Goal: Task Accomplishment & Management: Complete application form

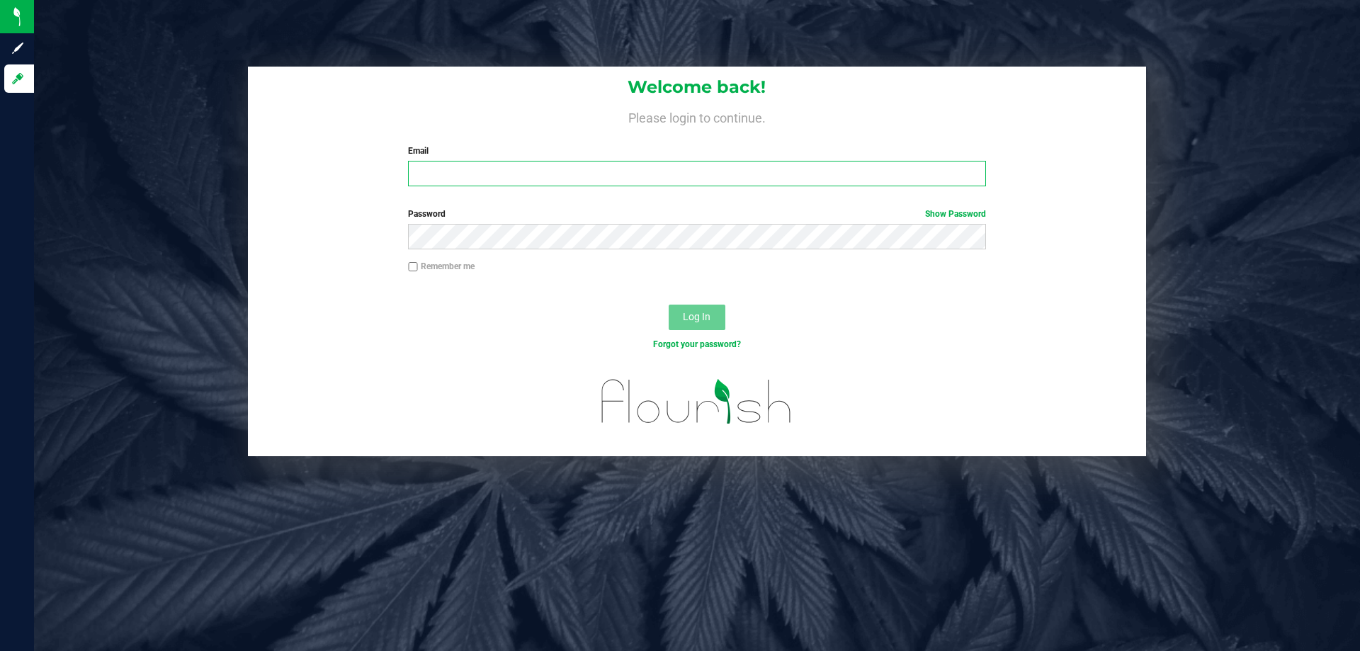
click at [463, 173] on input "Email" at bounding box center [696, 173] width 577 height 25
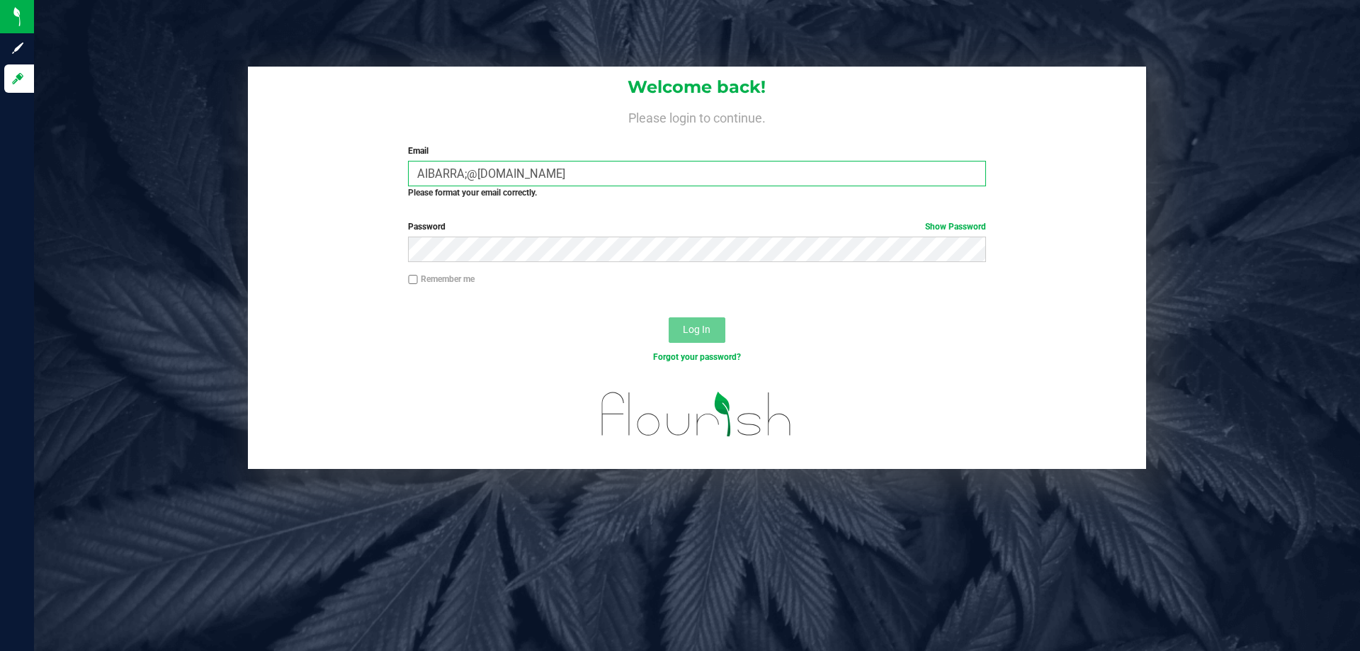
type input "AIBARRA;@LIVEPARALLEL.COM"
click at [669, 317] on button "Log In" at bounding box center [697, 329] width 57 height 25
click at [714, 321] on button "Log In" at bounding box center [697, 329] width 57 height 25
click at [711, 321] on button "Log In" at bounding box center [697, 329] width 57 height 25
click at [940, 222] on link "Show Password" at bounding box center [955, 227] width 61 height 10
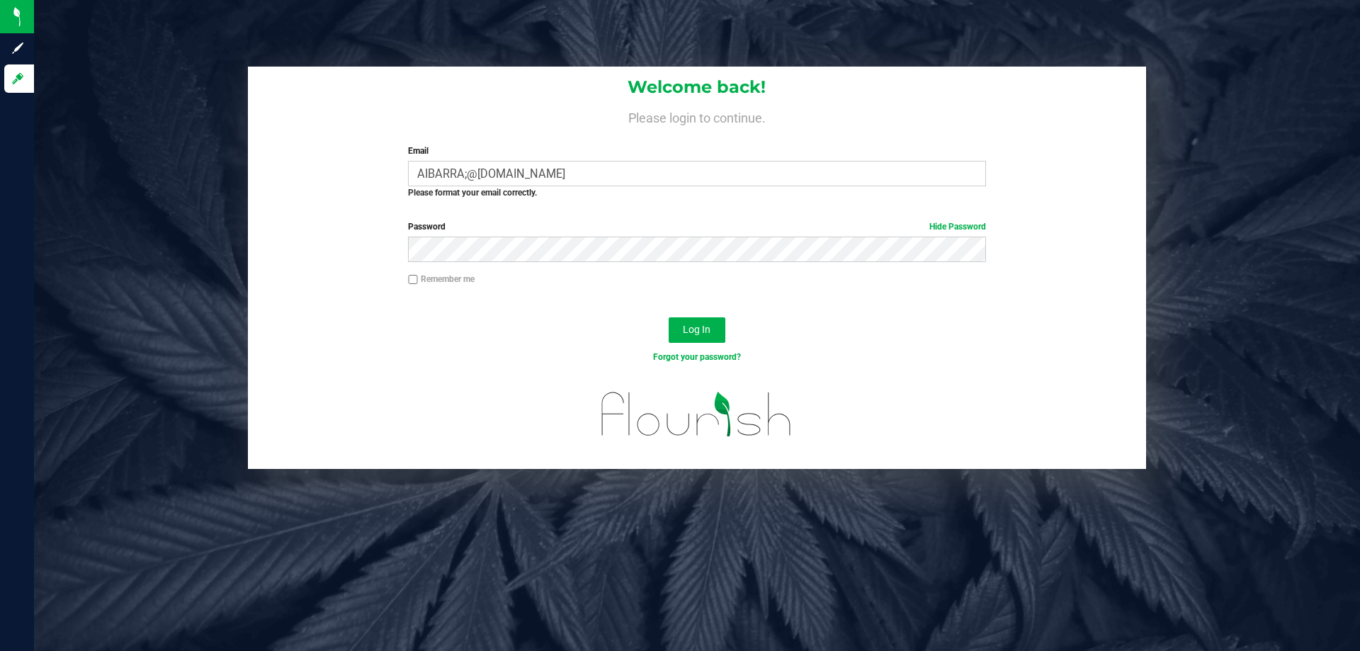
click at [910, 260] on div "Password Hide Password" at bounding box center [697, 246] width 898 height 52
click at [969, 222] on link "Hide Password" at bounding box center [957, 227] width 57 height 10
click at [669, 317] on button "Log In" at bounding box center [697, 329] width 57 height 25
click at [707, 331] on span "Log In" at bounding box center [697, 329] width 28 height 11
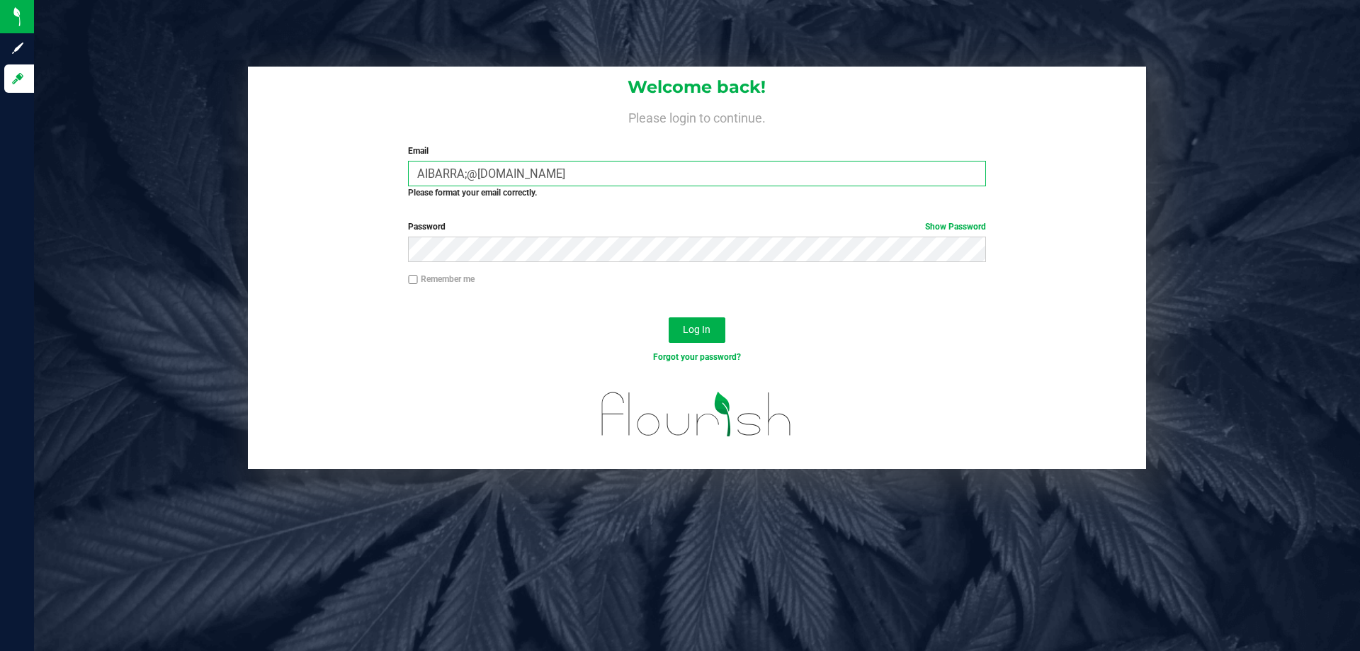
click at [465, 171] on input "AIBARRA;@LIVEPARALLEL.COM" at bounding box center [696, 173] width 577 height 25
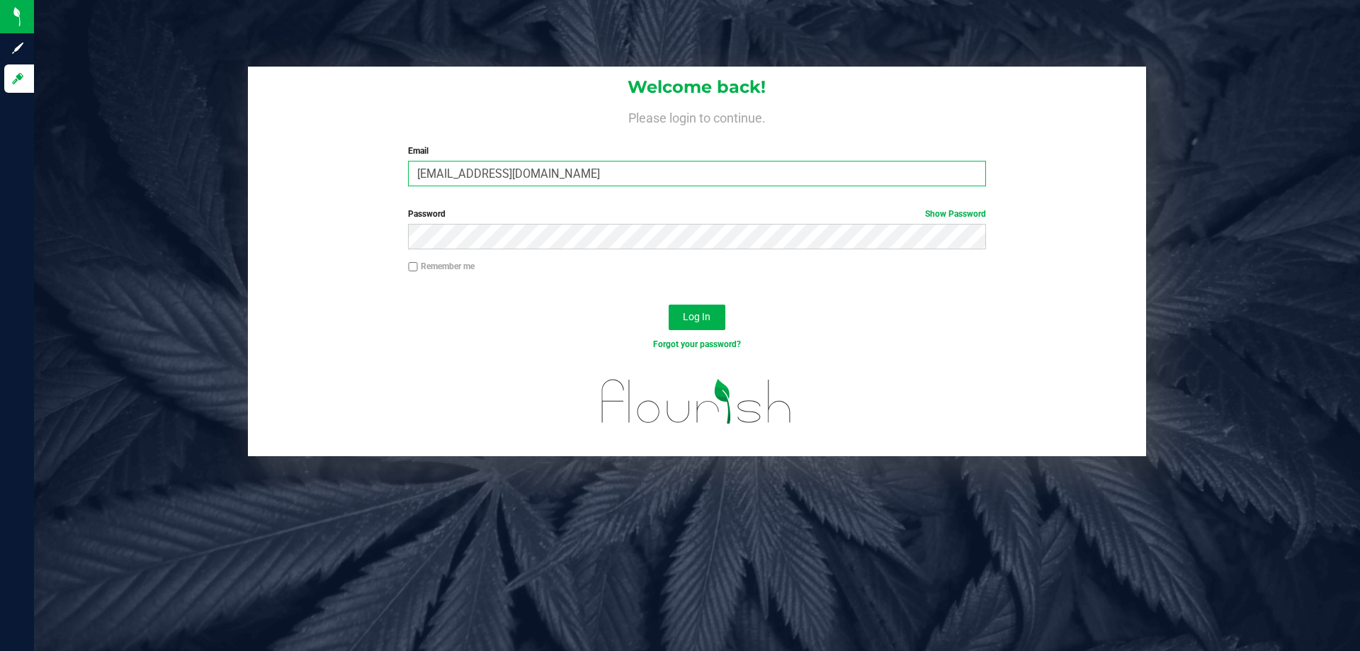
type input "AIBARRA@LIVEPARALLEL.COM"
click at [673, 313] on button "Log In" at bounding box center [697, 317] width 57 height 25
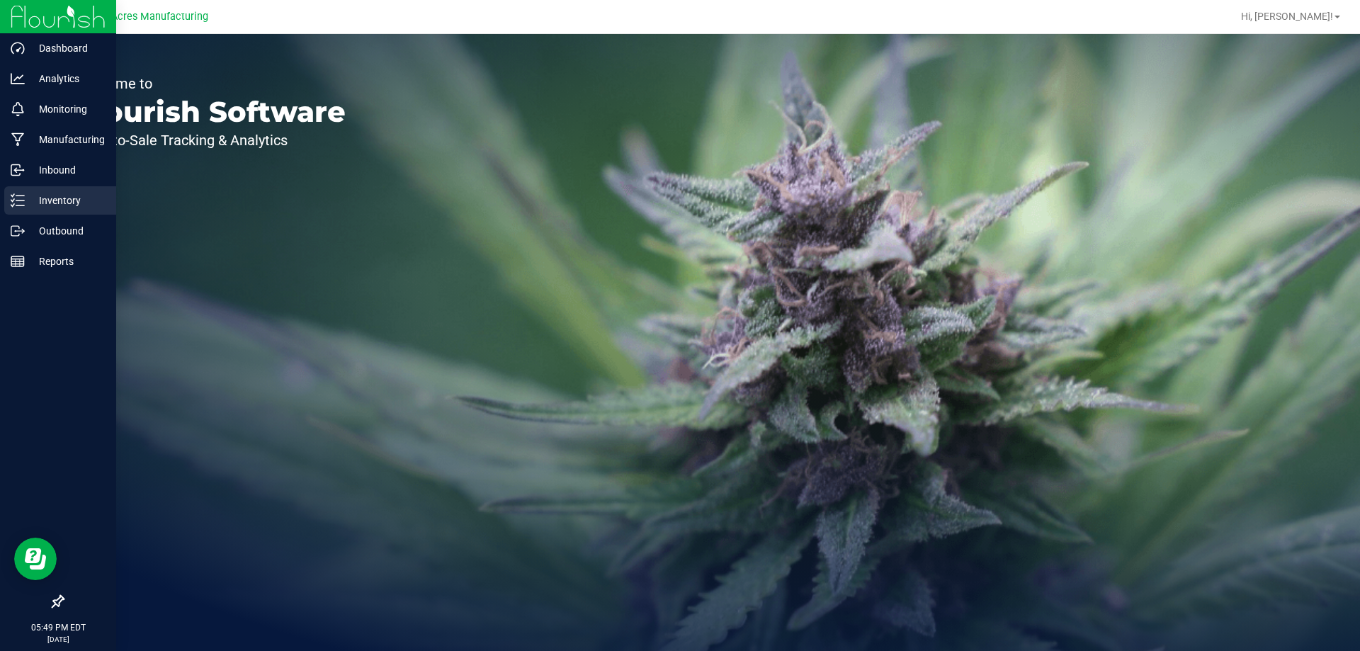
click at [31, 192] on p "Inventory" at bounding box center [67, 200] width 85 height 17
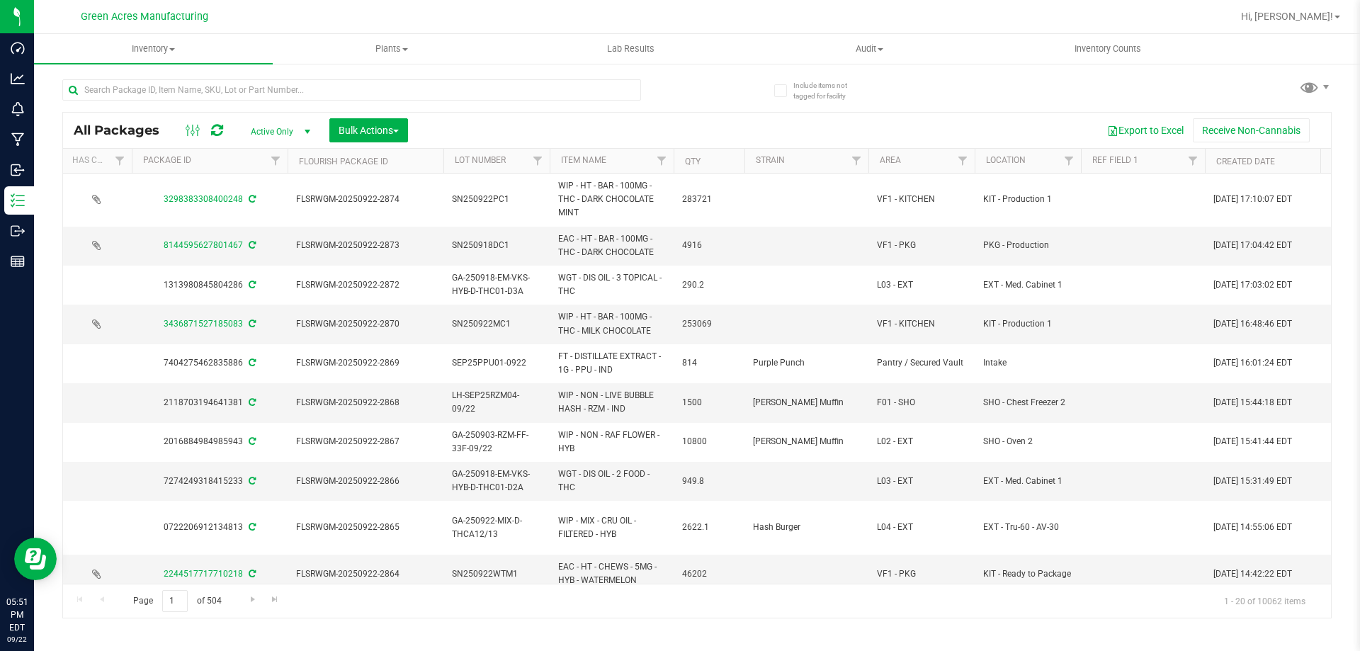
scroll to position [0, 389]
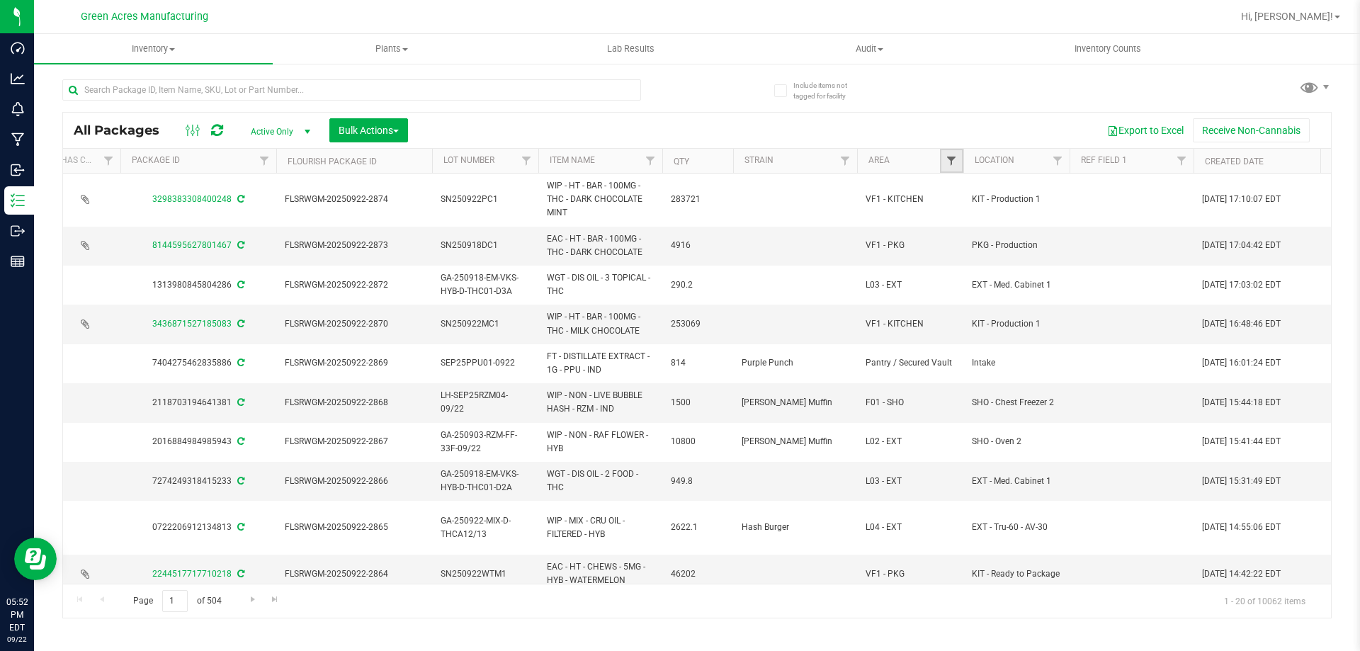
click at [953, 164] on span "Filter" at bounding box center [950, 160] width 11 height 11
click at [1054, 158] on span "Filter" at bounding box center [1057, 160] width 11 height 11
click at [950, 157] on span "Filter" at bounding box center [950, 160] width 11 height 11
click at [1060, 190] on input at bounding box center [1013, 192] width 128 height 21
drag, startPoint x: 1058, startPoint y: 235, endPoint x: 1057, endPoint y: 227, distance: 7.9
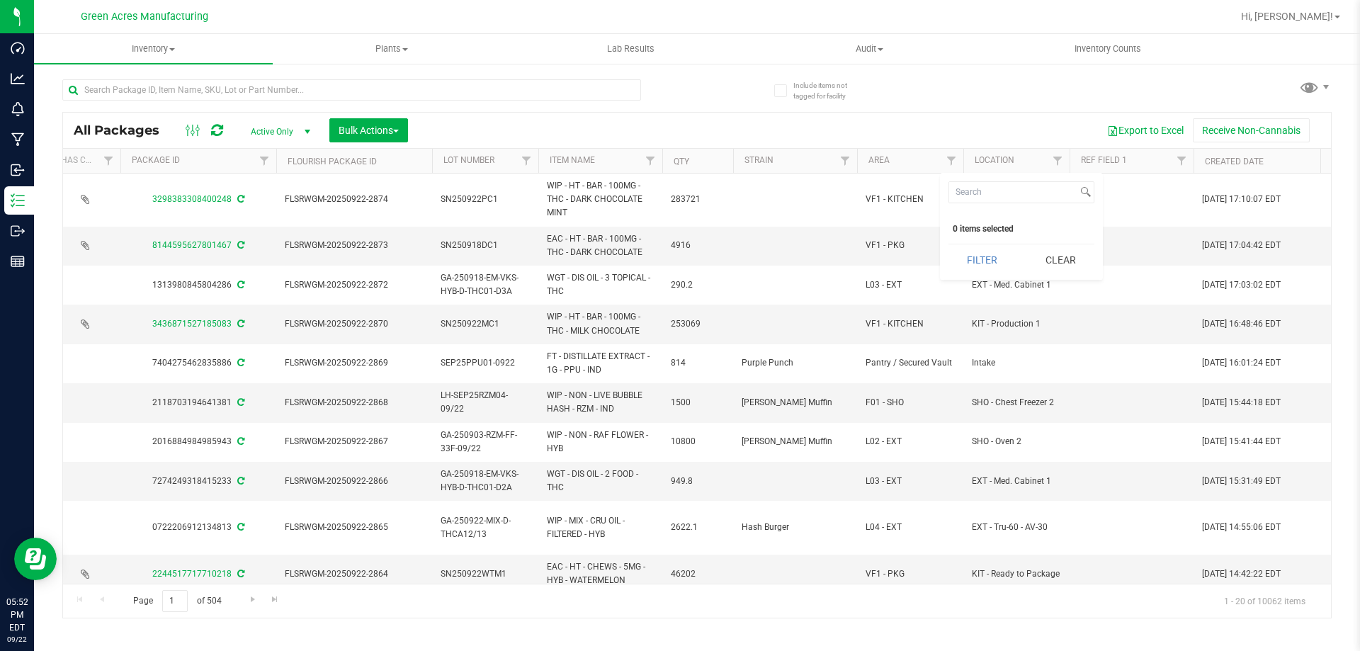
click at [1057, 234] on div "Select All 0 items selected Filter Clear" at bounding box center [1021, 226] width 163 height 107
click at [1057, 227] on div "0 items selected" at bounding box center [1020, 229] width 137 height 10
click at [1053, 195] on input at bounding box center [1013, 192] width 128 height 21
type input "l-0"
click at [1076, 268] on button "Clear" at bounding box center [1060, 259] width 68 height 31
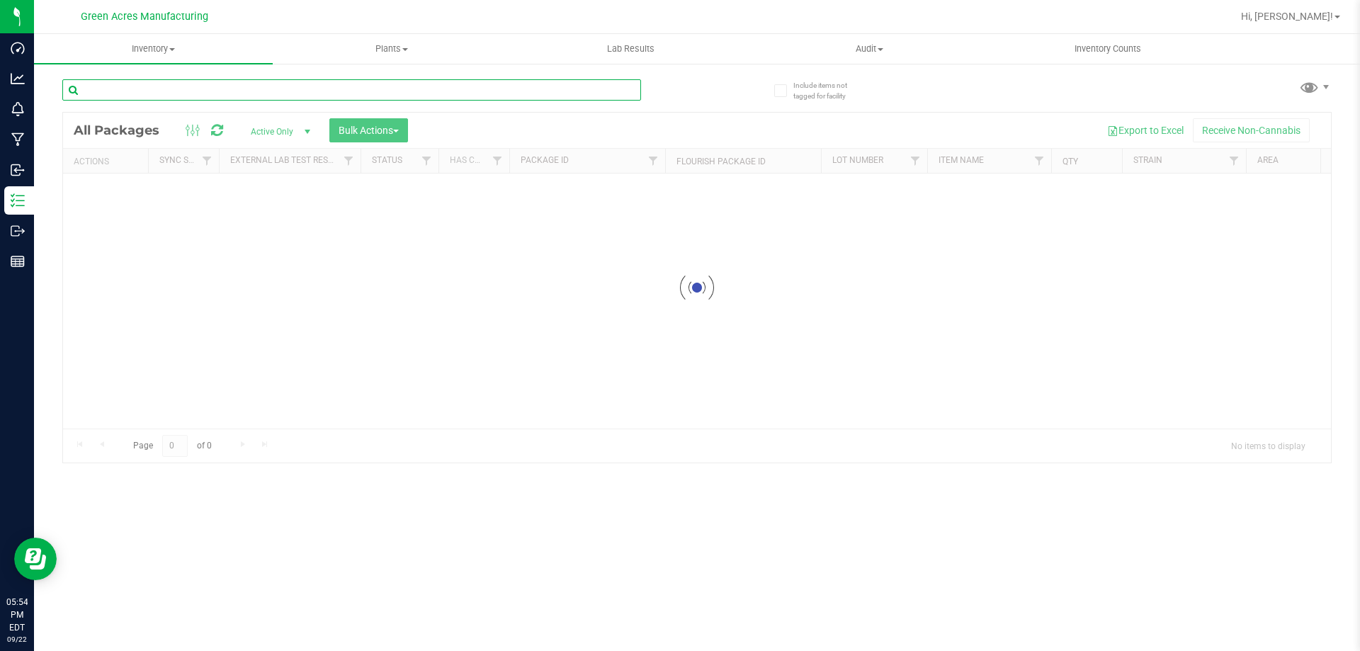
click at [301, 90] on input "text" at bounding box center [351, 89] width 579 height 21
type input "2106789741401277"
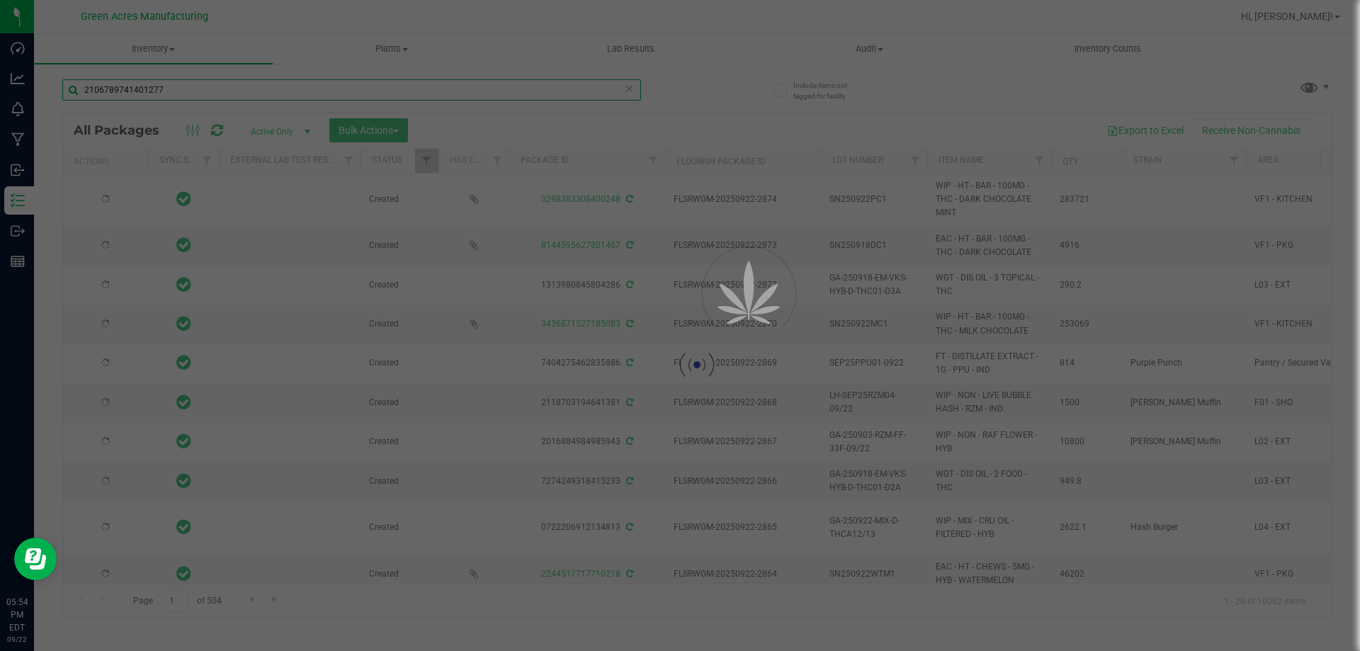
type input "[DATE]"
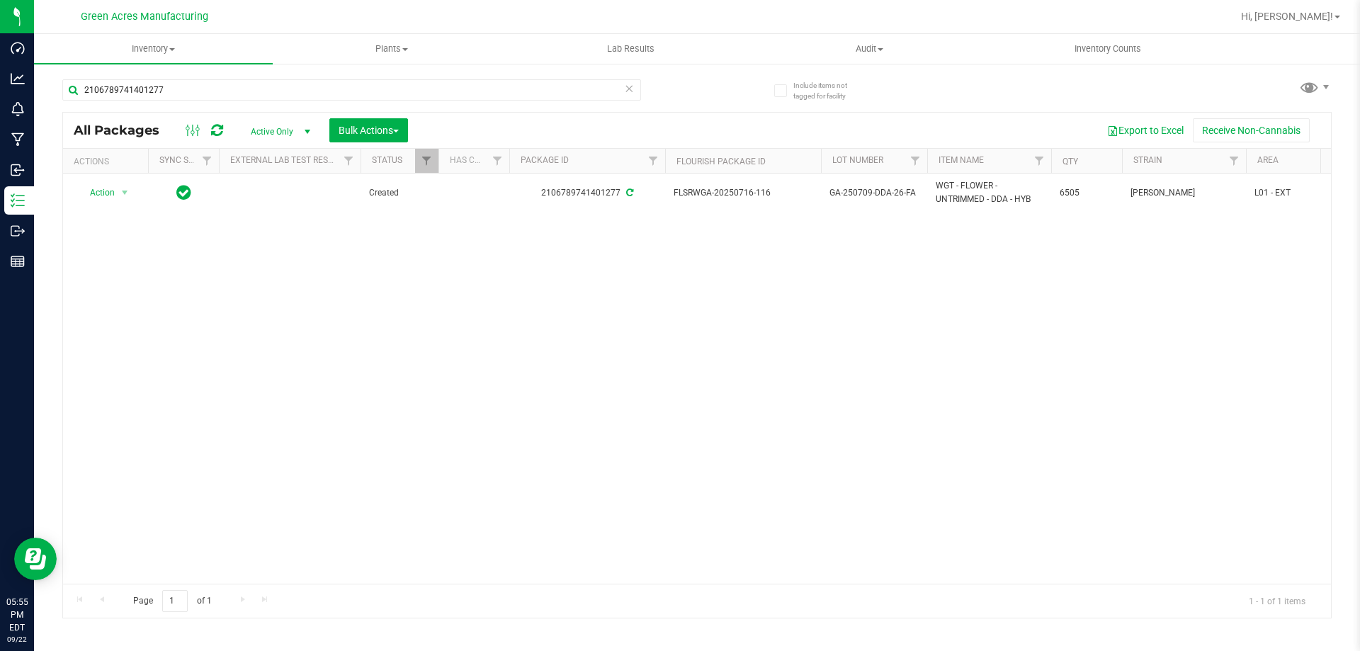
drag, startPoint x: 540, startPoint y: 576, endPoint x: 551, endPoint y: 579, distance: 11.7
click at [551, 579] on div "Action Action Adjust qty Create package Edit attributes Global inventory Locate…" at bounding box center [697, 378] width 1268 height 410
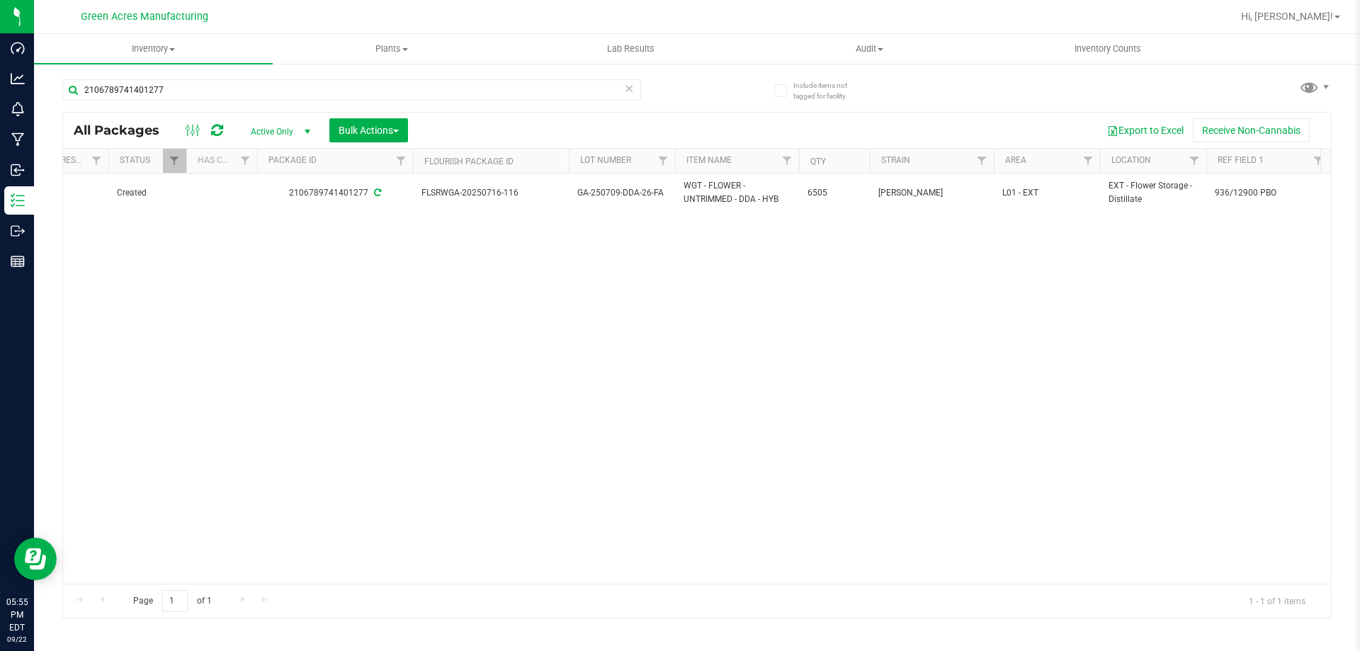
scroll to position [0, 260]
click at [1082, 160] on span "Filter" at bounding box center [1079, 160] width 11 height 11
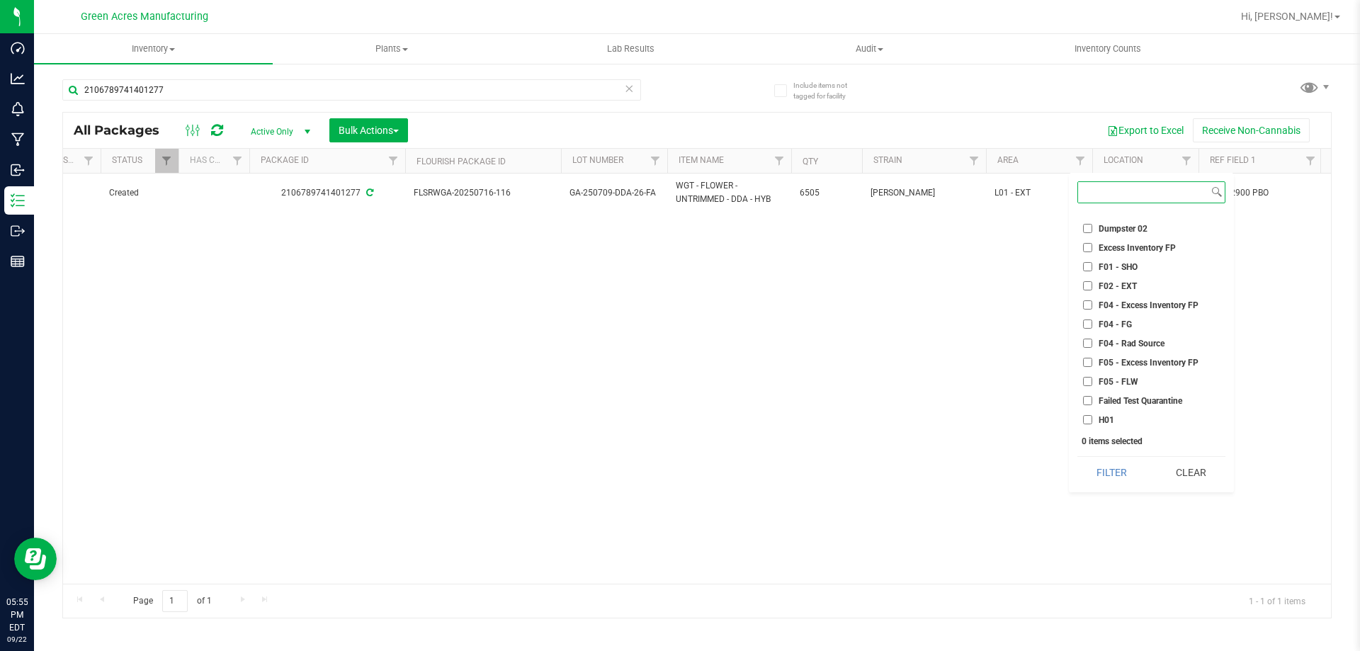
scroll to position [71, 0]
click at [1089, 246] on input "F01 - SHO" at bounding box center [1087, 245] width 9 height 9
checkbox input "true"
click at [1091, 268] on input "F02 - EXT" at bounding box center [1087, 265] width 9 height 9
checkbox input "true"
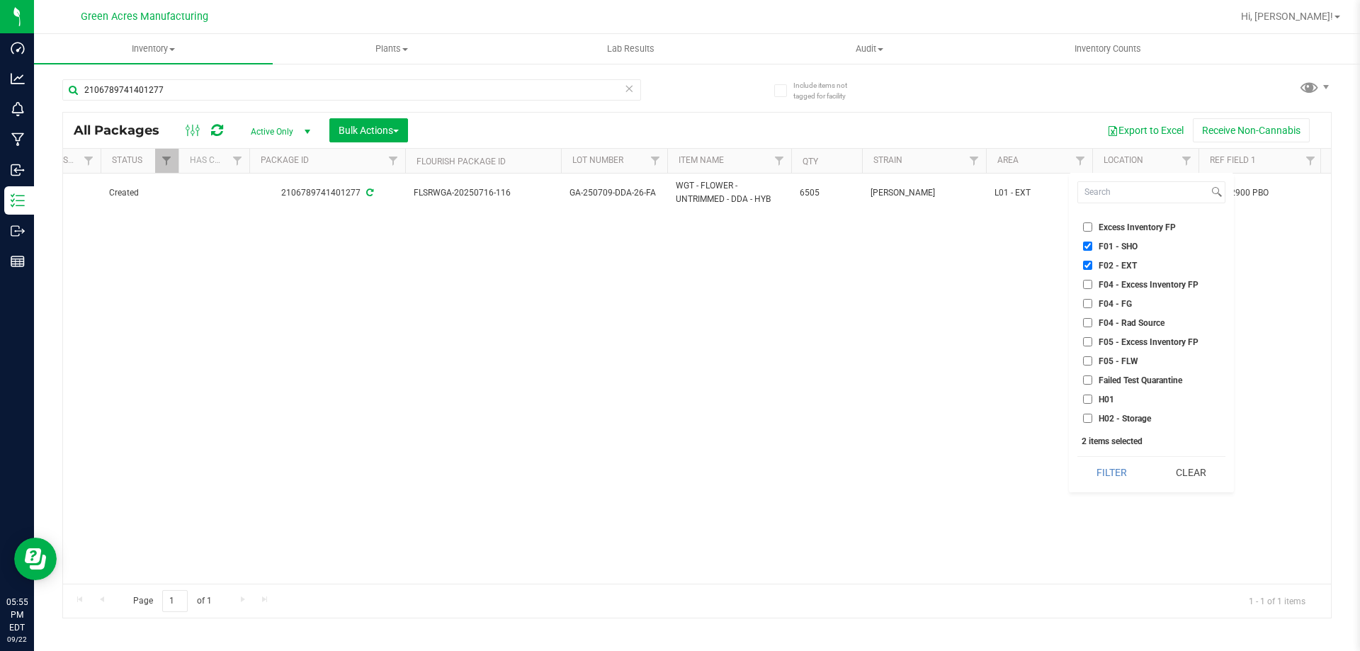
click at [1084, 402] on input "H01" at bounding box center [1087, 398] width 9 height 9
checkbox input "true"
click at [1085, 417] on input "H02 - Storage" at bounding box center [1087, 418] width 9 height 9
checkbox input "true"
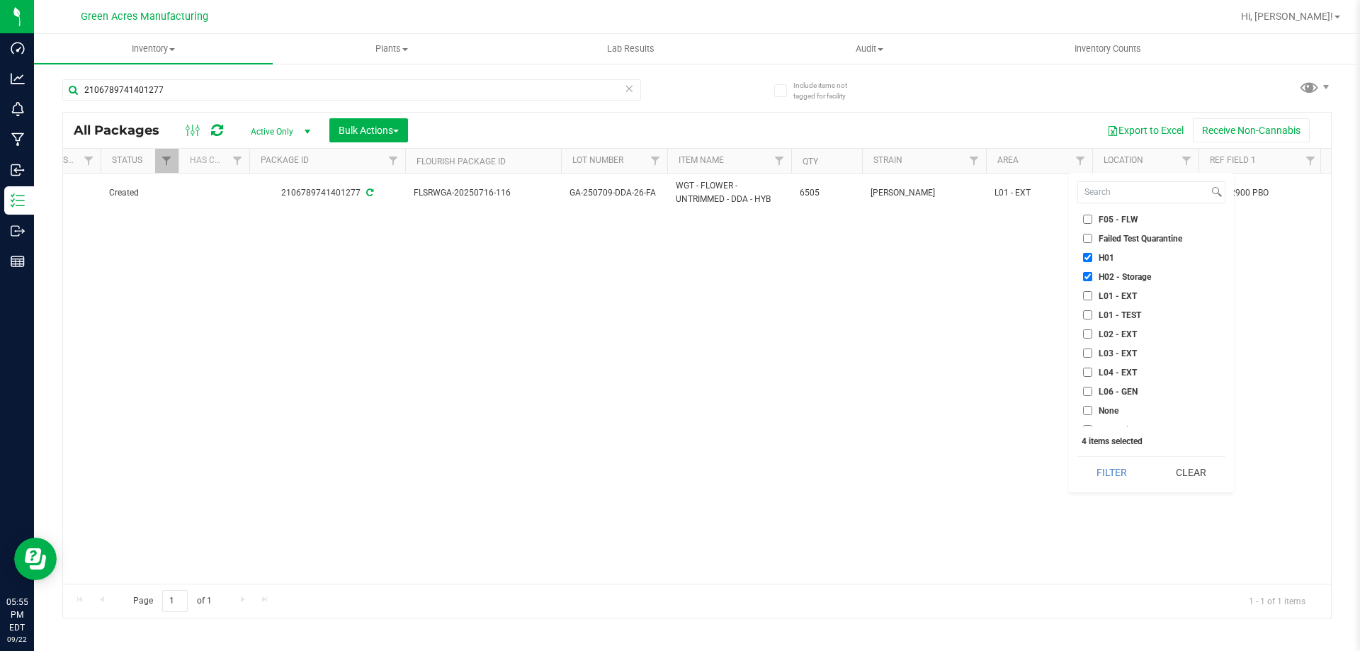
click at [1082, 295] on li "L01 - EXT" at bounding box center [1151, 295] width 148 height 15
click at [1083, 295] on input "L01 - EXT" at bounding box center [1087, 295] width 9 height 9
checkbox input "true"
click at [1084, 334] on input "L02 - EXT" at bounding box center [1087, 333] width 9 height 9
checkbox input "true"
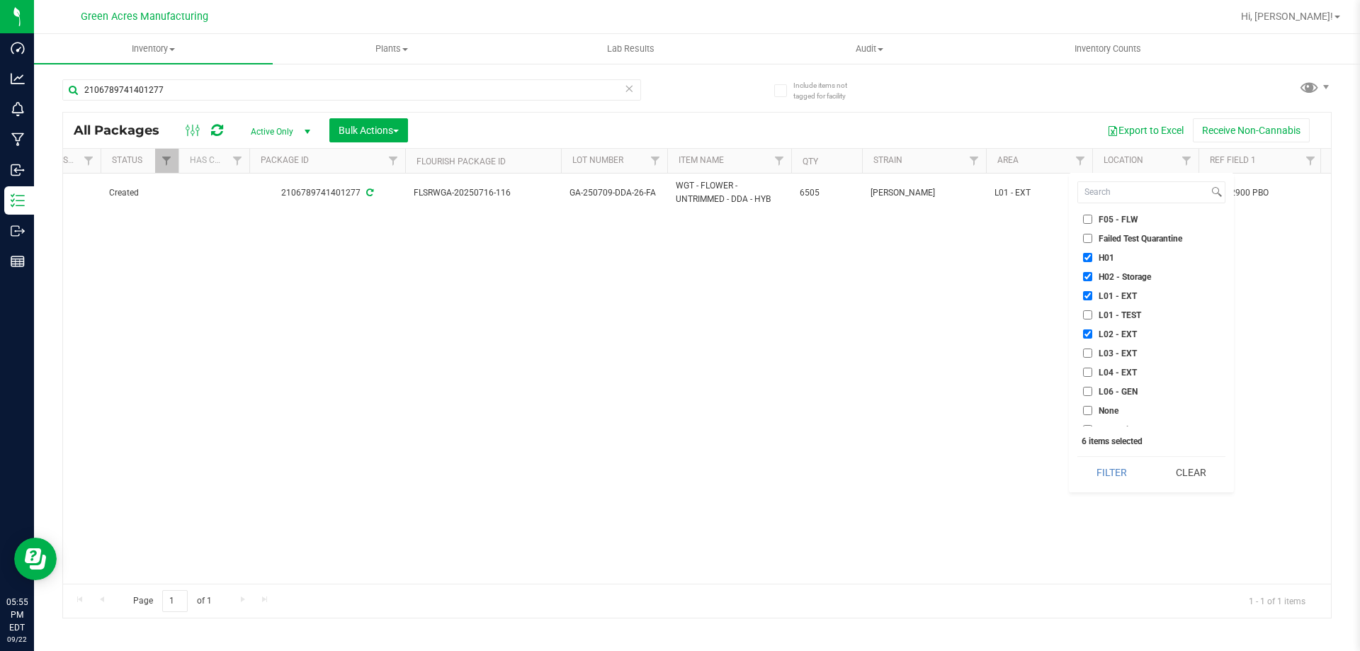
click at [1088, 356] on input "L03 - EXT" at bounding box center [1087, 352] width 9 height 9
checkbox input "true"
click at [1086, 375] on input "L04 - EXT" at bounding box center [1087, 372] width 9 height 9
checkbox input "true"
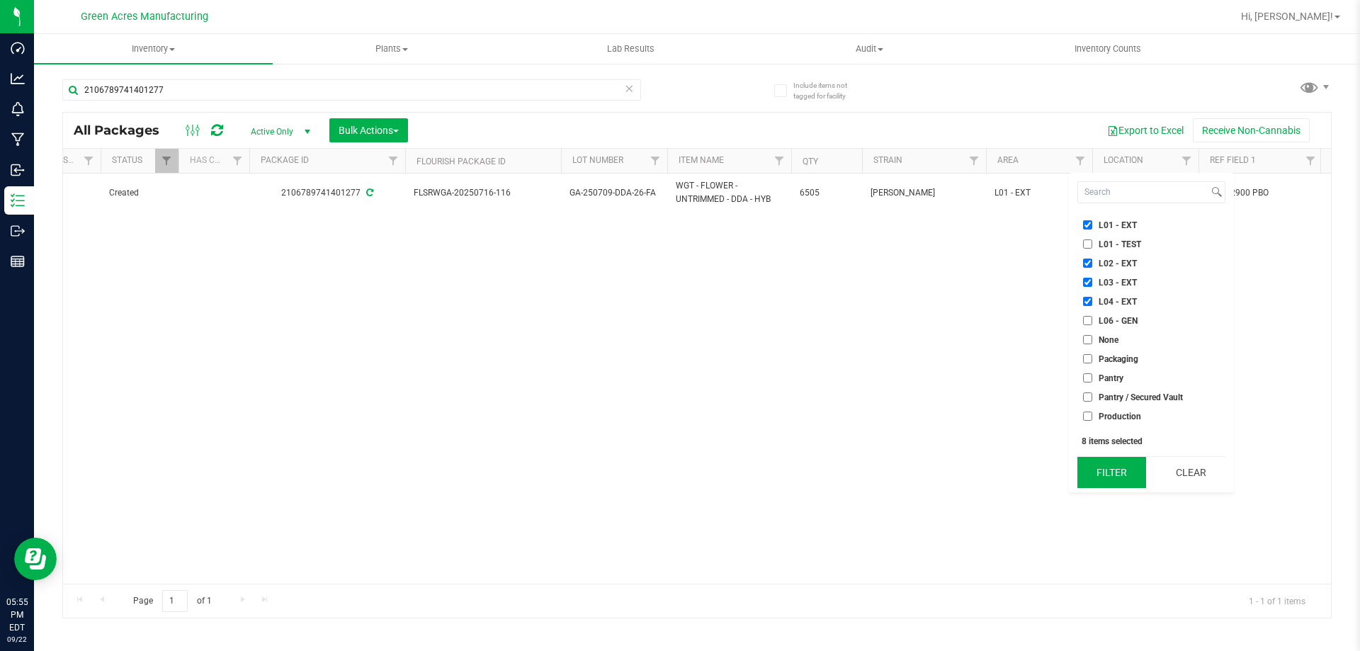
click at [1118, 462] on button "Filter" at bounding box center [1111, 472] width 69 height 31
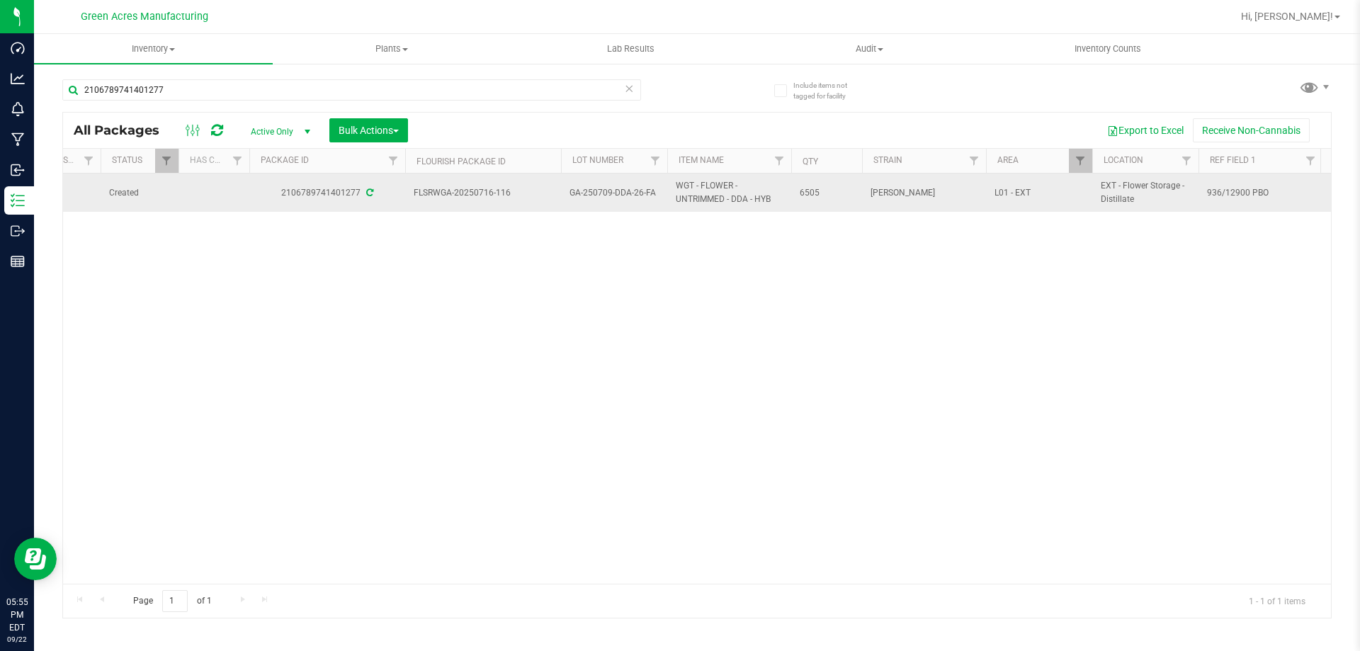
click at [638, 195] on span "GA-250709-DDA-26-FA" at bounding box center [613, 192] width 89 height 13
click at [638, 195] on input "GA-250709-DDA-26-FA" at bounding box center [610, 193] width 101 height 22
click at [368, 127] on span "Bulk Actions" at bounding box center [369, 130] width 60 height 11
click at [385, 129] on span "Bulk Actions" at bounding box center [369, 130] width 60 height 11
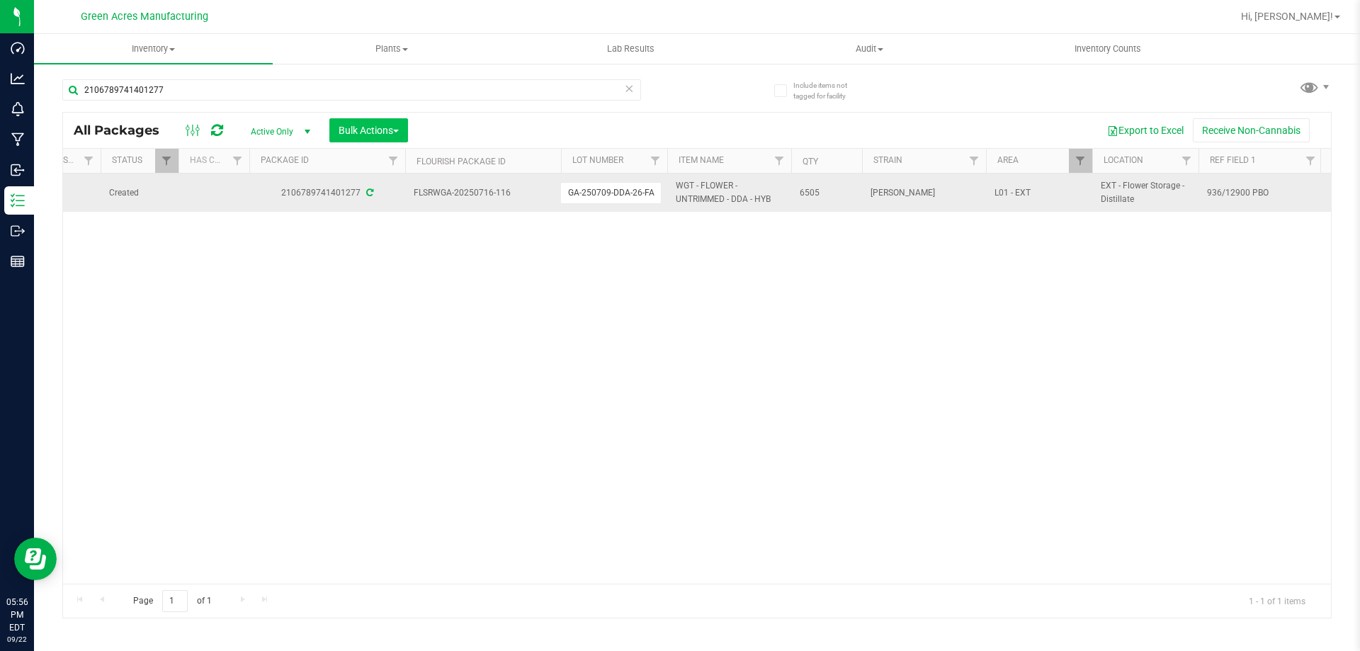
click at [434, 331] on div "Action Action Adjust qty Create package Edit attributes Global inventory Locate…" at bounding box center [697, 378] width 1268 height 410
click at [397, 127] on span "Bulk Actions" at bounding box center [369, 130] width 60 height 11
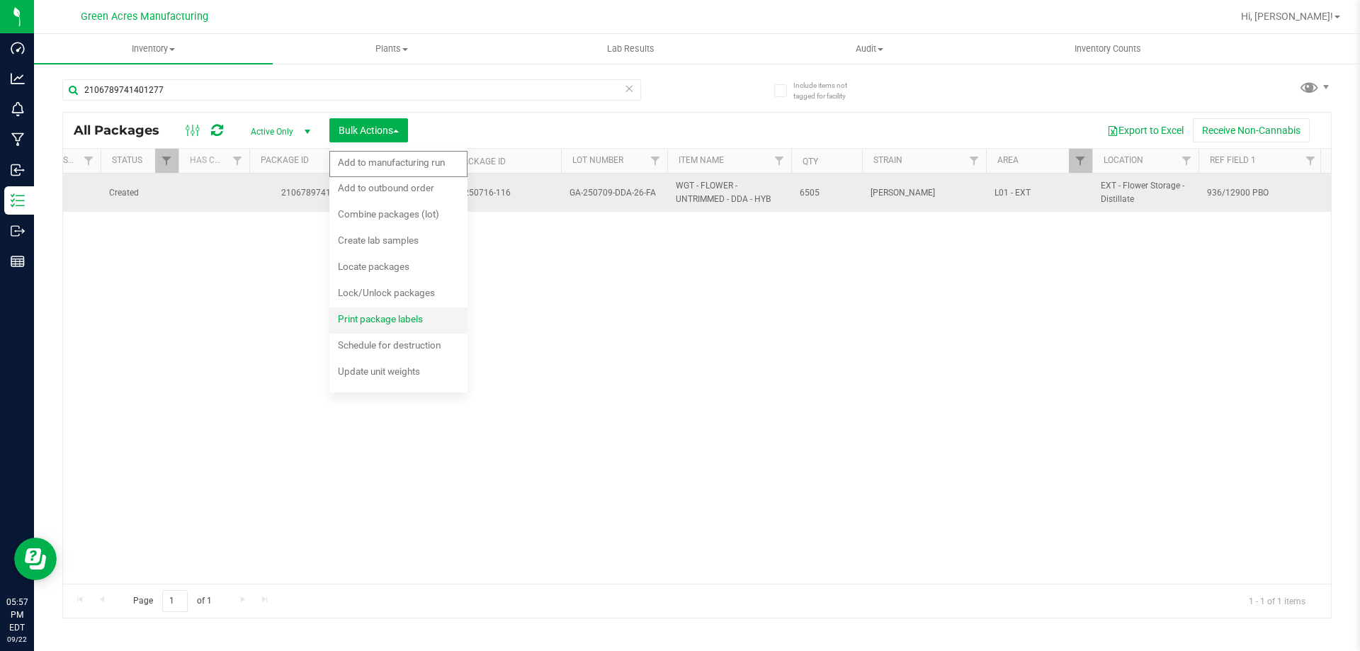
click at [387, 317] on span "Print package labels" at bounding box center [380, 318] width 85 height 11
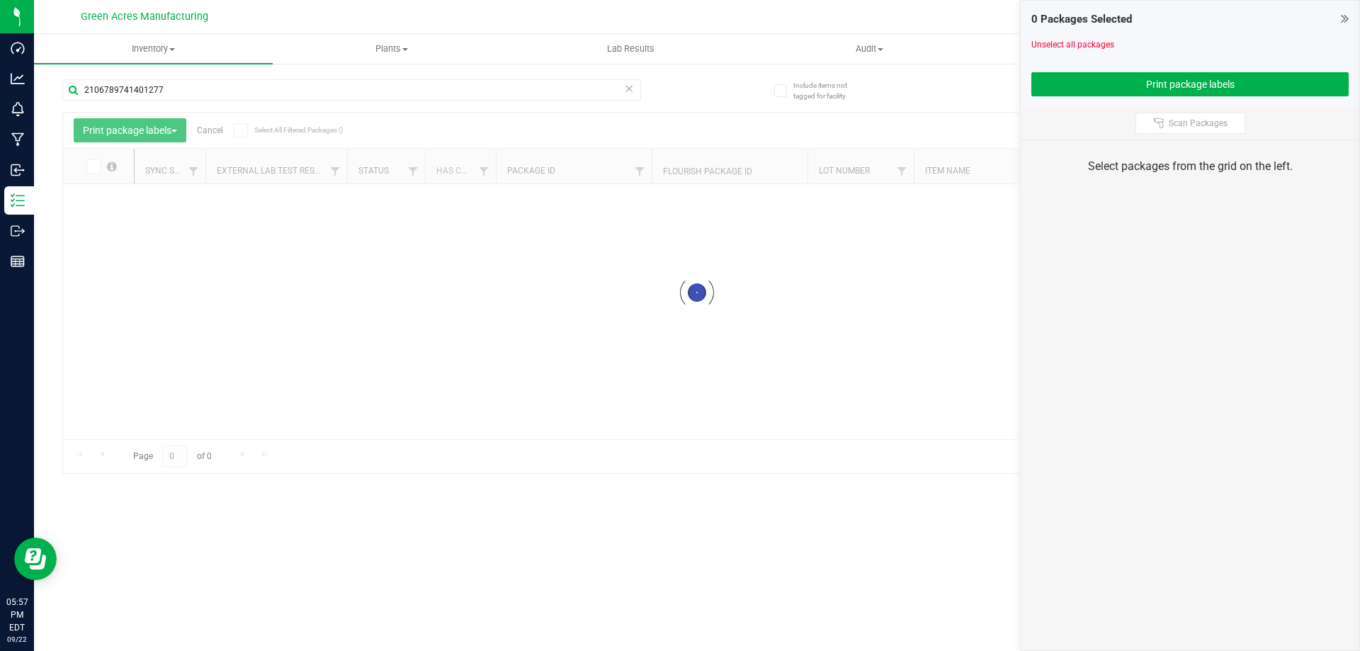
drag, startPoint x: 512, startPoint y: 434, endPoint x: 469, endPoint y: 434, distance: 43.2
click at [469, 434] on div at bounding box center [697, 293] width 1268 height 360
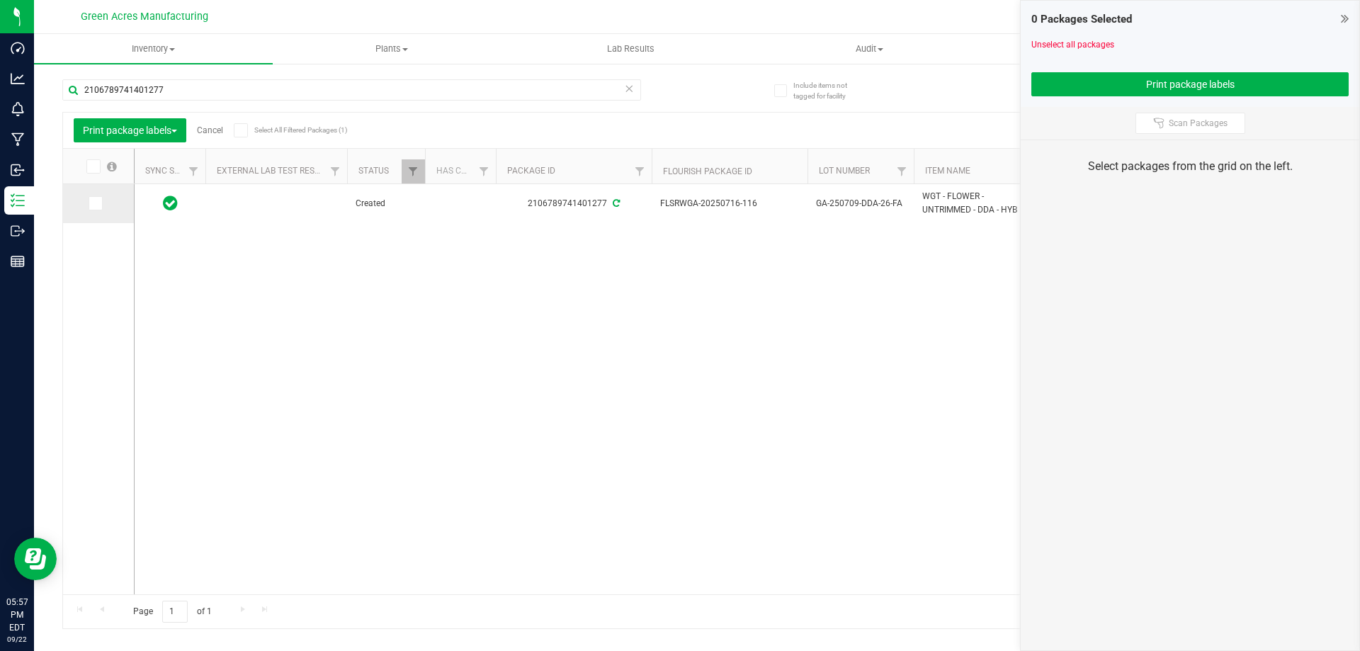
click at [92, 196] on span at bounding box center [96, 203] width 14 height 14
click at [0, 0] on input "checkbox" at bounding box center [0, 0] width 0 height 0
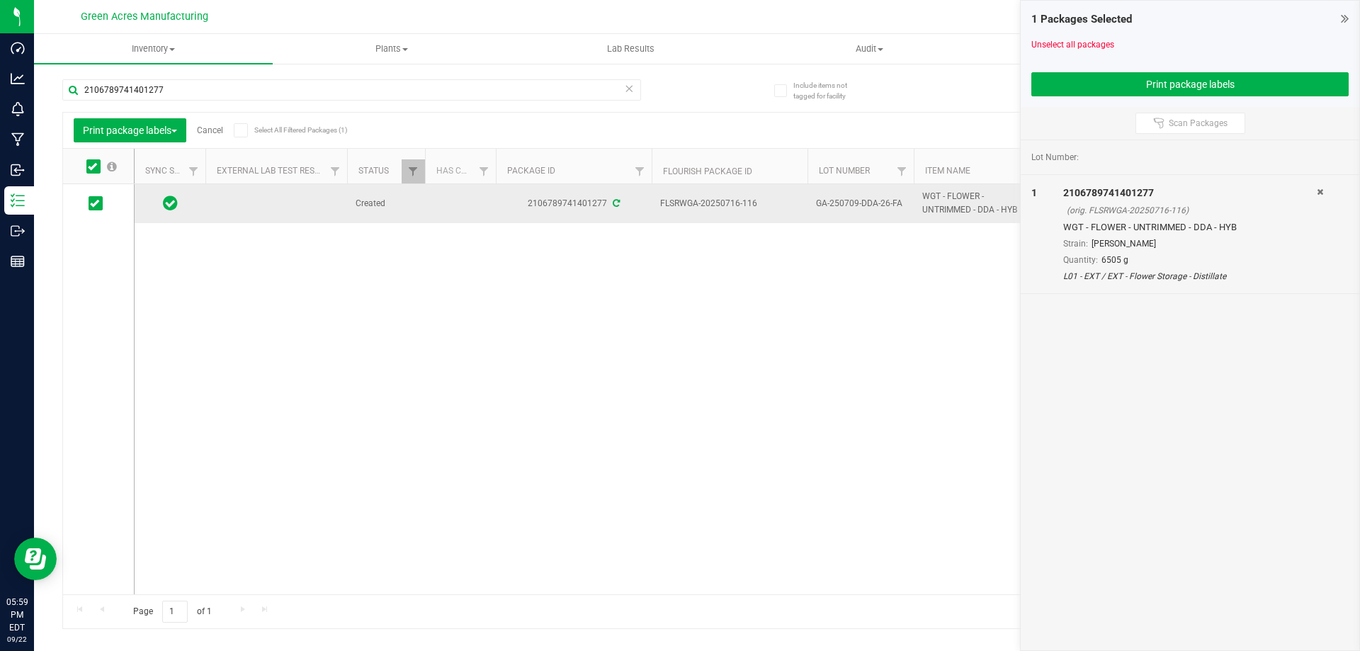
drag, startPoint x: 762, startPoint y: 205, endPoint x: 718, endPoint y: 210, distance: 44.1
click at [718, 210] on span "FLSRWGA-20250716-116" at bounding box center [729, 203] width 139 height 13
copy span "0716-116"
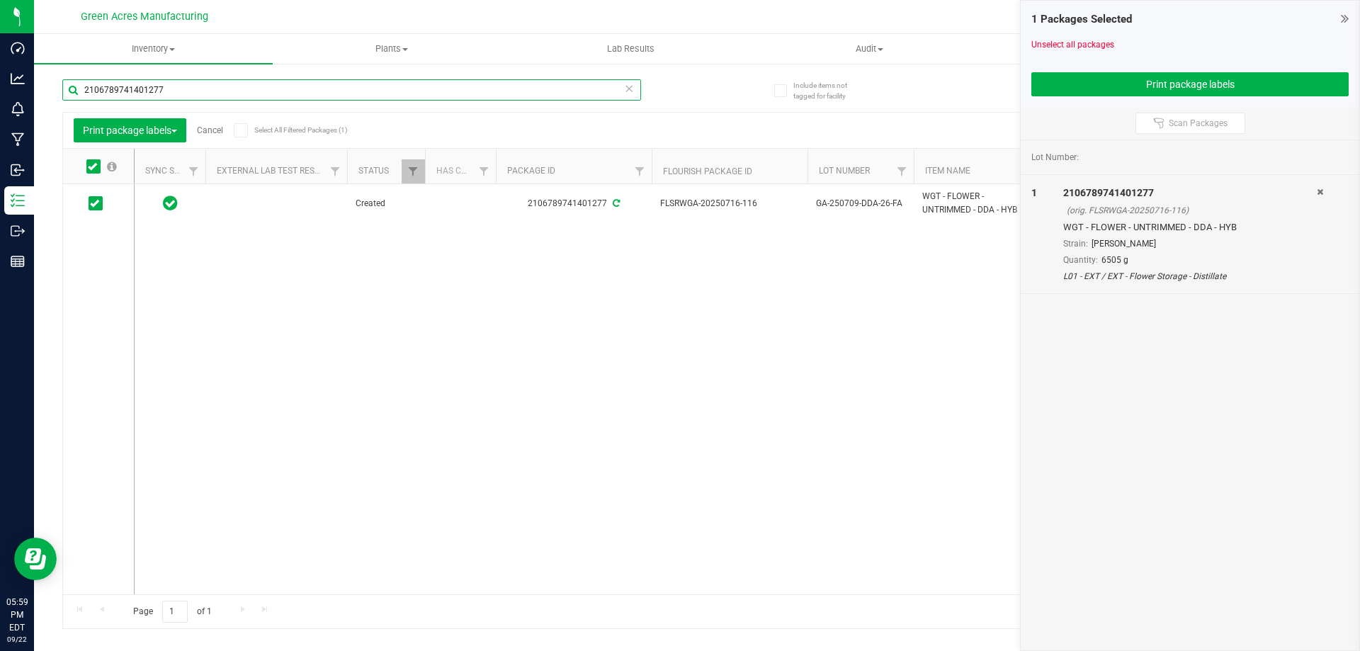
click at [362, 84] on input "2106789741401277" at bounding box center [351, 89] width 579 height 21
type input "0302854779336664"
click at [90, 203] on icon at bounding box center [94, 203] width 9 height 0
click at [0, 0] on input "checkbox" at bounding box center [0, 0] width 0 height 0
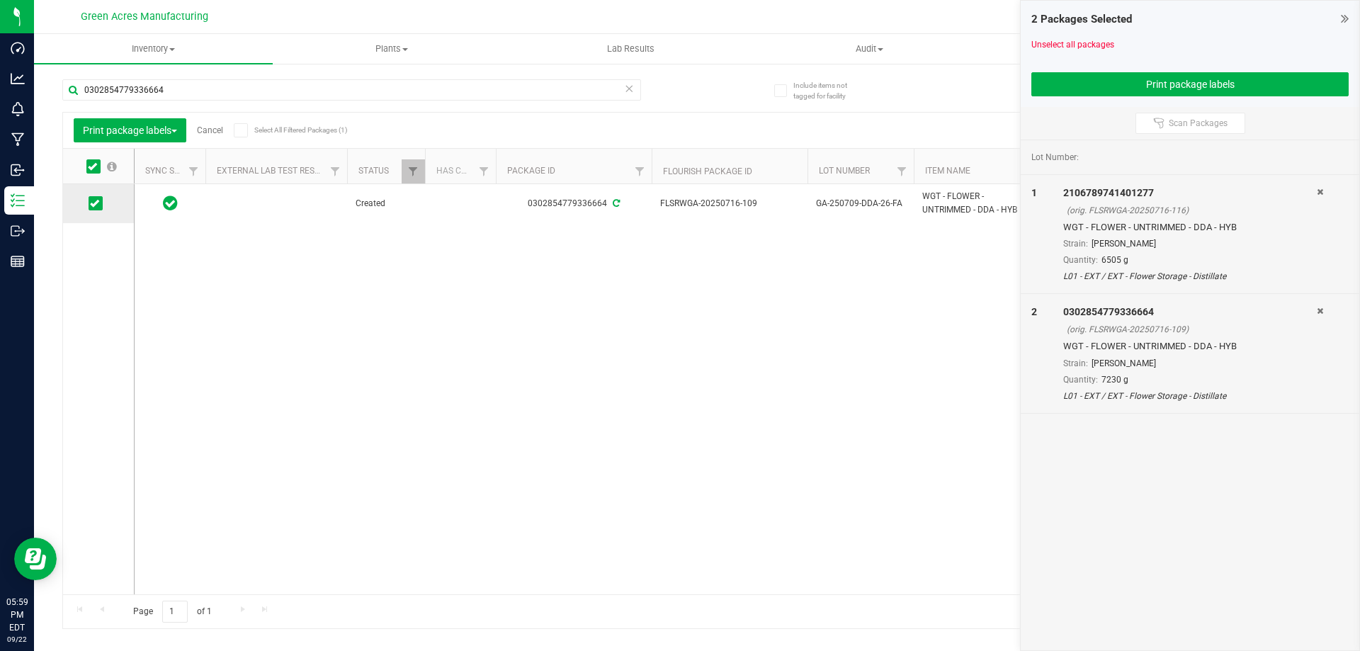
click at [89, 205] on span at bounding box center [96, 203] width 14 height 14
click at [0, 0] on input "checkbox" at bounding box center [0, 0] width 0 height 0
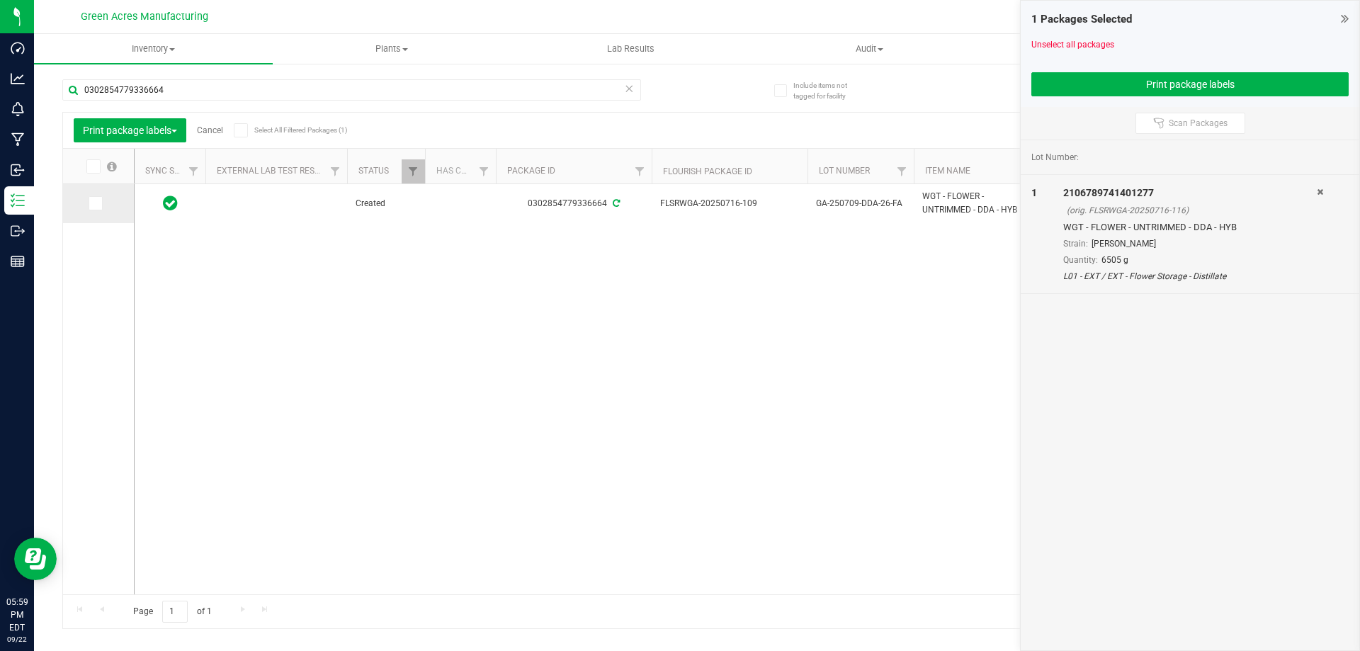
click at [89, 205] on span at bounding box center [96, 203] width 14 height 14
click at [0, 0] on input "checkbox" at bounding box center [0, 0] width 0 height 0
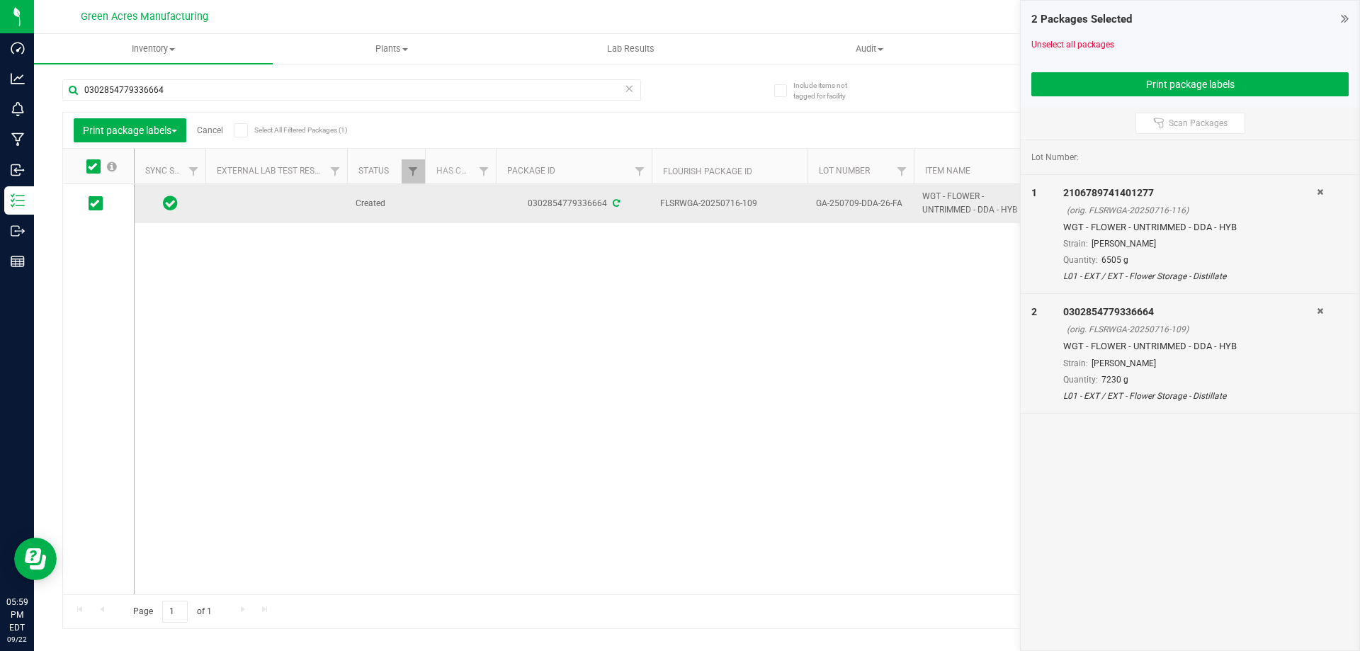
drag, startPoint x: 760, startPoint y: 203, endPoint x: 720, endPoint y: 207, distance: 39.8
click at [720, 207] on span "FLSRWGA-20250716-109" at bounding box center [729, 203] width 139 height 13
copy span "0716-109"
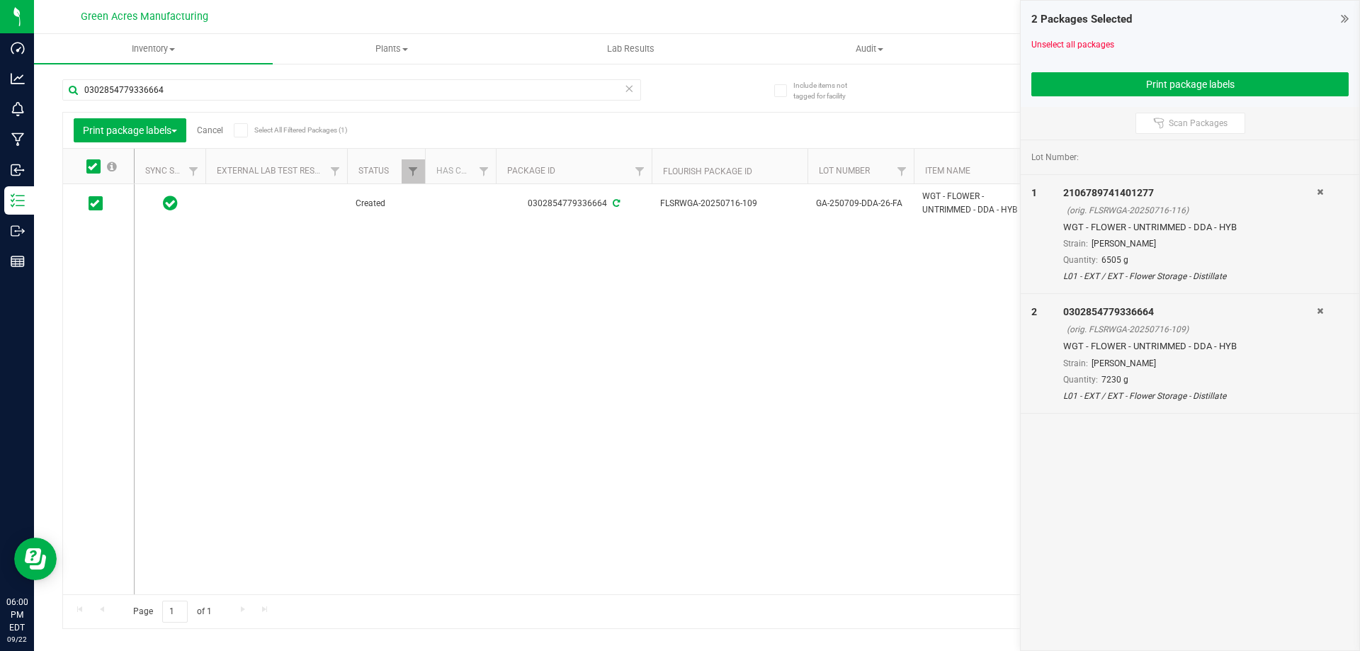
copy span "0716-109"
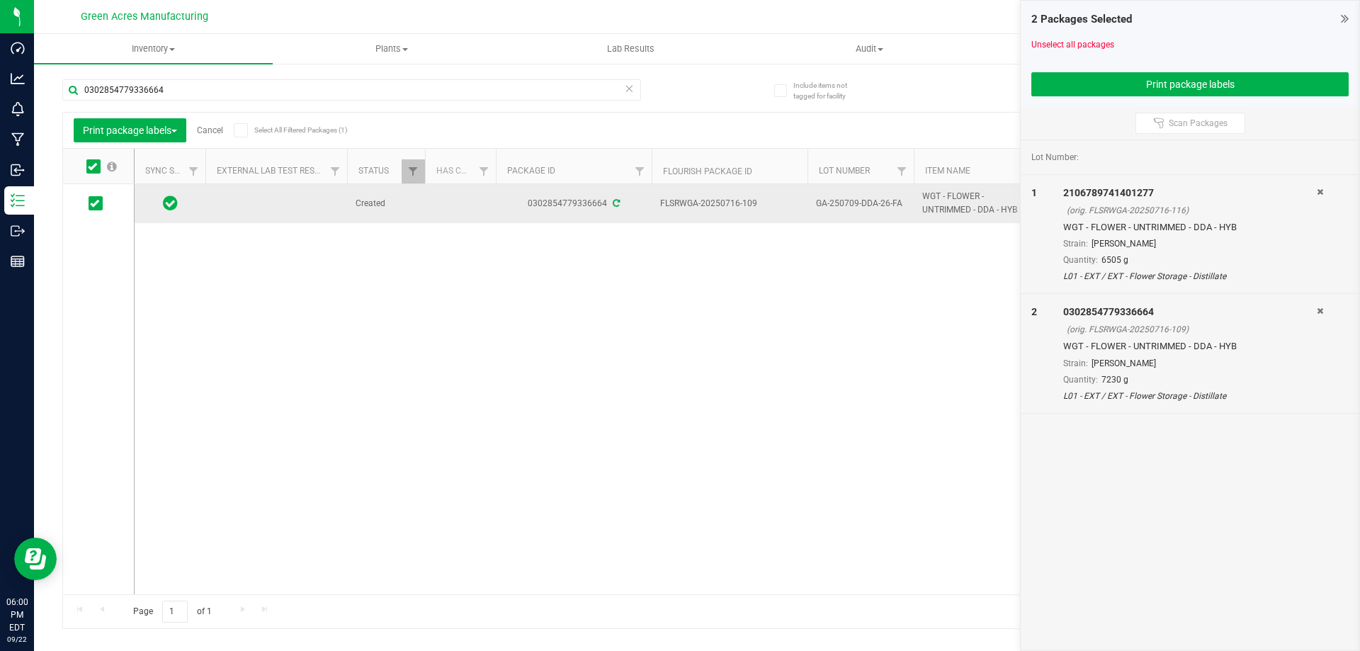
click at [881, 195] on td "GA-250709-DDA-26-FA" at bounding box center [860, 203] width 106 height 39
click at [880, 195] on input "GA-250709-DDA-26-FA" at bounding box center [857, 204] width 101 height 22
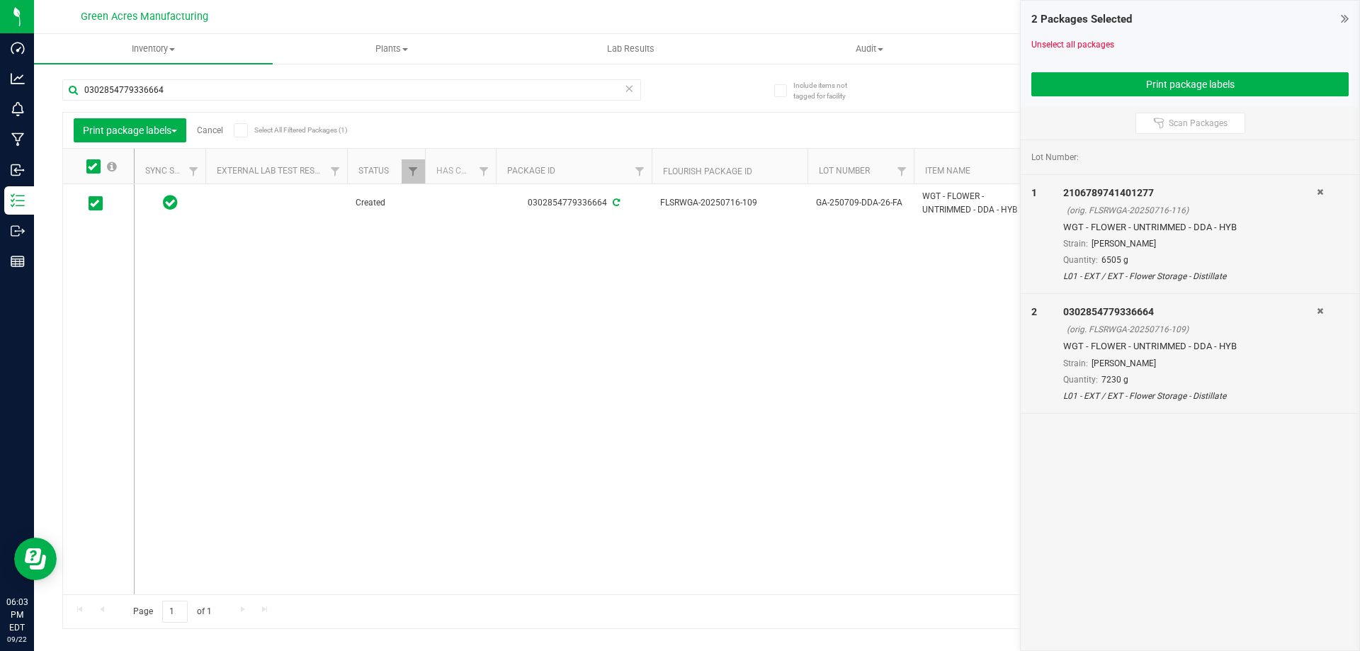
click at [618, 322] on div "Created 0302854779336664 FLSRWGA-20250716-109 GA-250709-DDA-26-FA WGT - FLOWER …" at bounding box center [732, 389] width 1195 height 410
click at [1214, 122] on span "Scan Packages" at bounding box center [1197, 123] width 59 height 11
click at [633, 91] on icon at bounding box center [629, 87] width 10 height 17
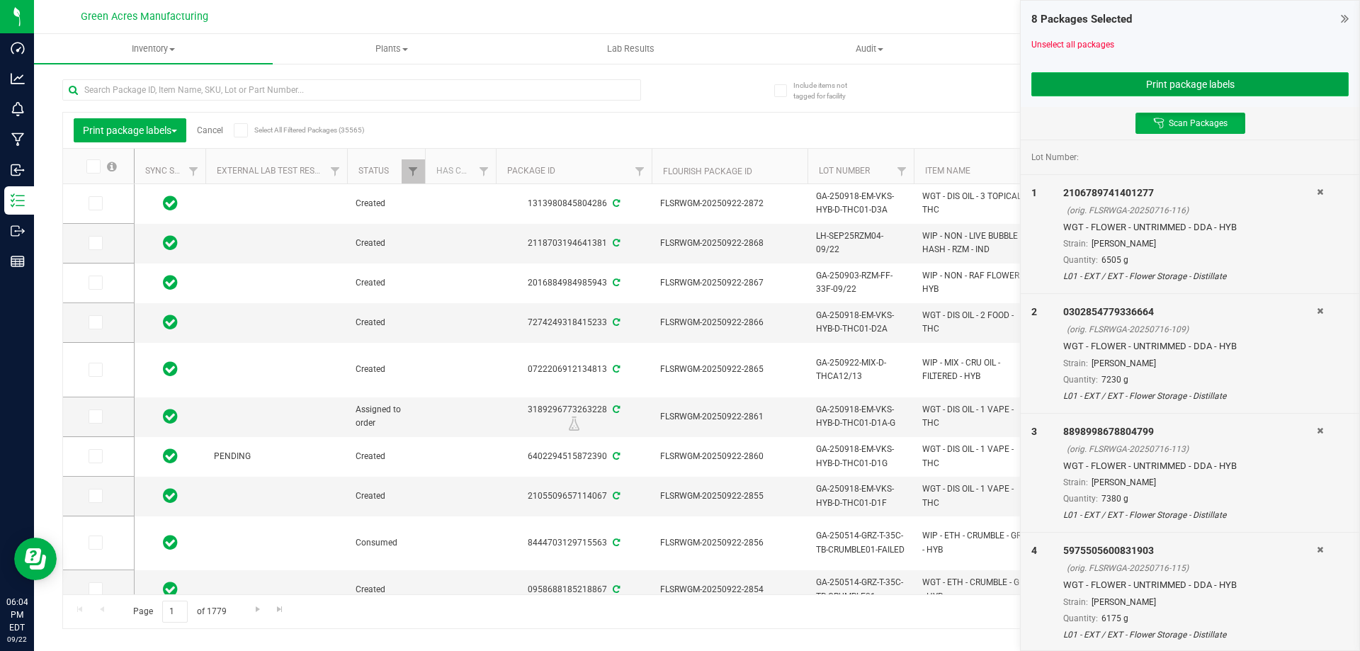
click at [1117, 90] on button "Print package labels" at bounding box center [1189, 84] width 317 height 24
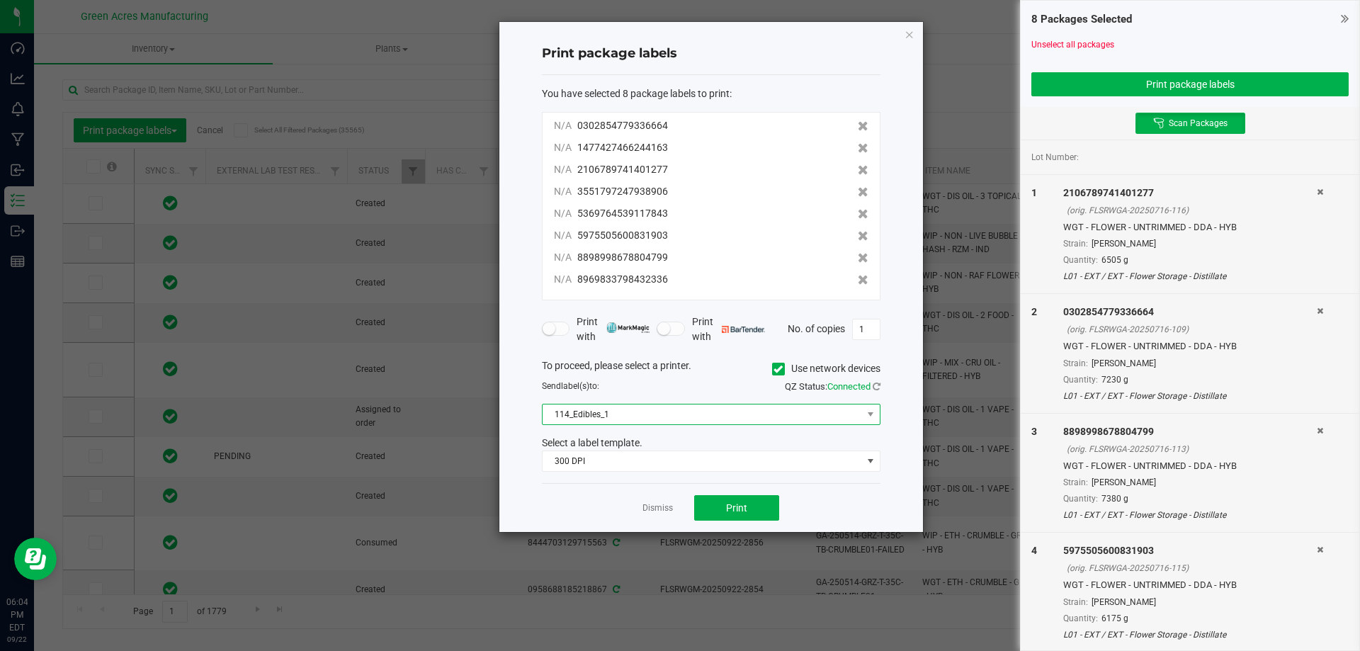
click at [731, 415] on span "114_Edibles_1" at bounding box center [701, 414] width 319 height 20
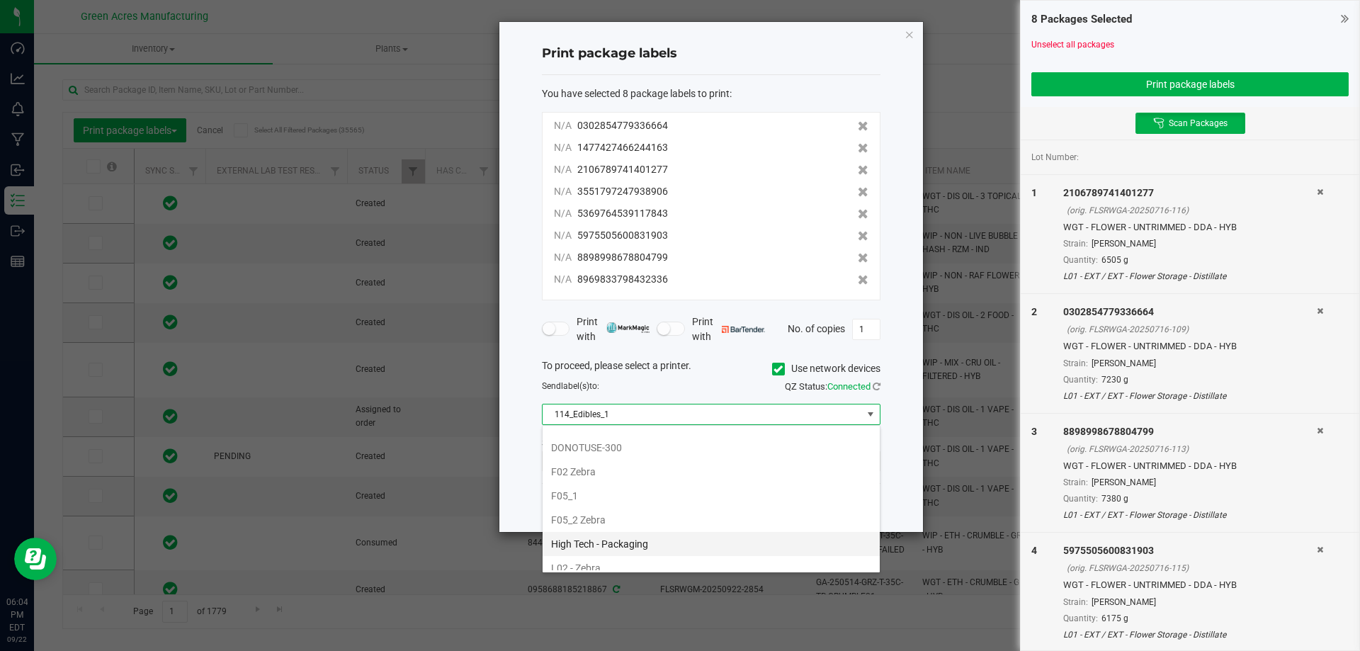
scroll to position [425, 0]
click at [604, 540] on li "L03_2" at bounding box center [710, 545] width 337 height 24
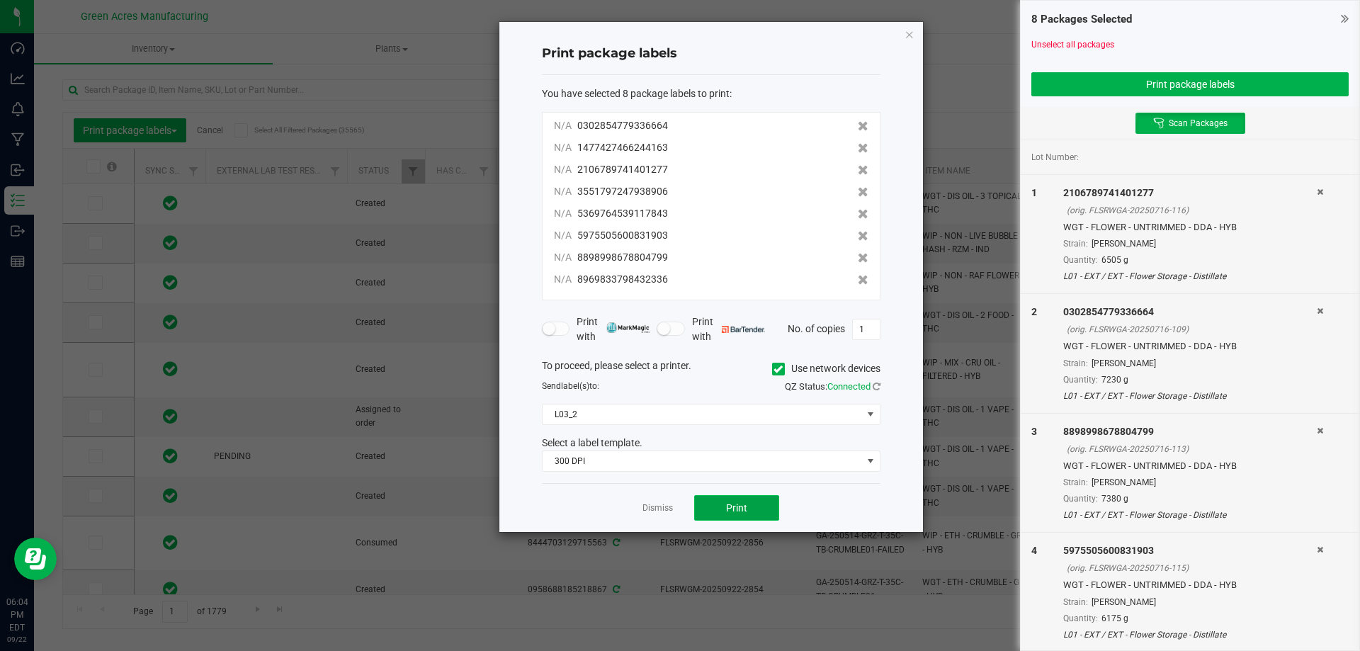
click at [727, 508] on span "Print" at bounding box center [736, 507] width 21 height 11
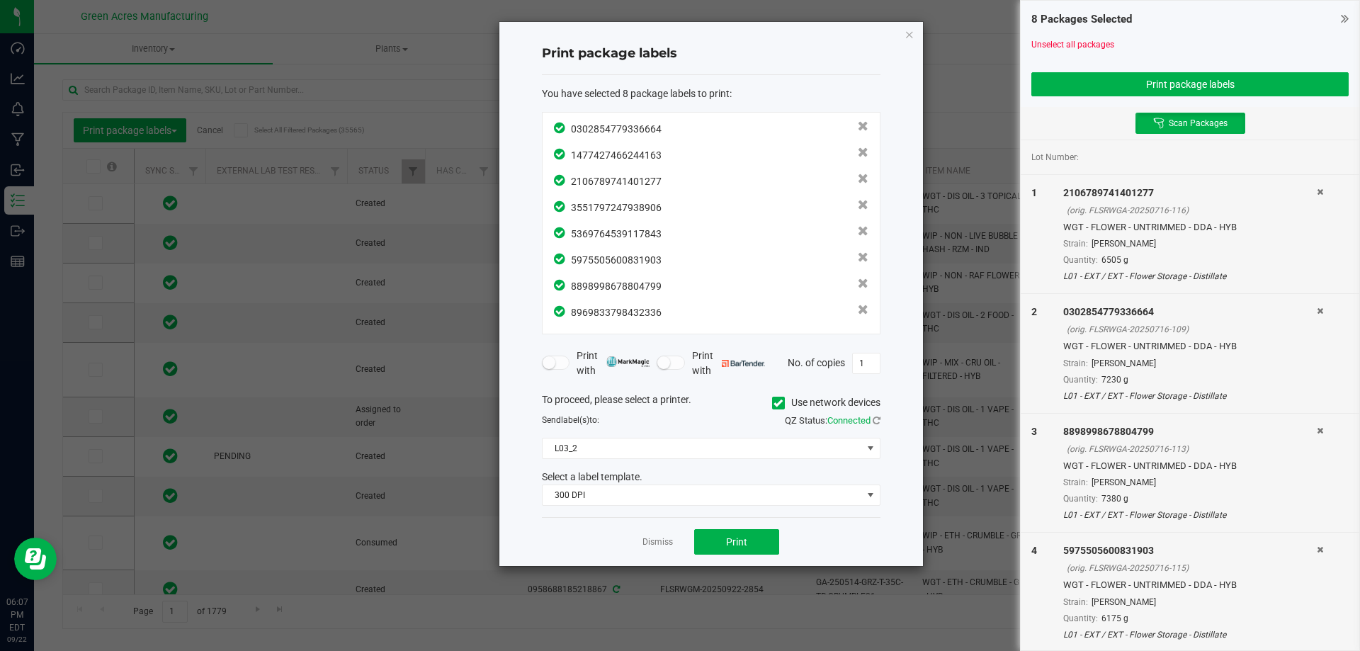
click at [909, 23] on div "Print package labels You have selected 8 package labels to print : 030285477933…" at bounding box center [710, 294] width 423 height 544
click at [909, 31] on icon "button" at bounding box center [909, 33] width 10 height 17
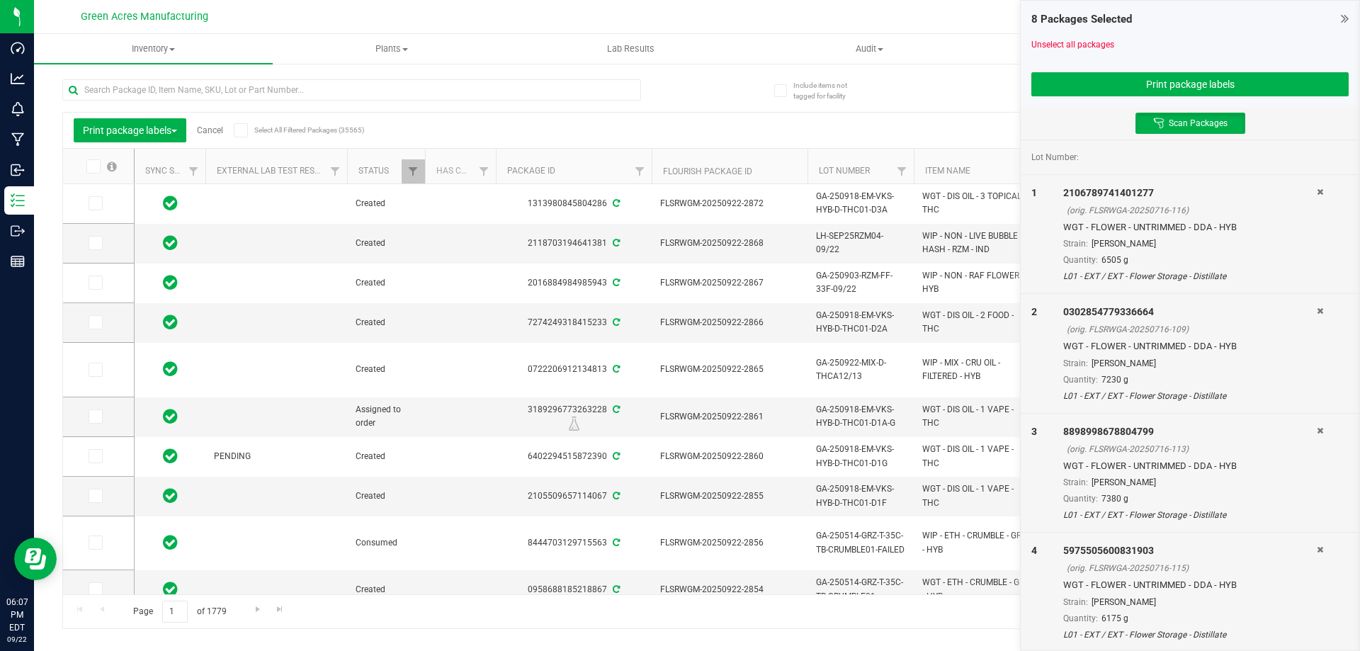
click at [207, 132] on link "Cancel" at bounding box center [210, 130] width 26 height 10
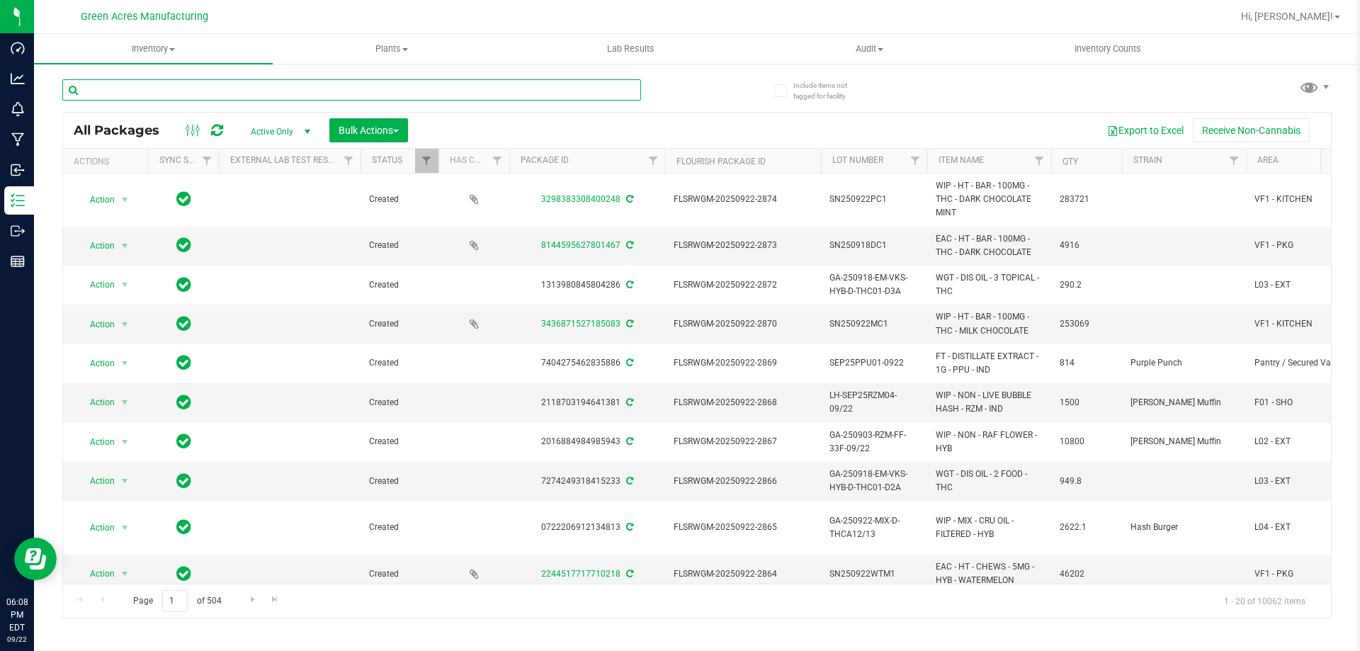
click at [208, 94] on input "text" at bounding box center [351, 89] width 579 height 21
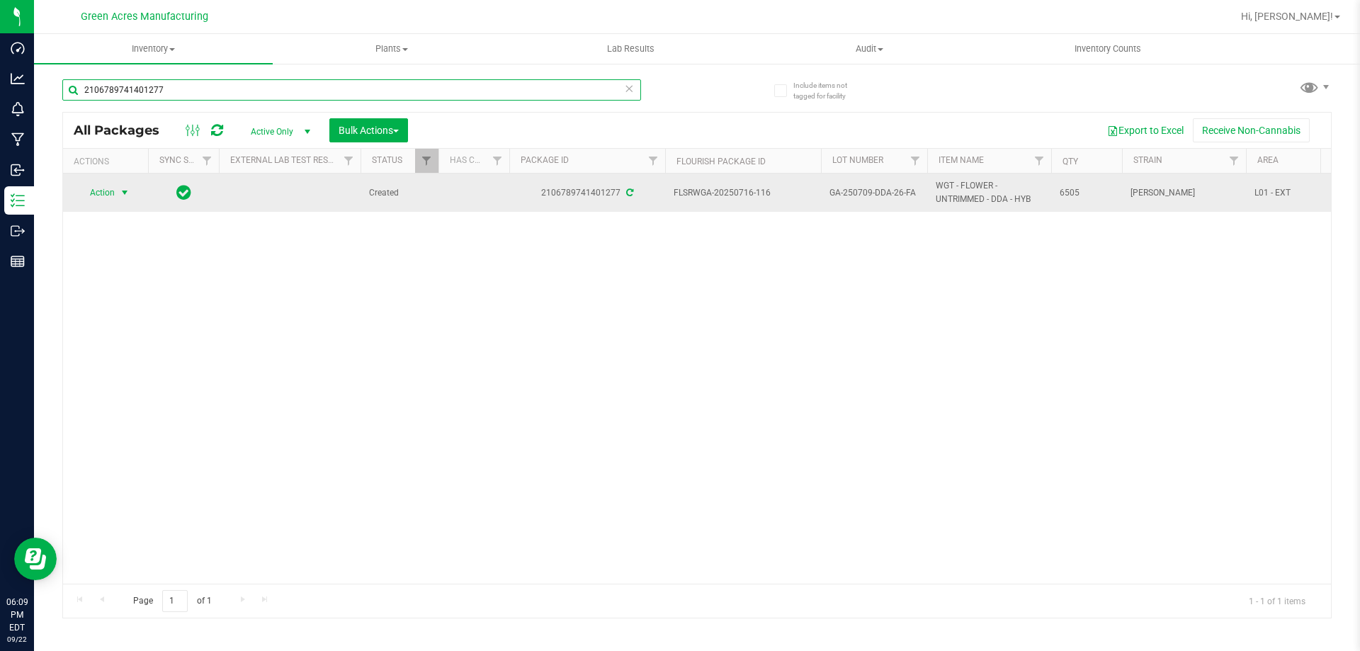
type input "2106789741401277"
click at [123, 198] on span "select" at bounding box center [124, 192] width 11 height 11
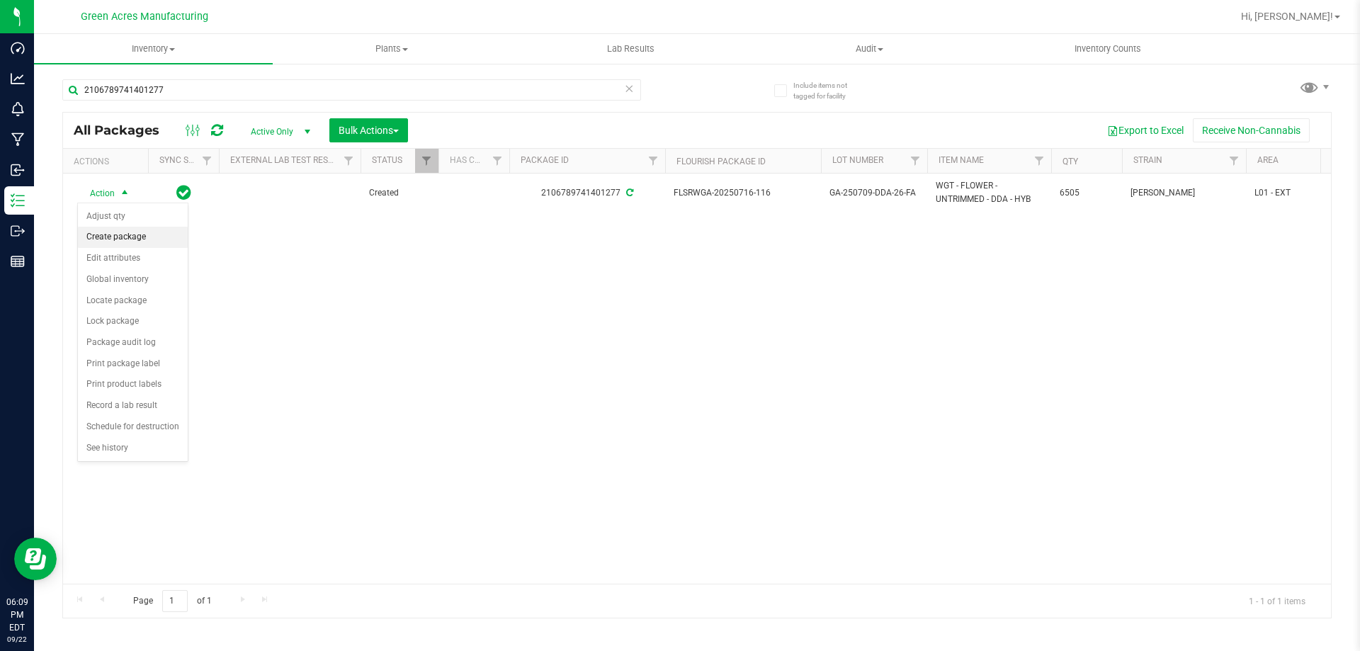
click at [140, 232] on li "Create package" at bounding box center [133, 237] width 110 height 21
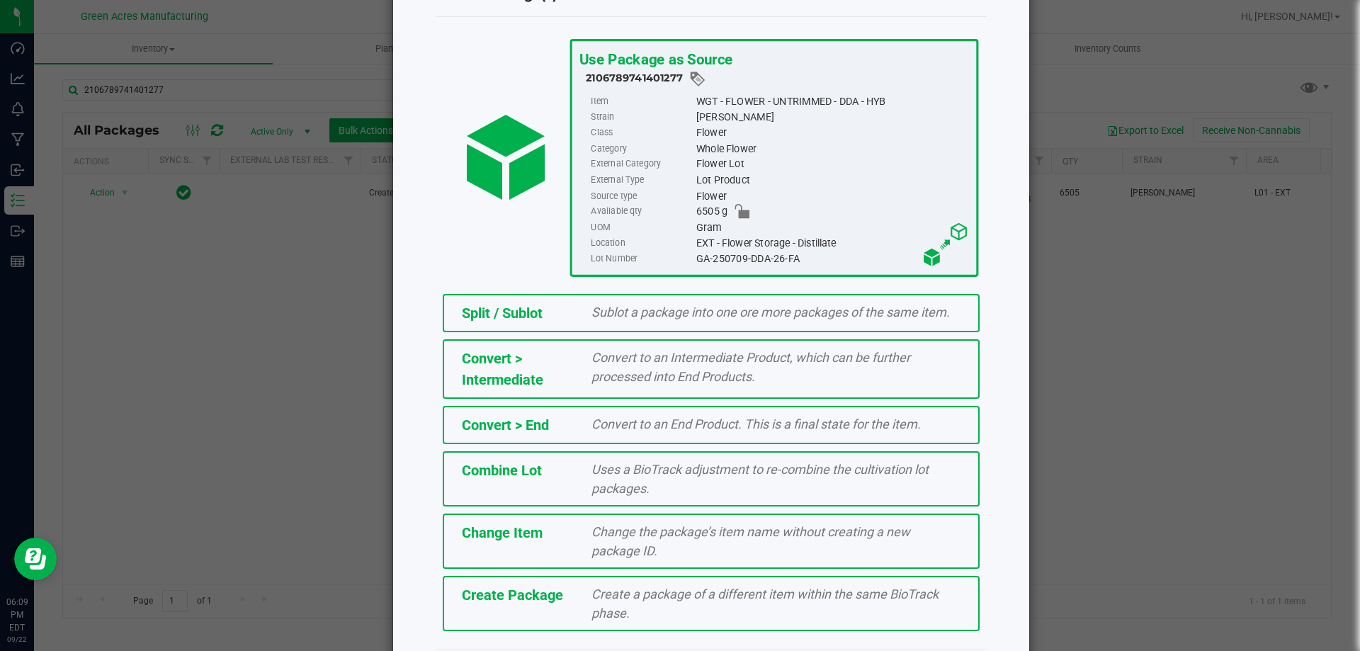
scroll to position [102, 0]
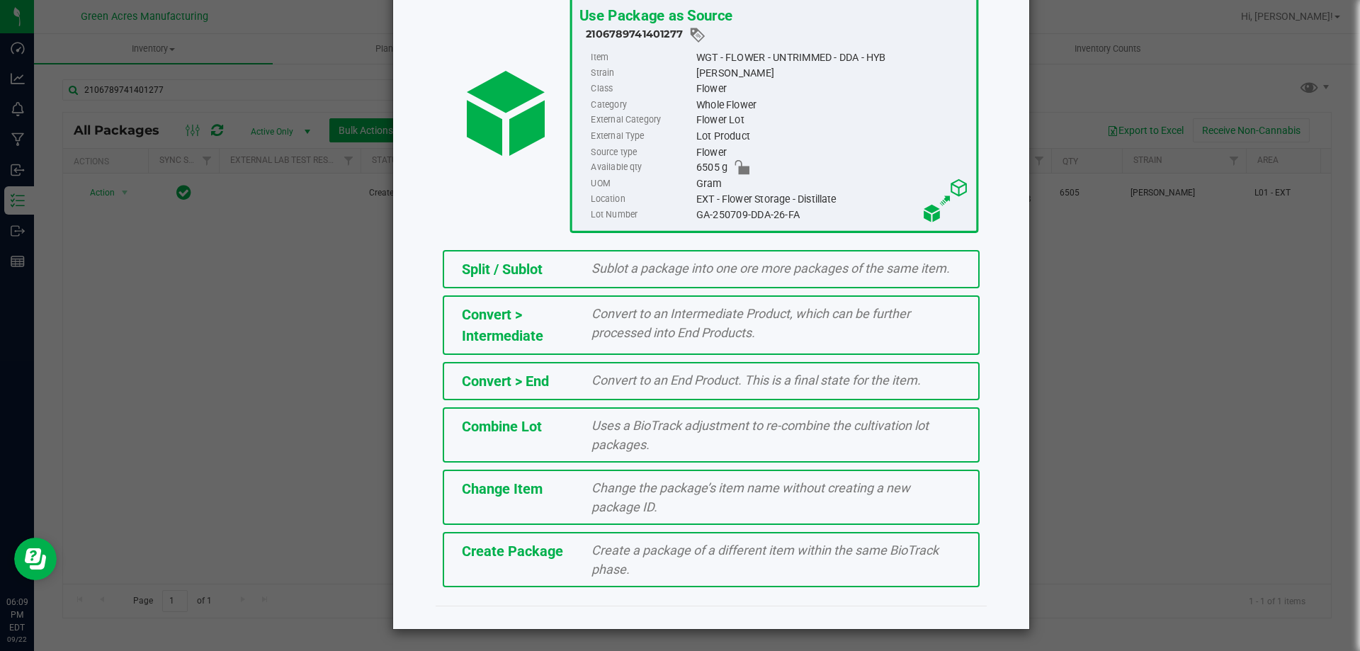
click at [623, 548] on span "Create a package of a different item within the same BioTrack phase." at bounding box center [764, 559] width 347 height 34
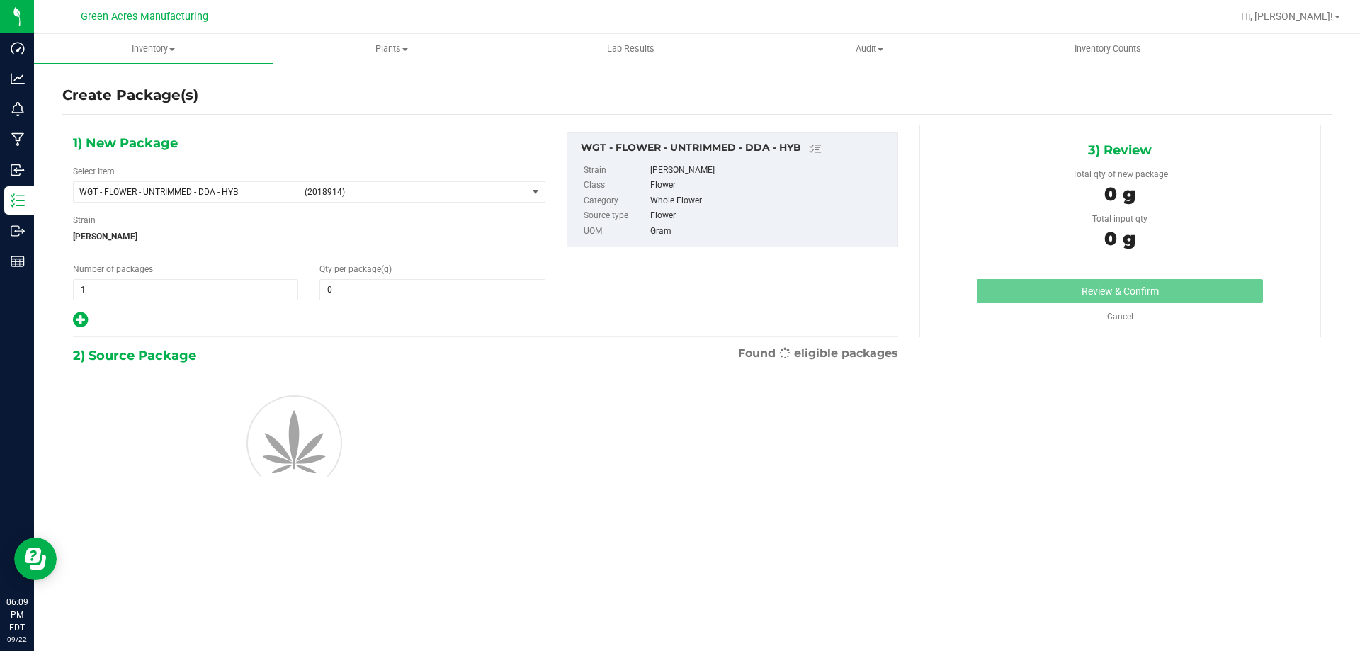
type input "0.0000"
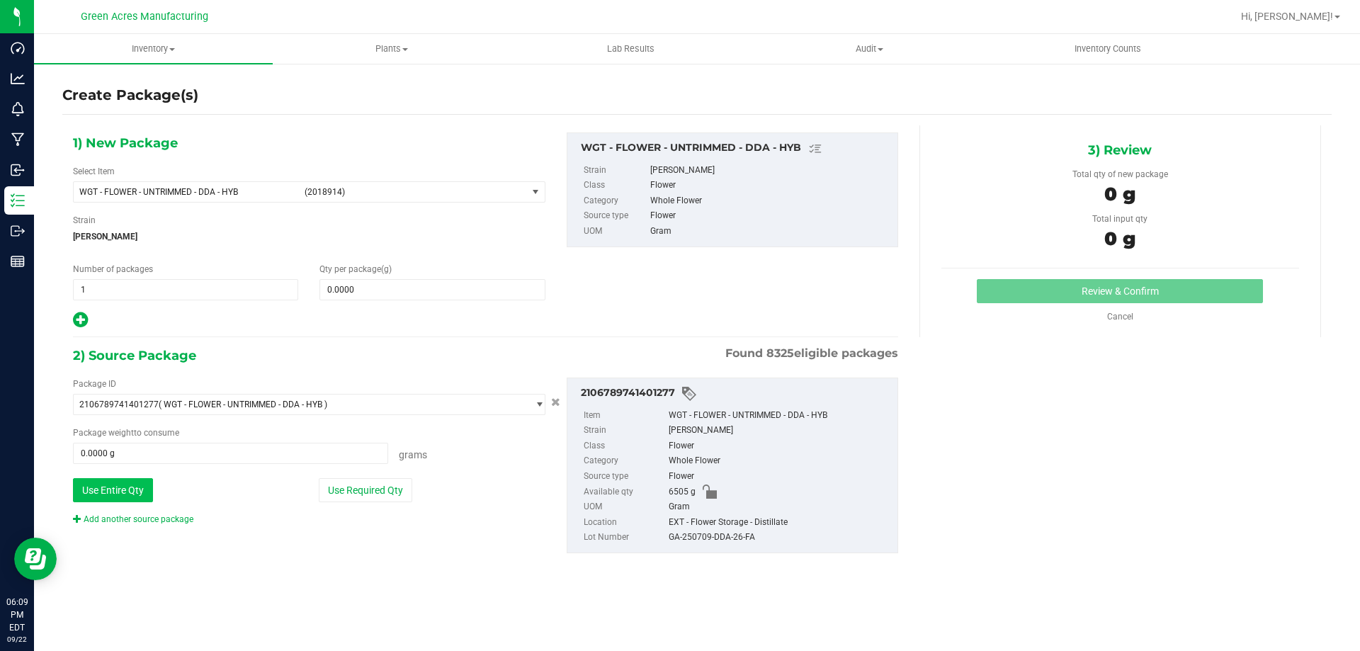
click at [127, 495] on button "Use Entire Qty" at bounding box center [113, 490] width 80 height 24
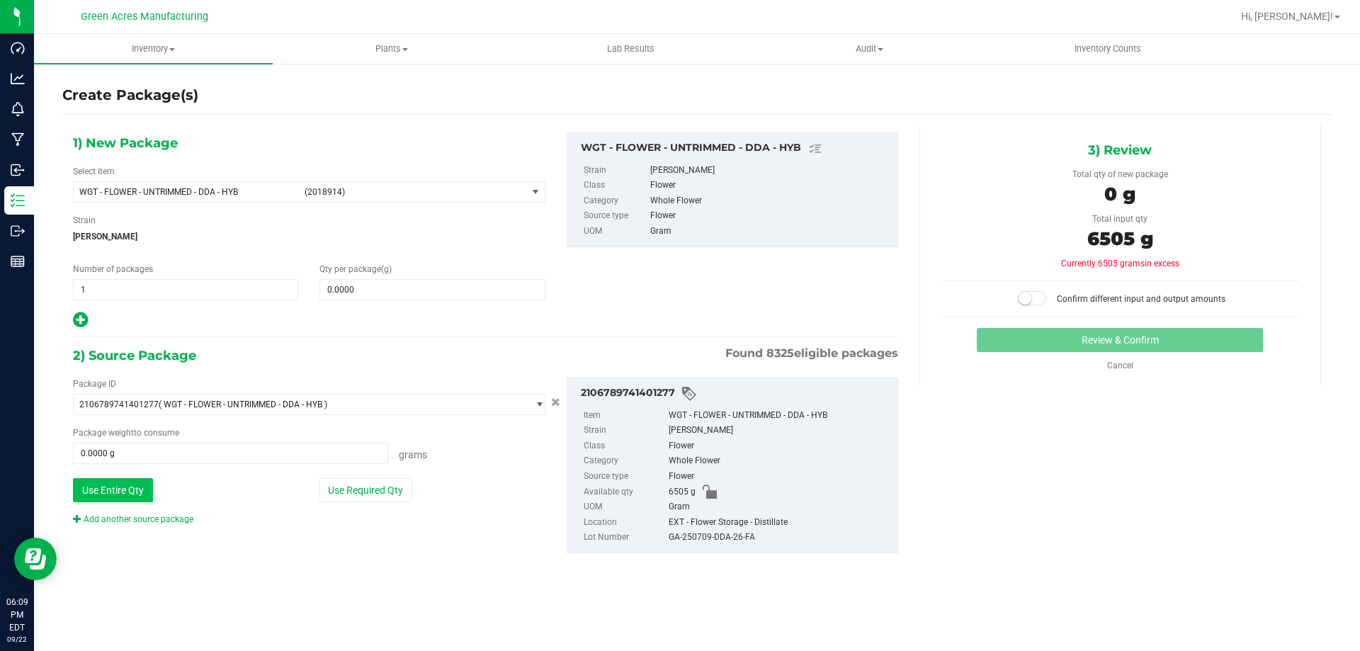
type input "6505.0000 g"
click at [127, 524] on div "Add another source package" at bounding box center [144, 519] width 142 height 13
click at [127, 523] on link "Add another source package" at bounding box center [133, 519] width 120 height 10
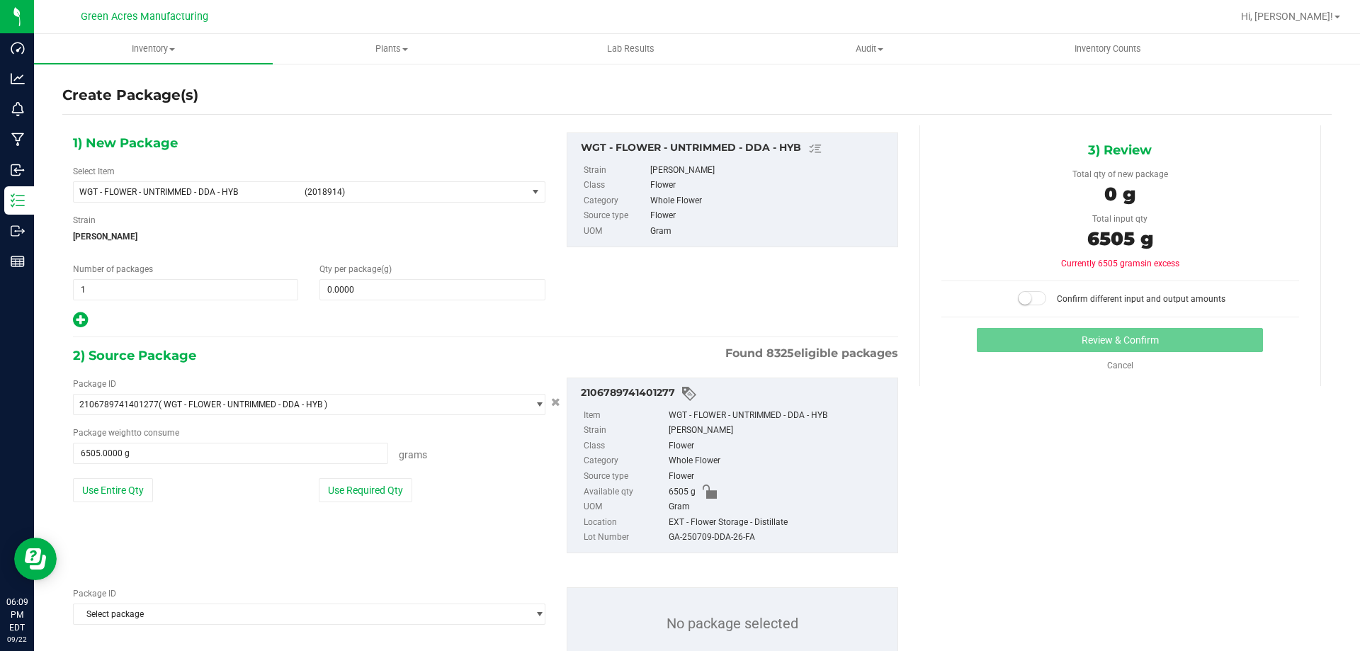
scroll to position [49, 0]
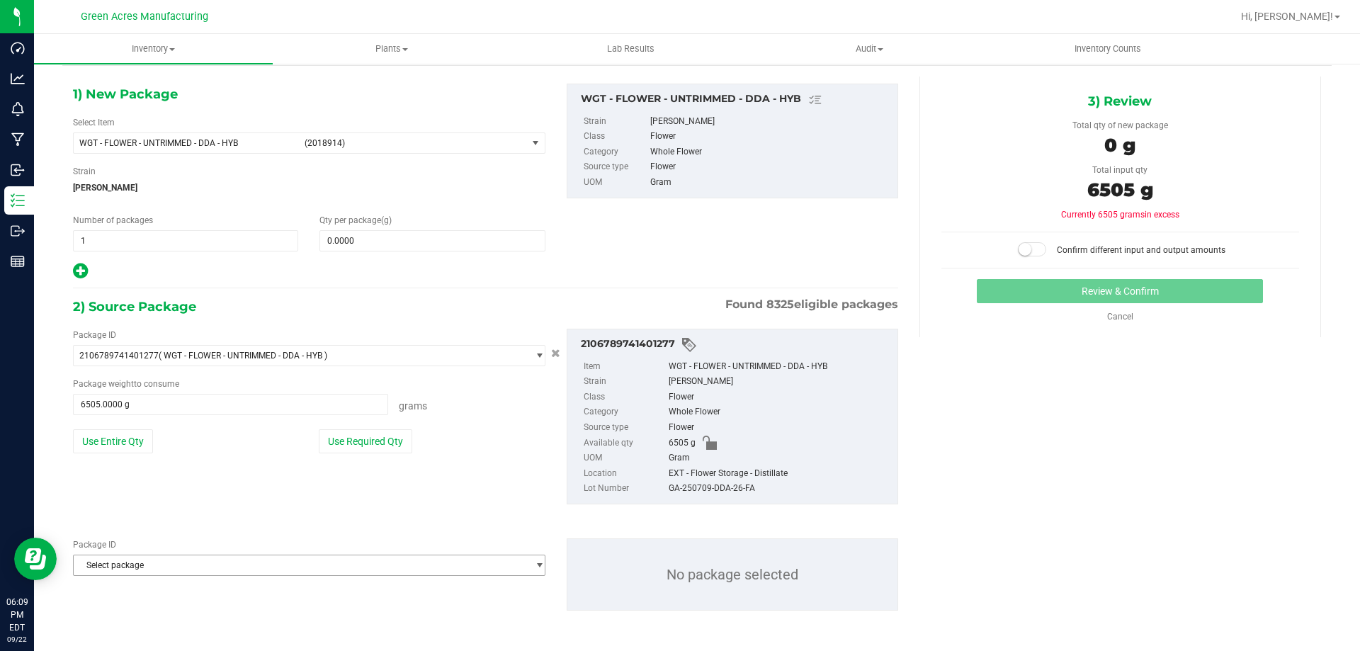
click at [128, 559] on span "Select package" at bounding box center [300, 565] width 453 height 20
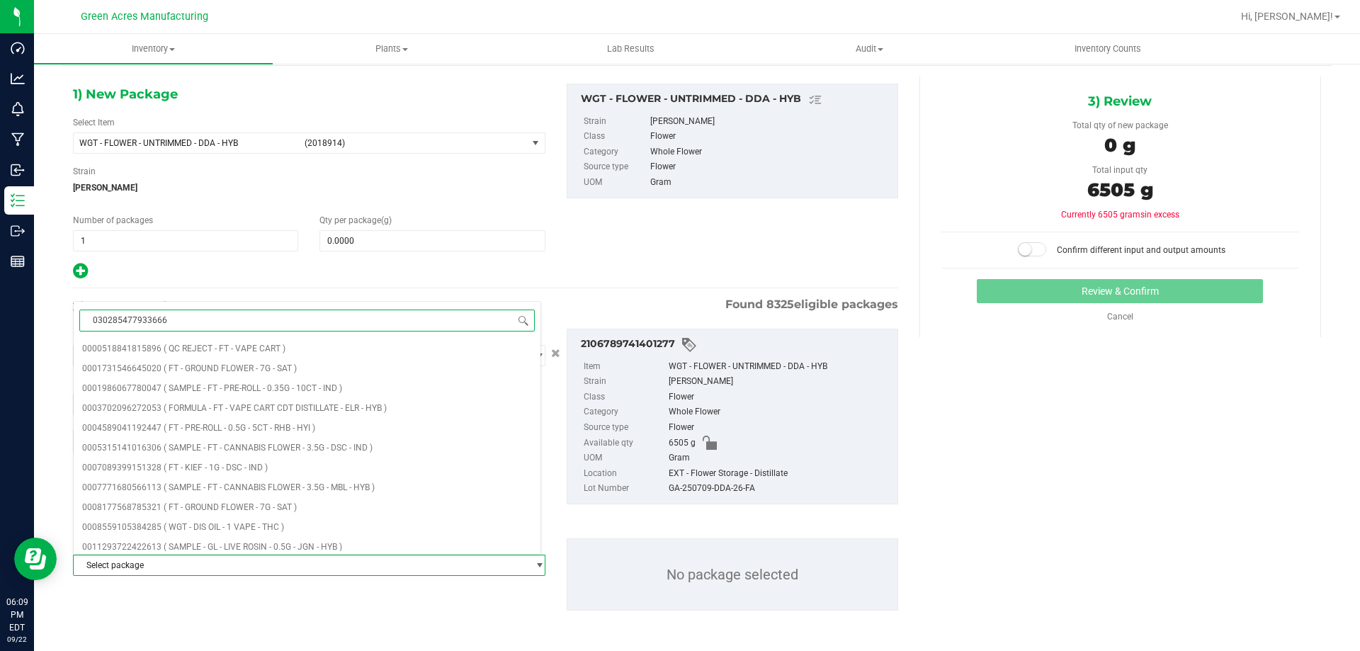
type input "0302854779336664"
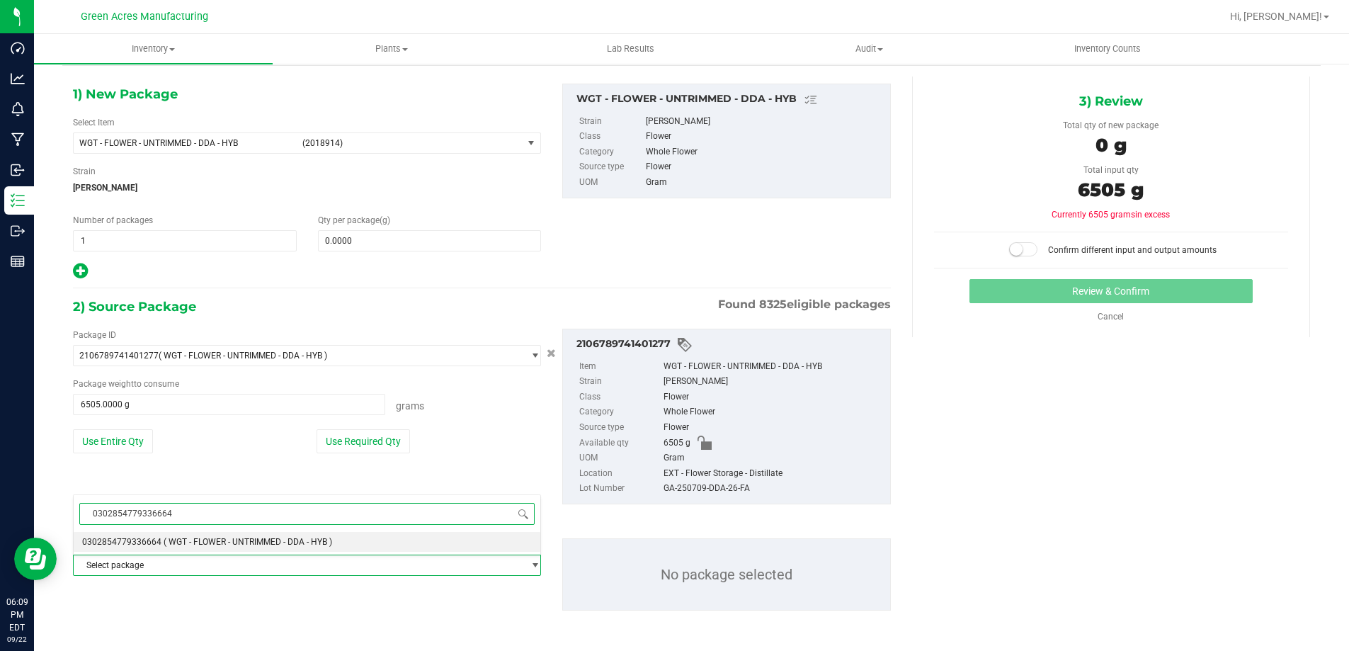
click at [126, 547] on li "0302854779336664 ( WGT - FLOWER - UNTRIMMED - DDA - HYB )" at bounding box center [307, 542] width 467 height 20
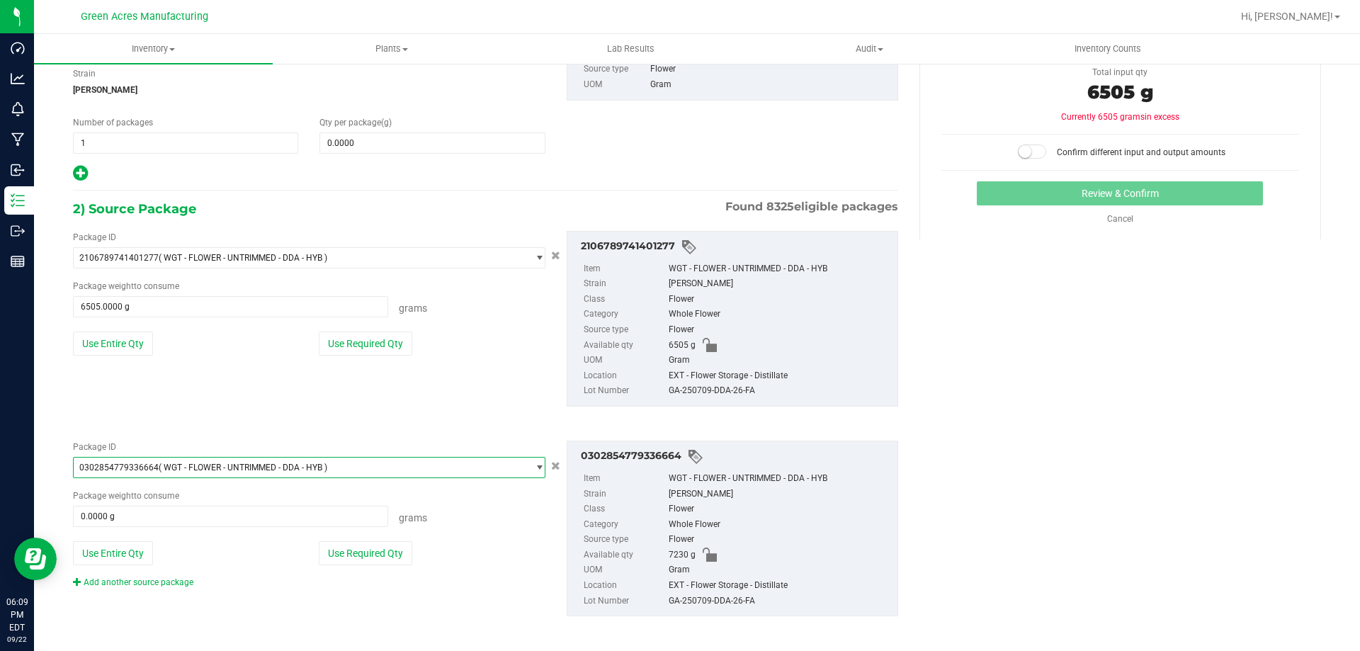
scroll to position [152, 0]
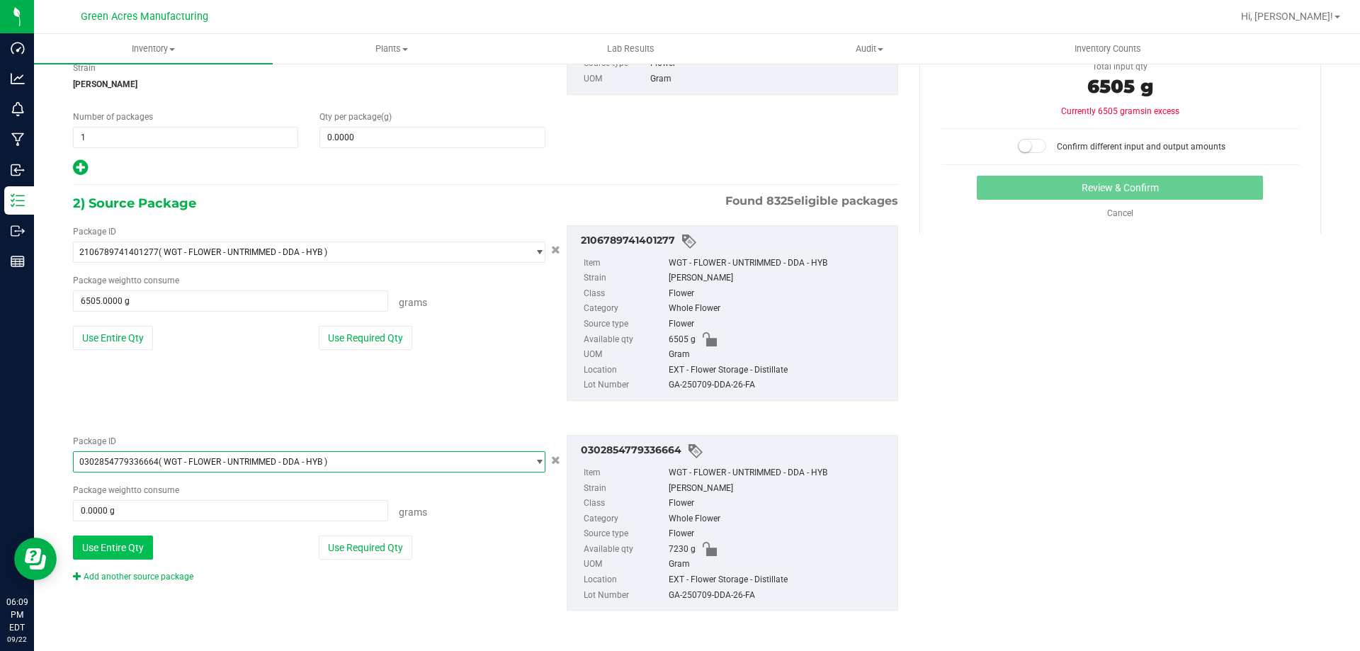
click at [123, 555] on button "Use Entire Qty" at bounding box center [113, 547] width 80 height 24
type input "7230.0000 g"
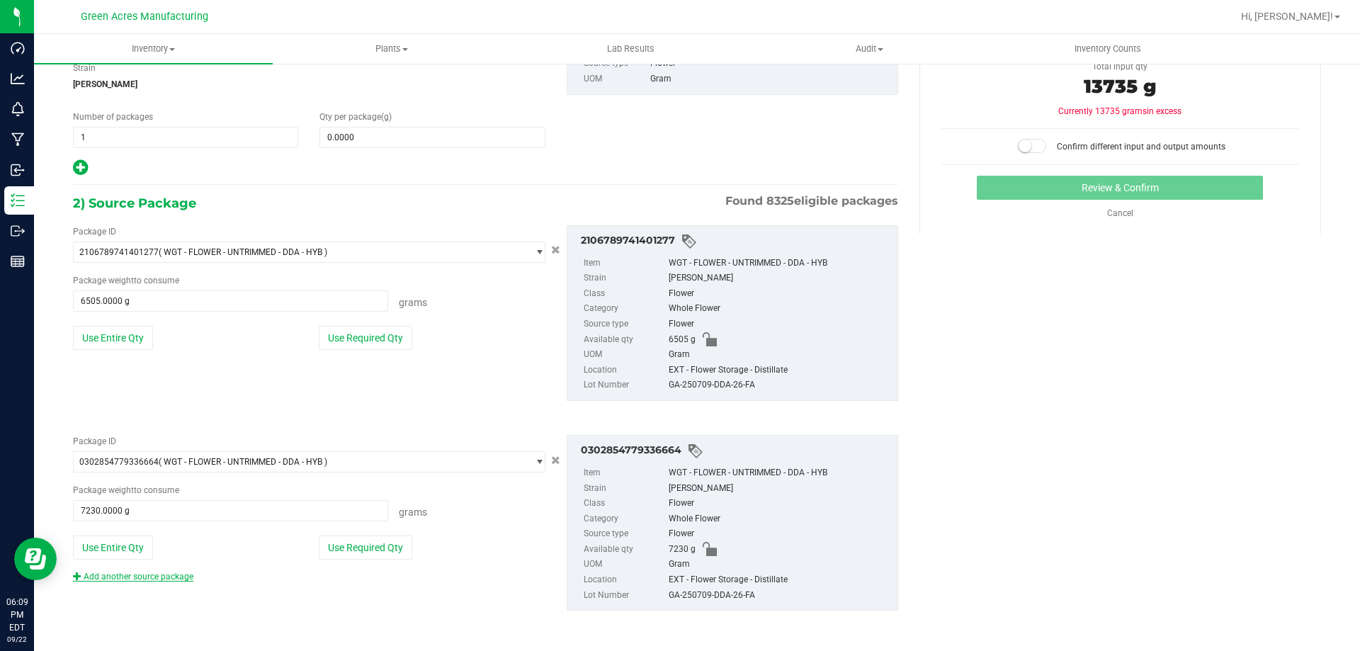
click at [125, 576] on link "Add another source package" at bounding box center [133, 576] width 120 height 10
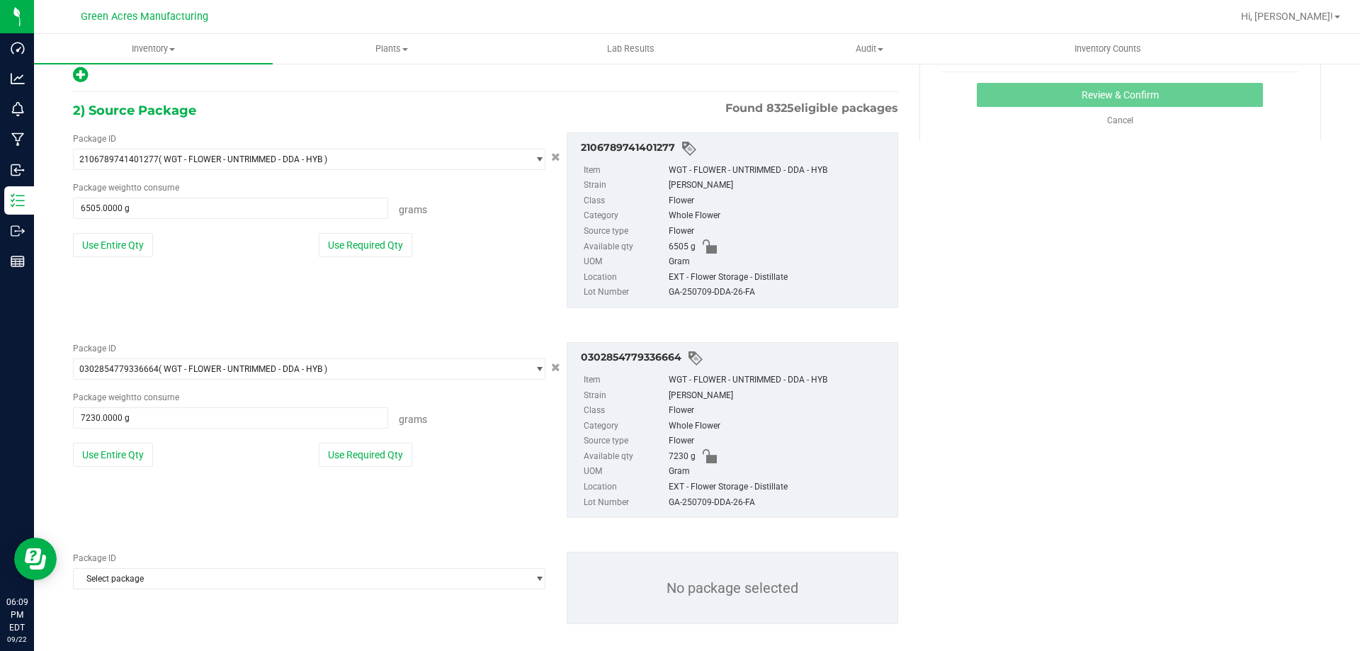
scroll to position [258, 0]
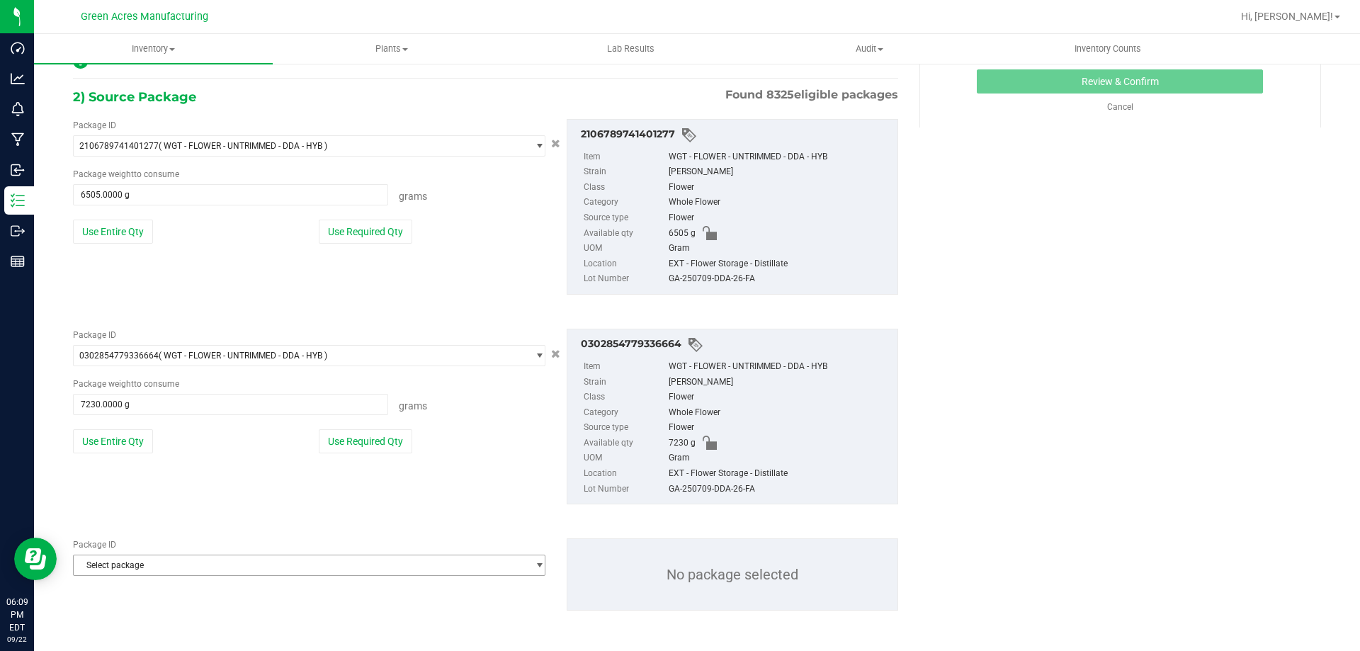
click at [127, 571] on span "Select package" at bounding box center [300, 565] width 453 height 20
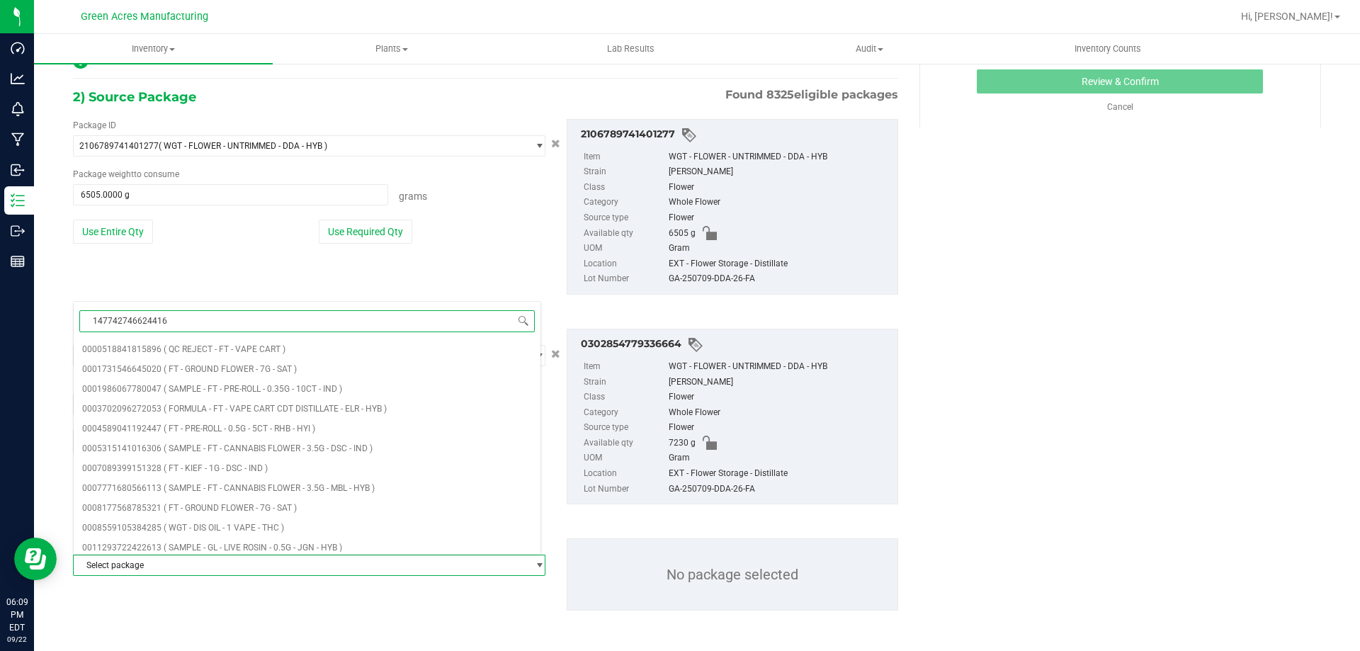
type input "1477427466244163"
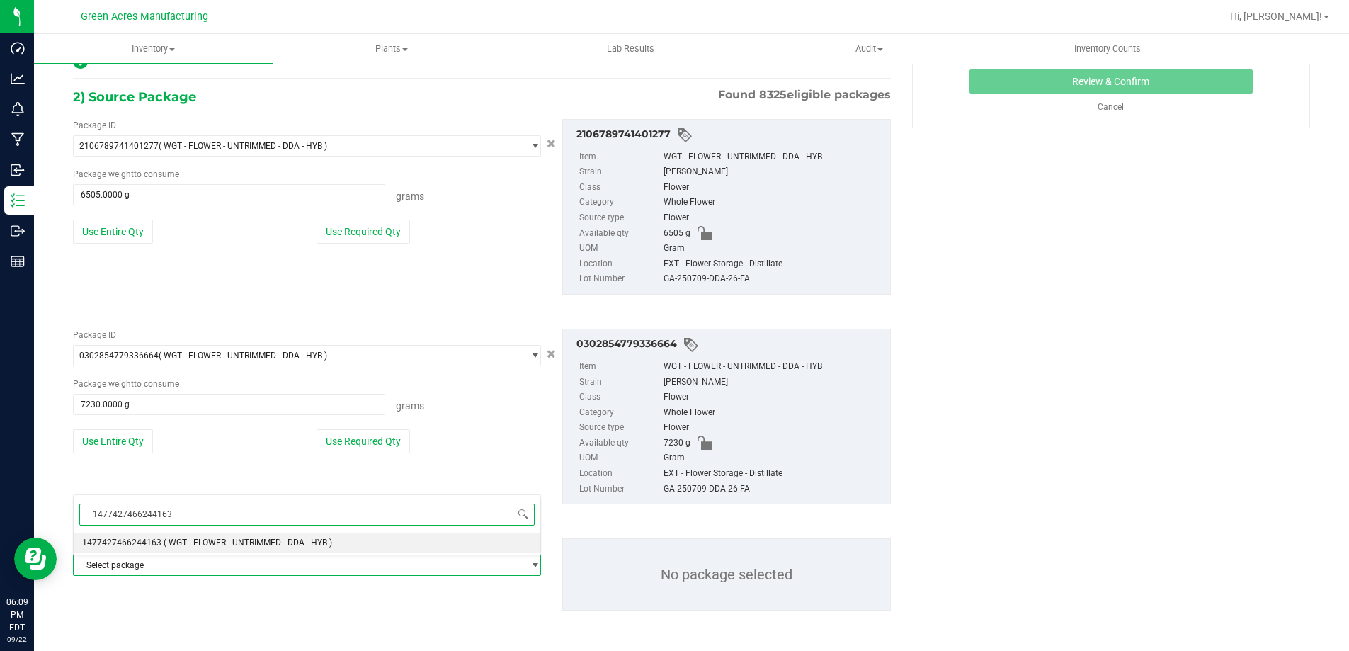
click at [140, 545] on span "1477427466244163" at bounding box center [121, 542] width 79 height 10
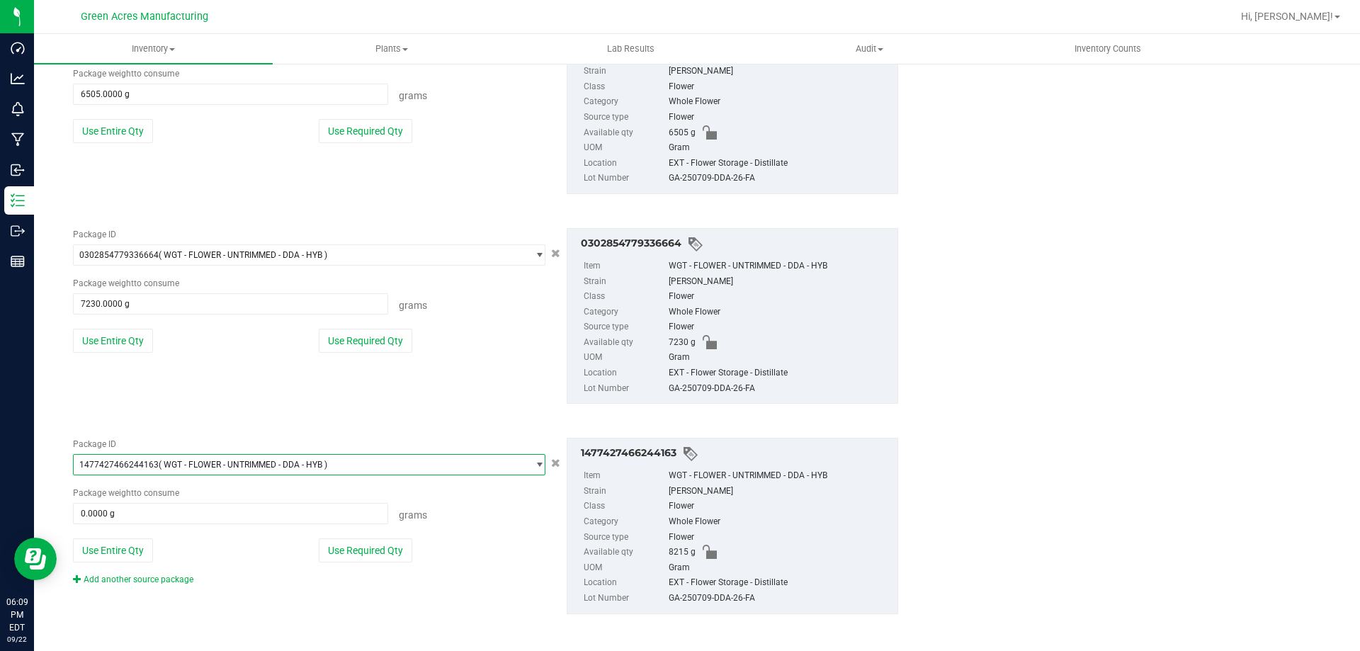
scroll to position [363, 0]
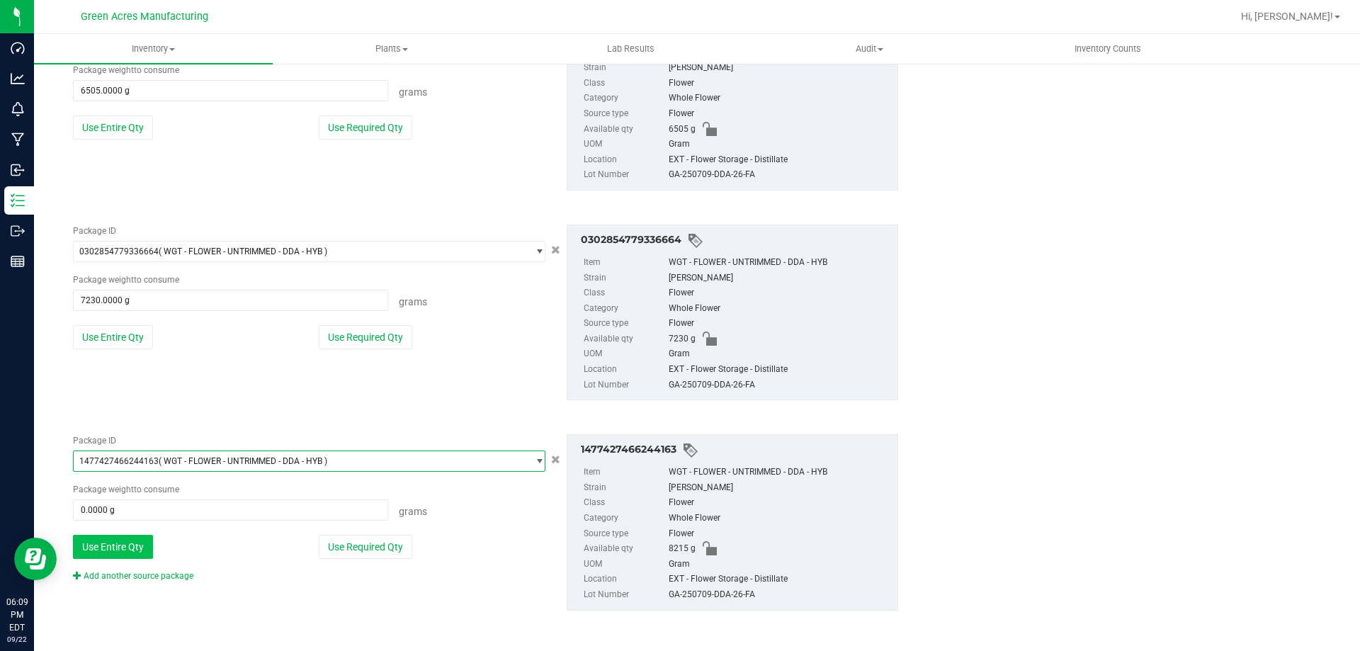
click at [132, 551] on button "Use Entire Qty" at bounding box center [113, 547] width 80 height 24
type input "8215.0000 g"
click at [138, 574] on link "Add another source package" at bounding box center [133, 576] width 120 height 10
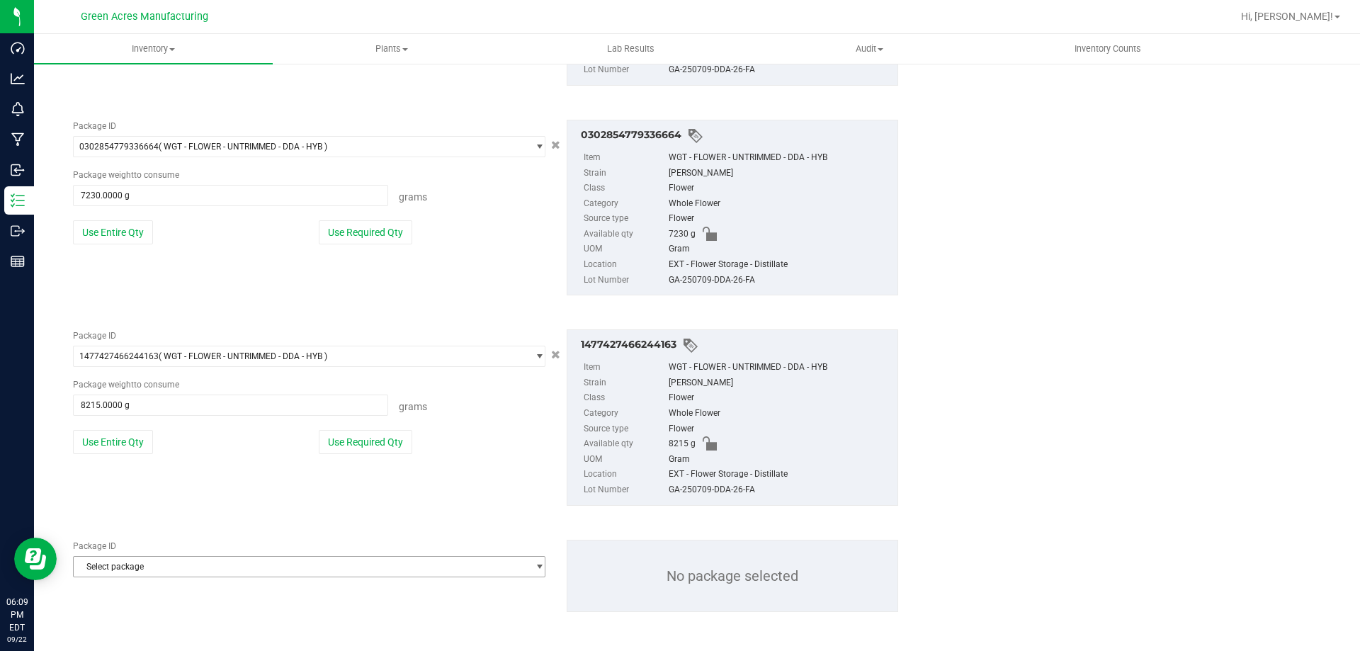
scroll to position [469, 0]
click at [142, 569] on span "Select package" at bounding box center [300, 565] width 453 height 20
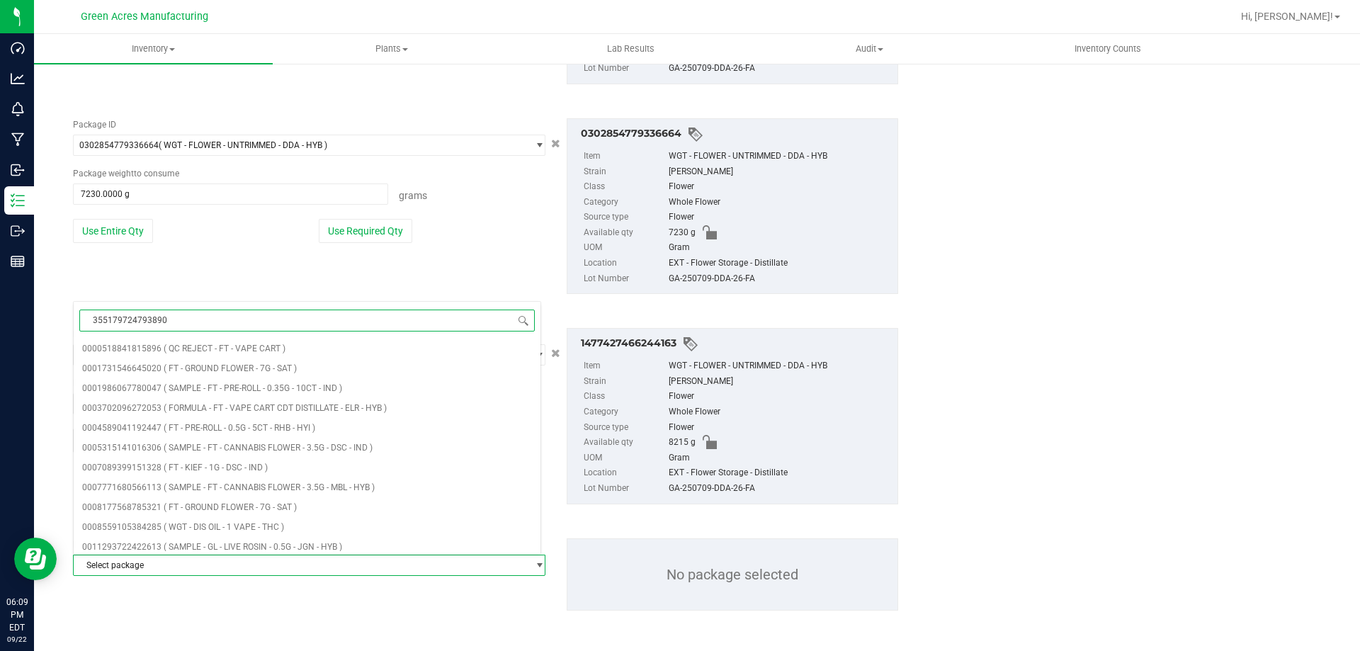
type input "3551797247938906"
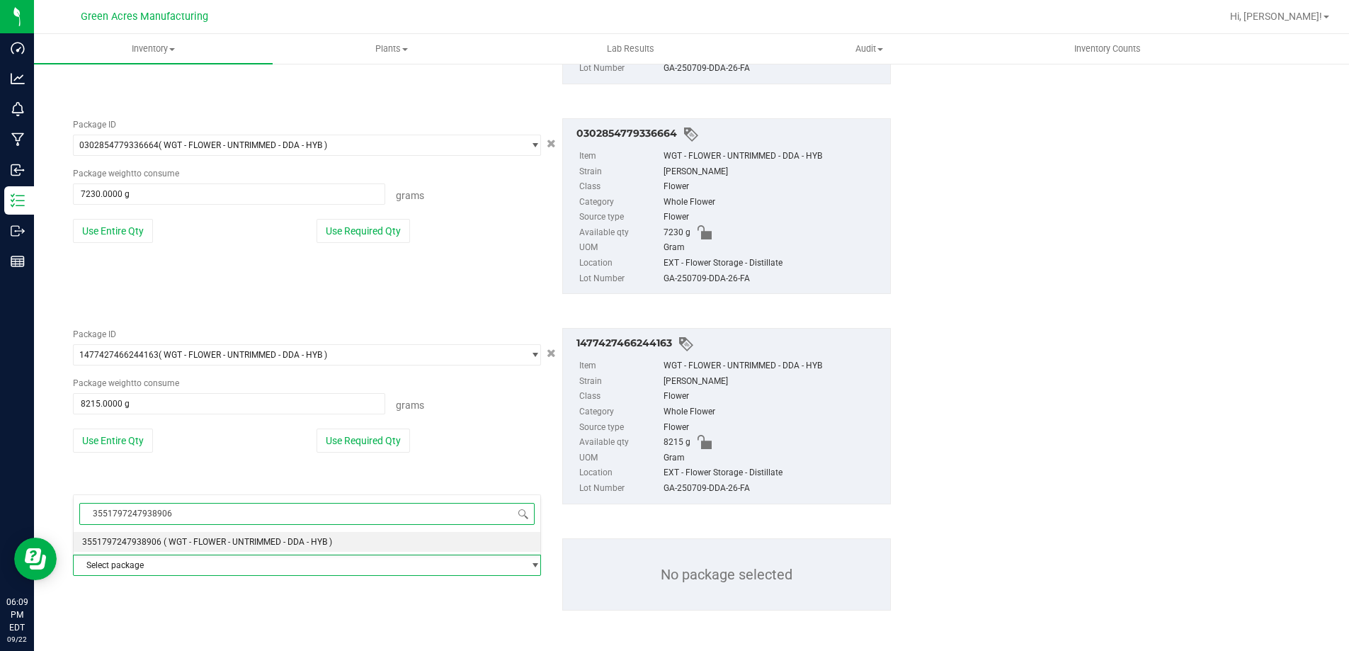
click at [154, 551] on li "3551797247938906 ( WGT - FLOWER - UNTRIMMED - DDA - HYB )" at bounding box center [307, 542] width 467 height 20
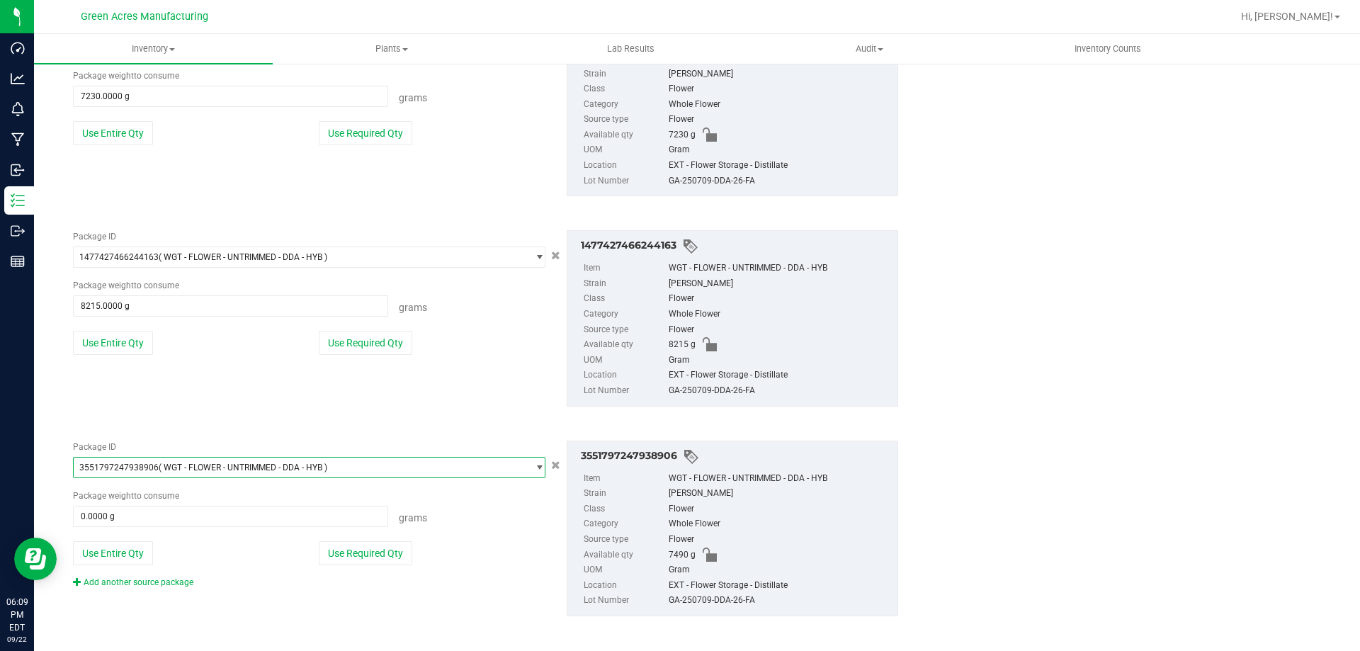
scroll to position [572, 0]
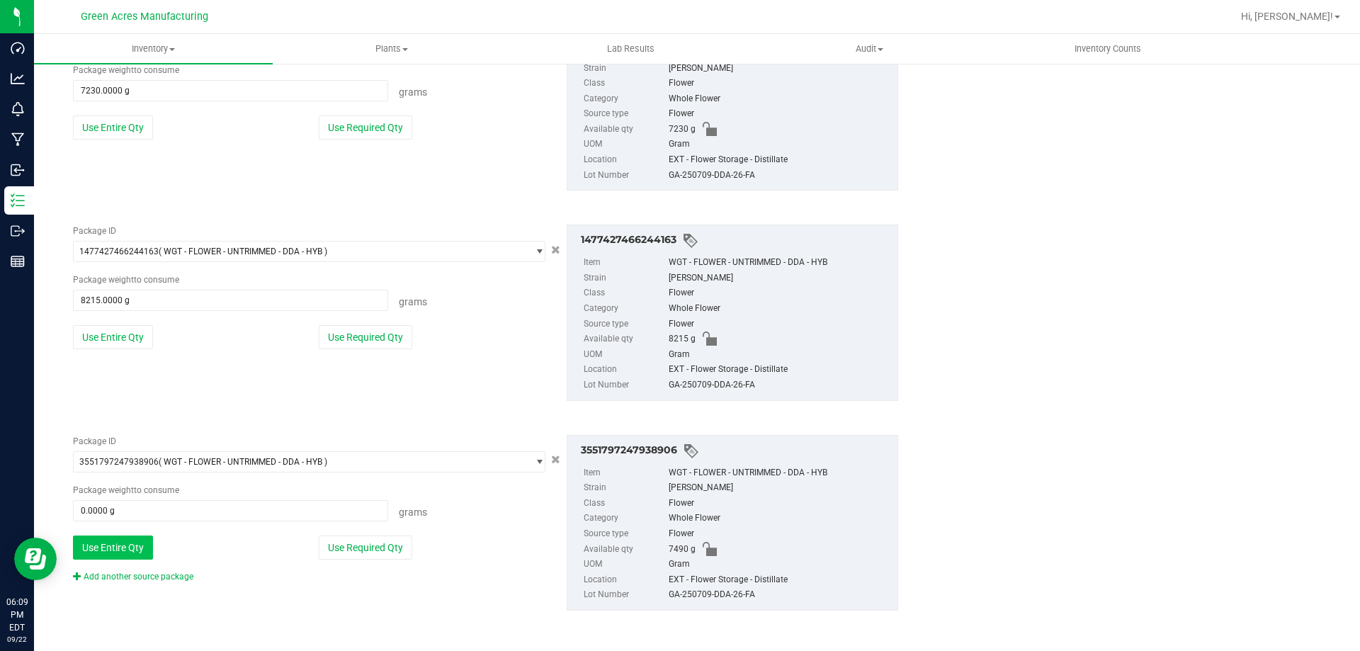
click at [149, 551] on button "Use Entire Qty" at bounding box center [113, 547] width 80 height 24
type input "7490.0000 g"
click at [137, 579] on link "Add another source package" at bounding box center [133, 576] width 120 height 10
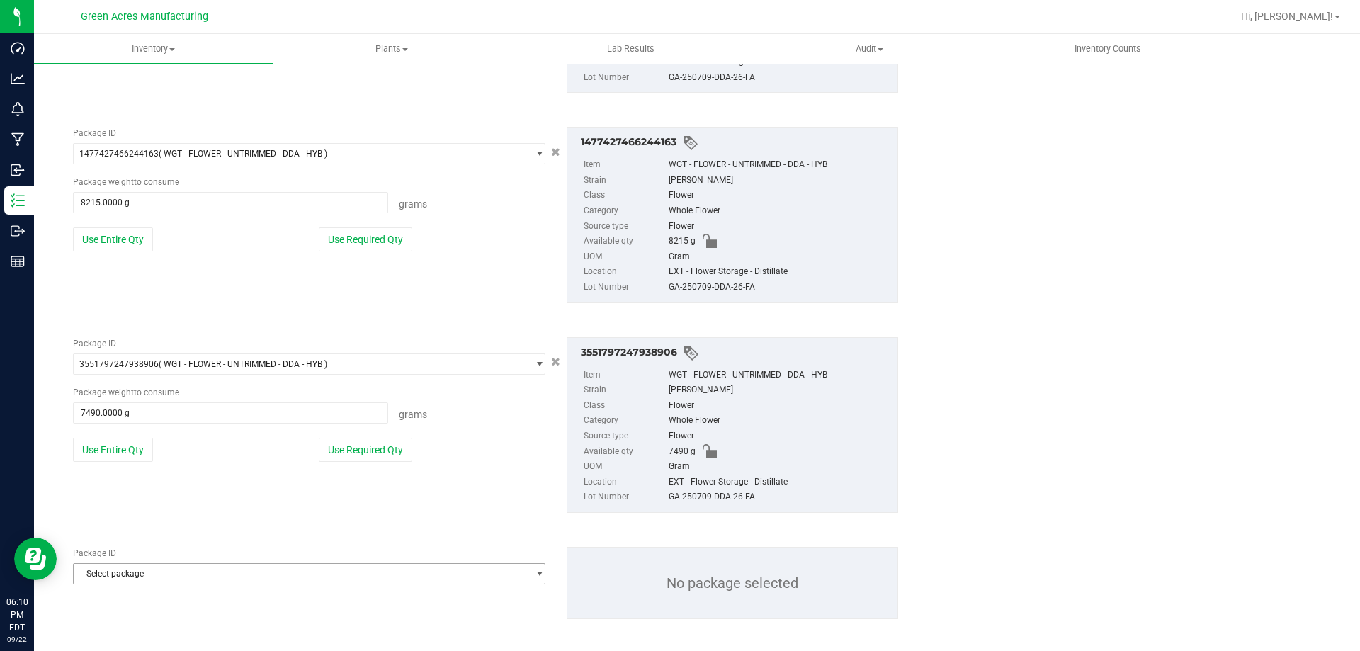
scroll to position [678, 0]
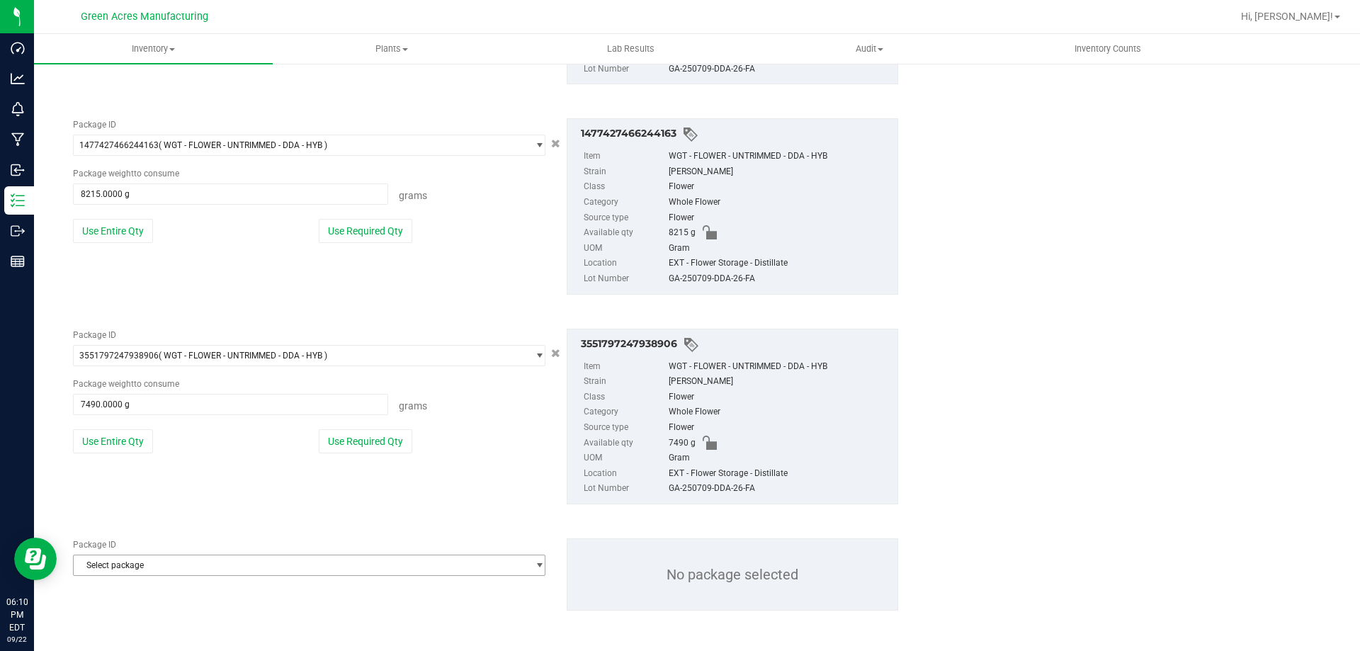
click at [173, 559] on span "Select package" at bounding box center [300, 565] width 453 height 20
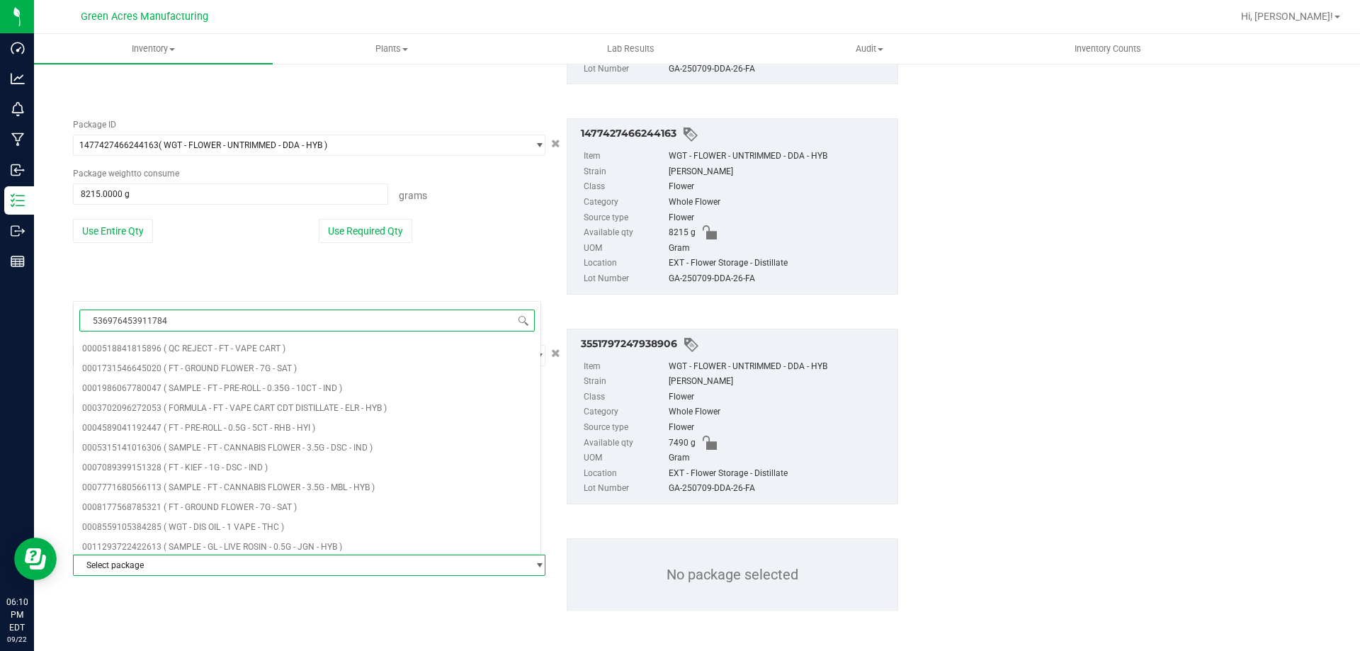
type input "5369764539117843"
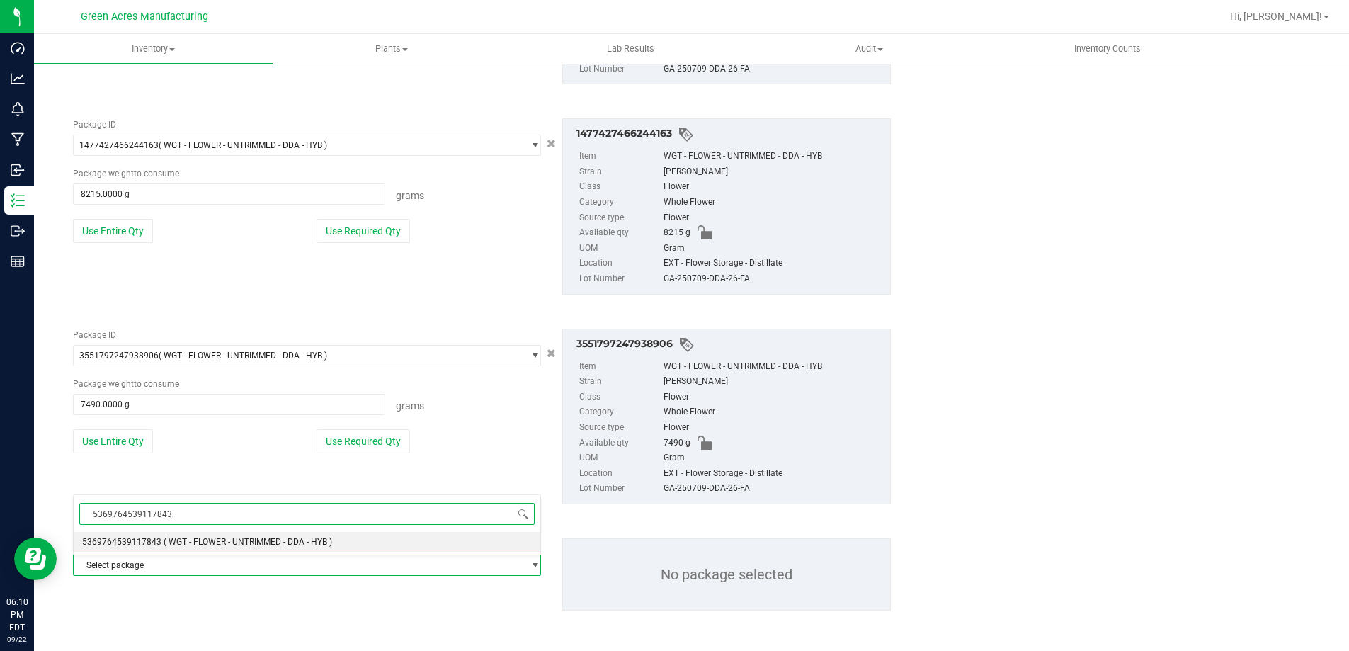
click at [176, 541] on span "( WGT - FLOWER - UNTRIMMED - DDA - HYB )" at bounding box center [248, 542] width 169 height 10
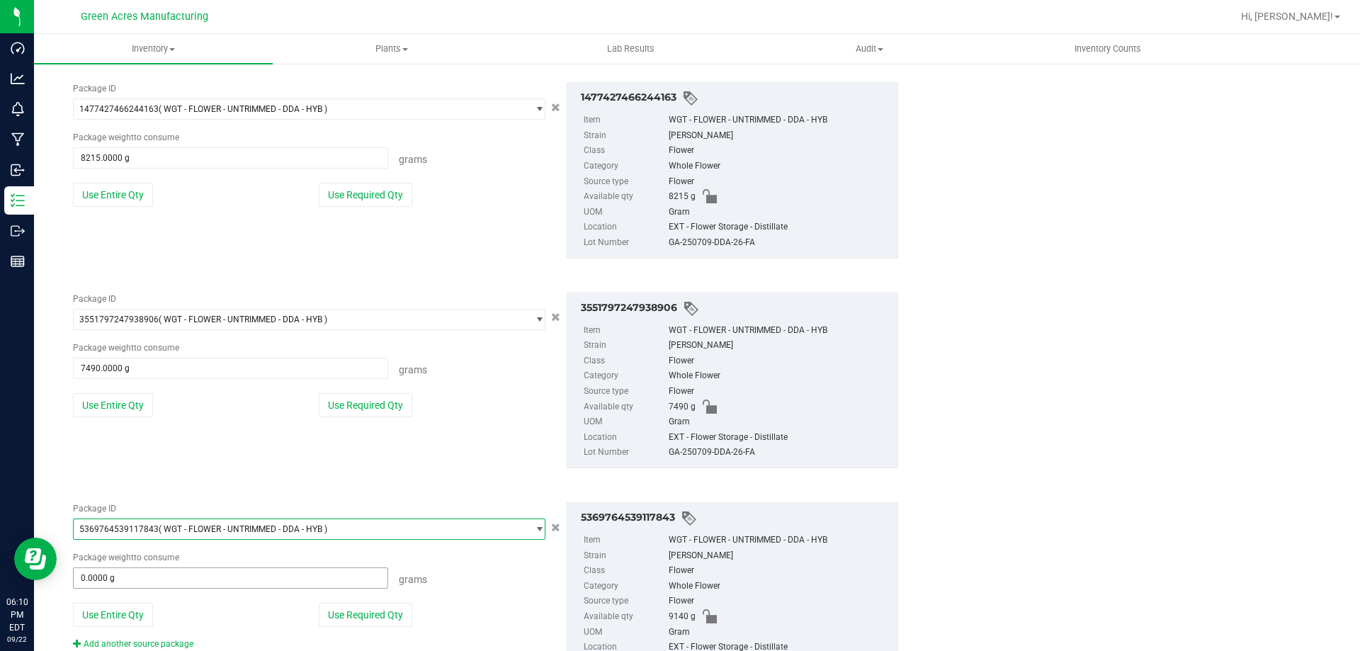
scroll to position [749, 0]
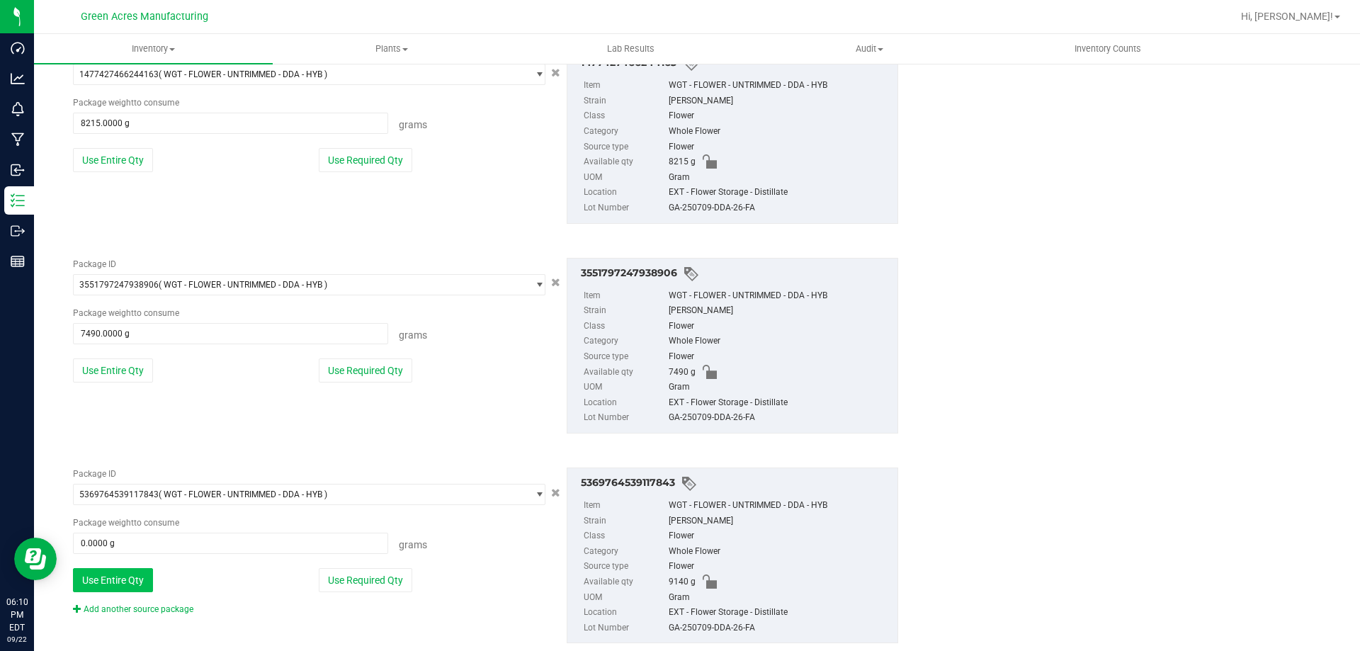
click at [132, 582] on button "Use Entire Qty" at bounding box center [113, 580] width 80 height 24
type input "9140.0000 g"
click at [130, 608] on link "Add another source package" at bounding box center [133, 609] width 120 height 10
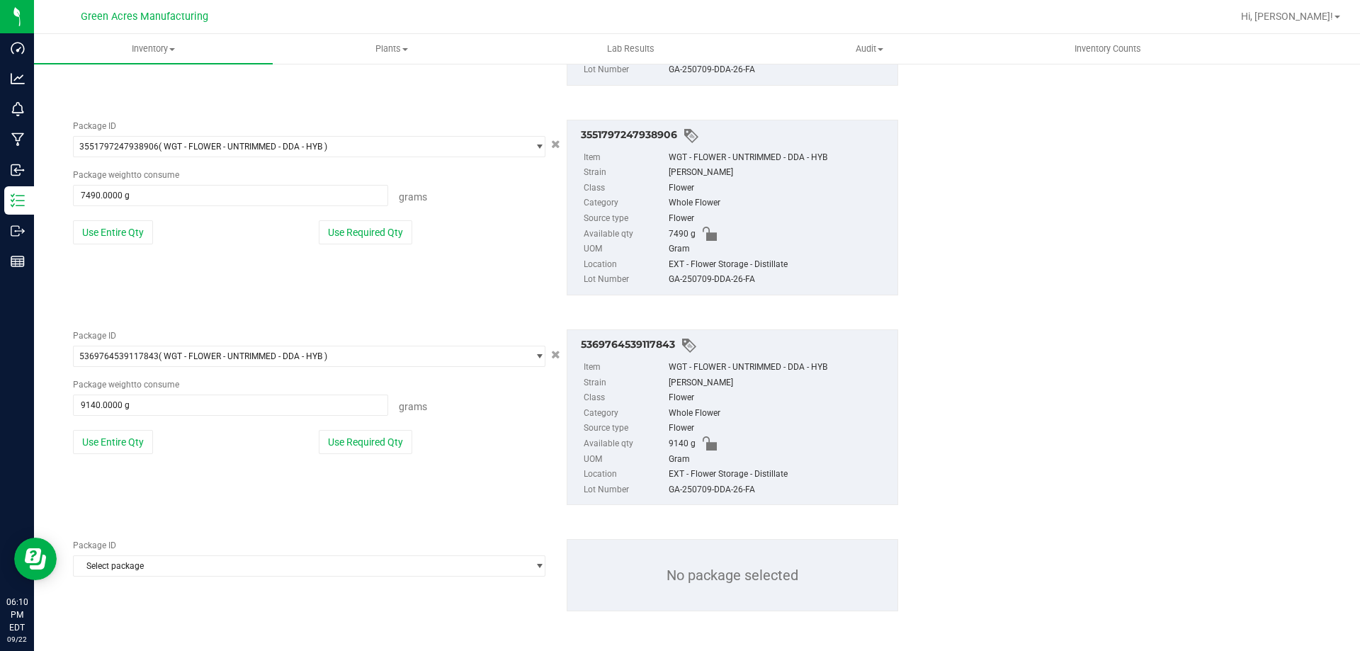
scroll to position [888, 0]
click at [144, 569] on span "Select package" at bounding box center [300, 565] width 453 height 20
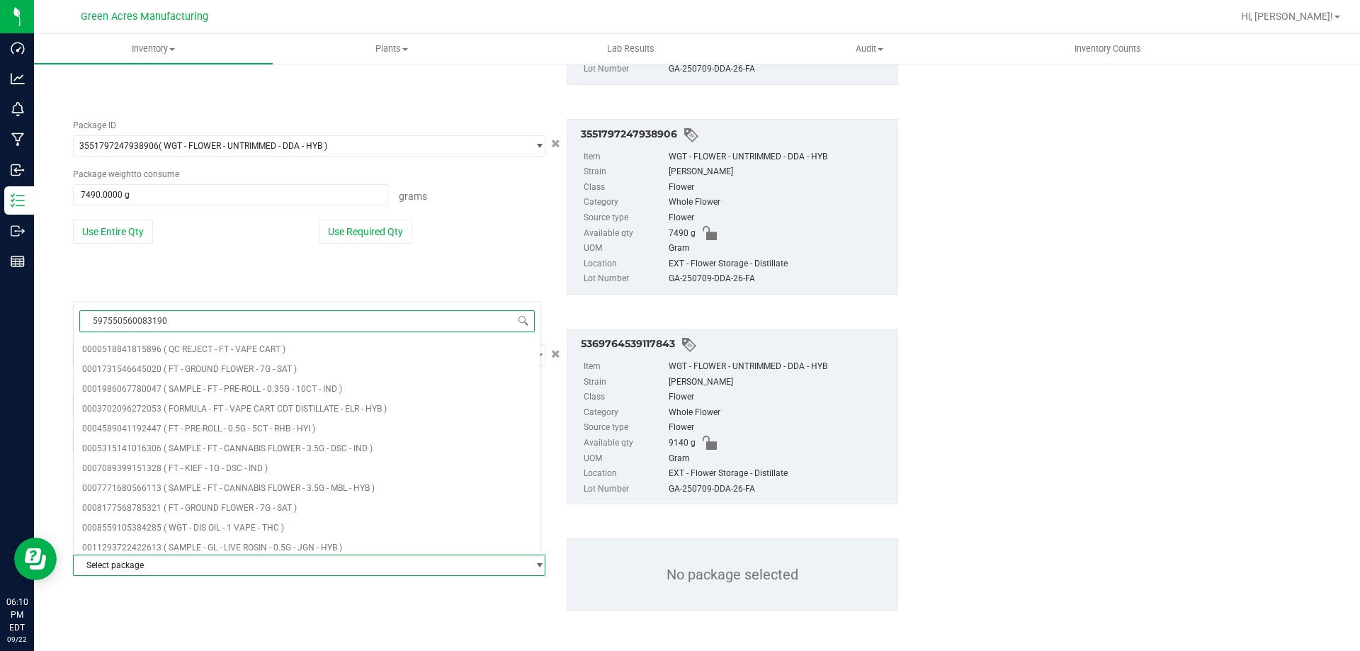
type input "5975505600831903"
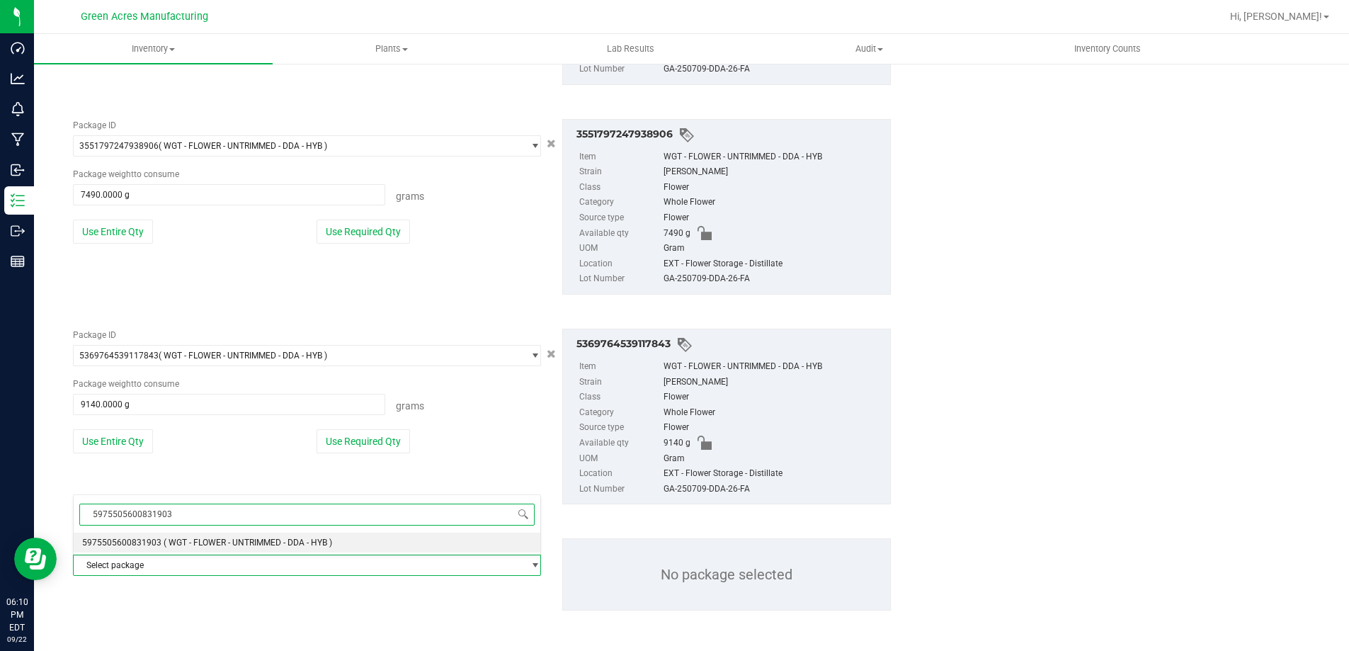
click at [159, 548] on li "5975505600831903 ( WGT - FLOWER - UNTRIMMED - DDA - HYB )" at bounding box center [307, 543] width 467 height 20
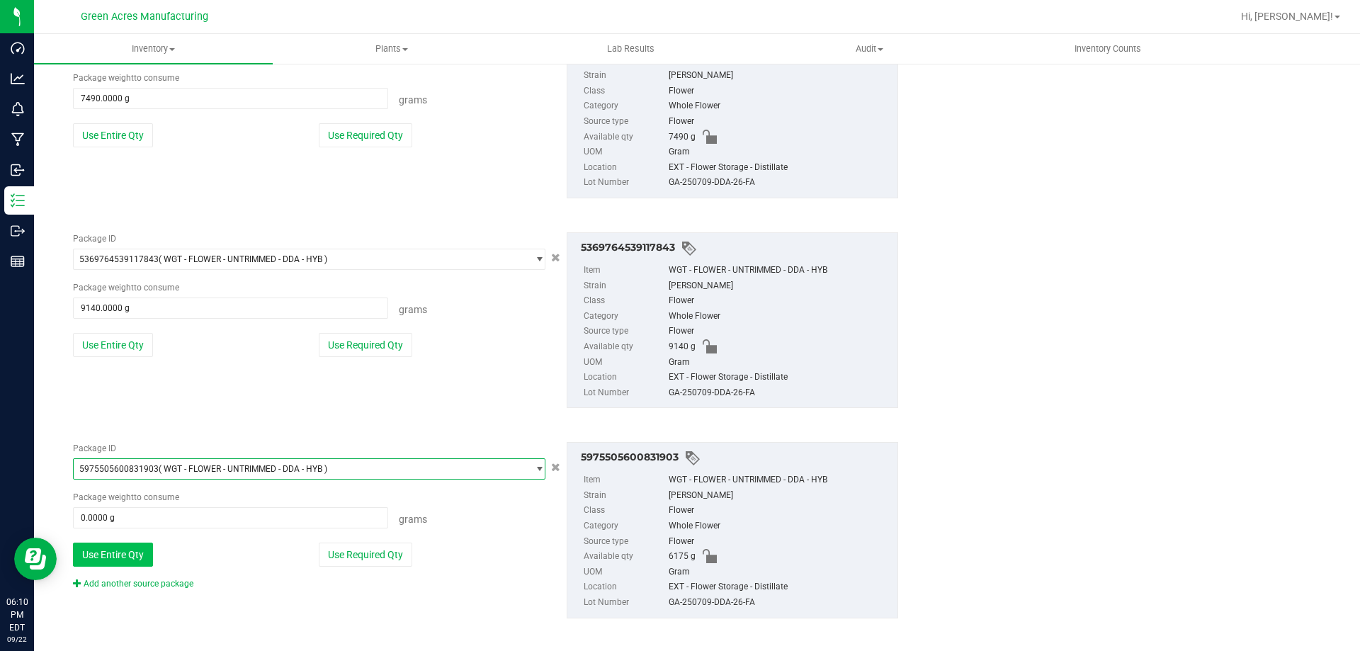
scroll to position [992, 0]
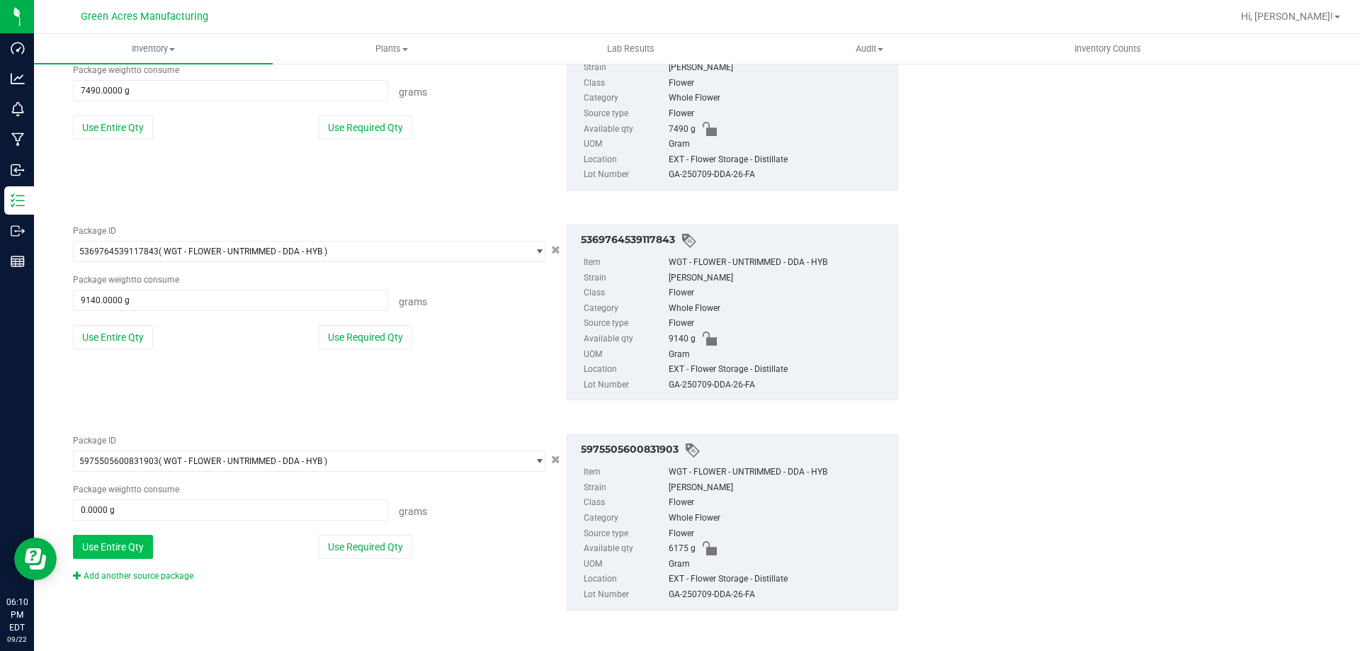
click at [145, 559] on button "Use Entire Qty" at bounding box center [113, 547] width 80 height 24
type input "6175.0000 g"
click at [146, 576] on link "Add another source package" at bounding box center [133, 576] width 120 height 10
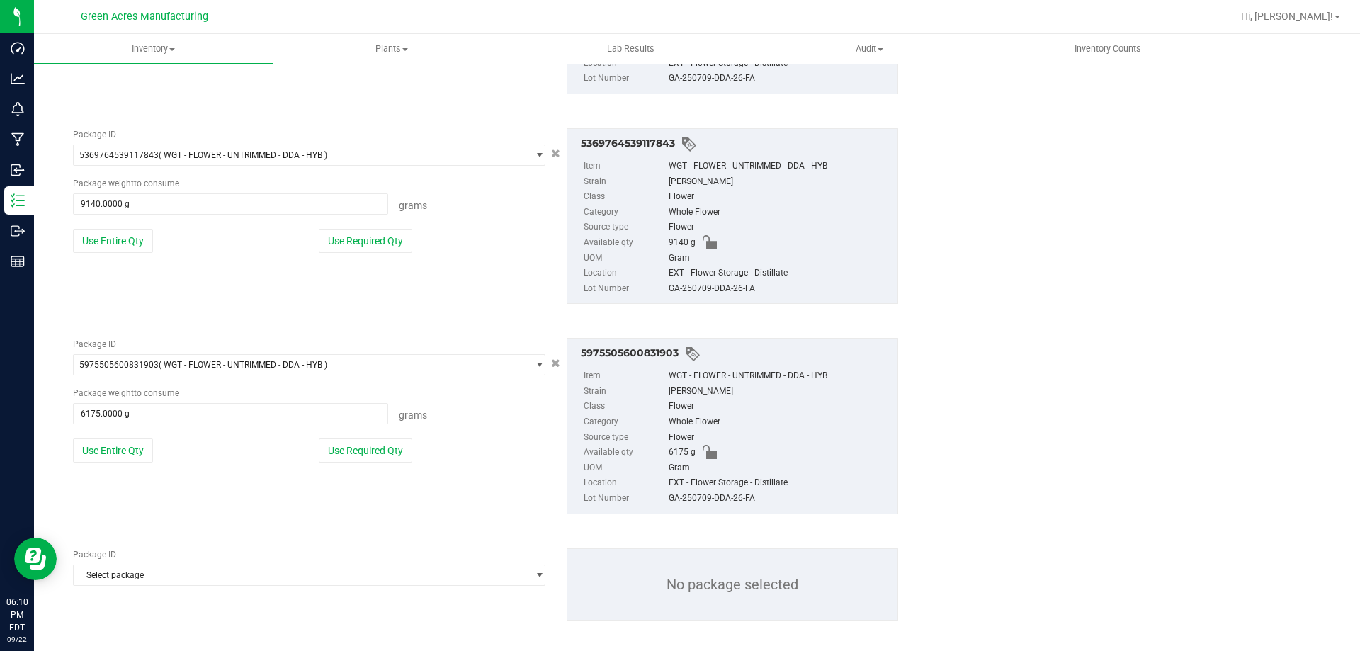
scroll to position [1098, 0]
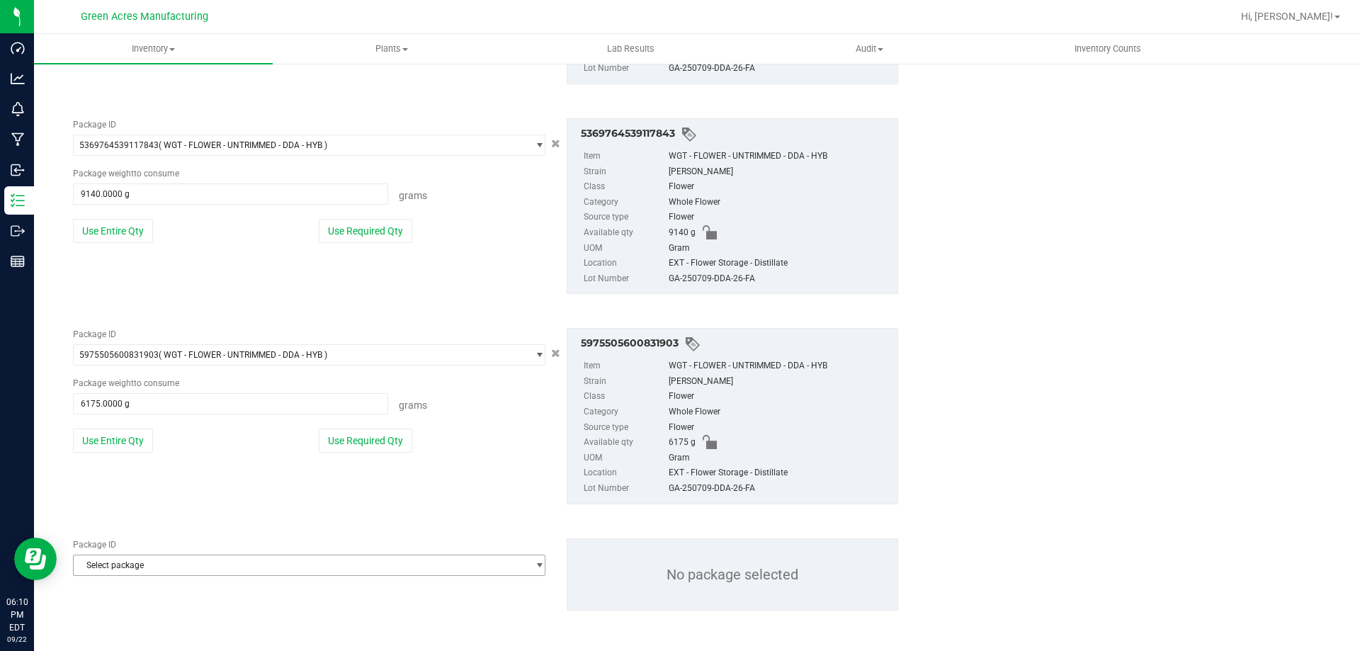
click at [145, 562] on span "Select package" at bounding box center [300, 565] width 453 height 20
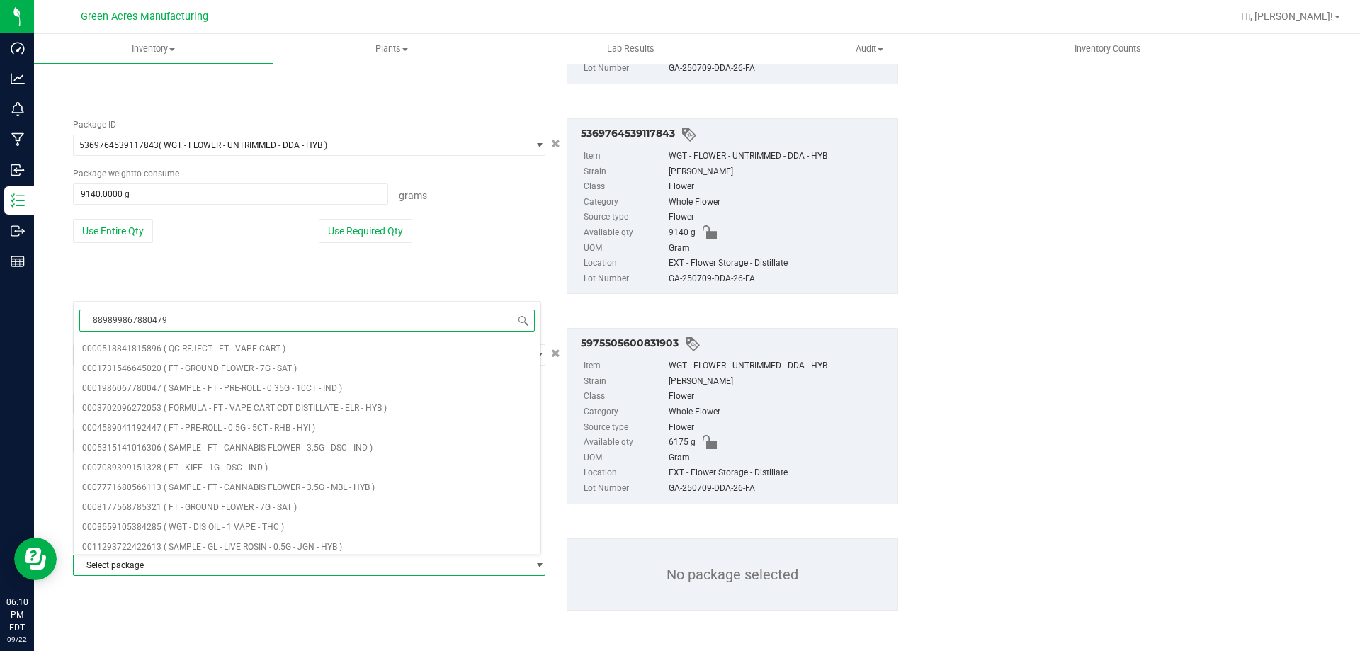
type input "8898998678804799"
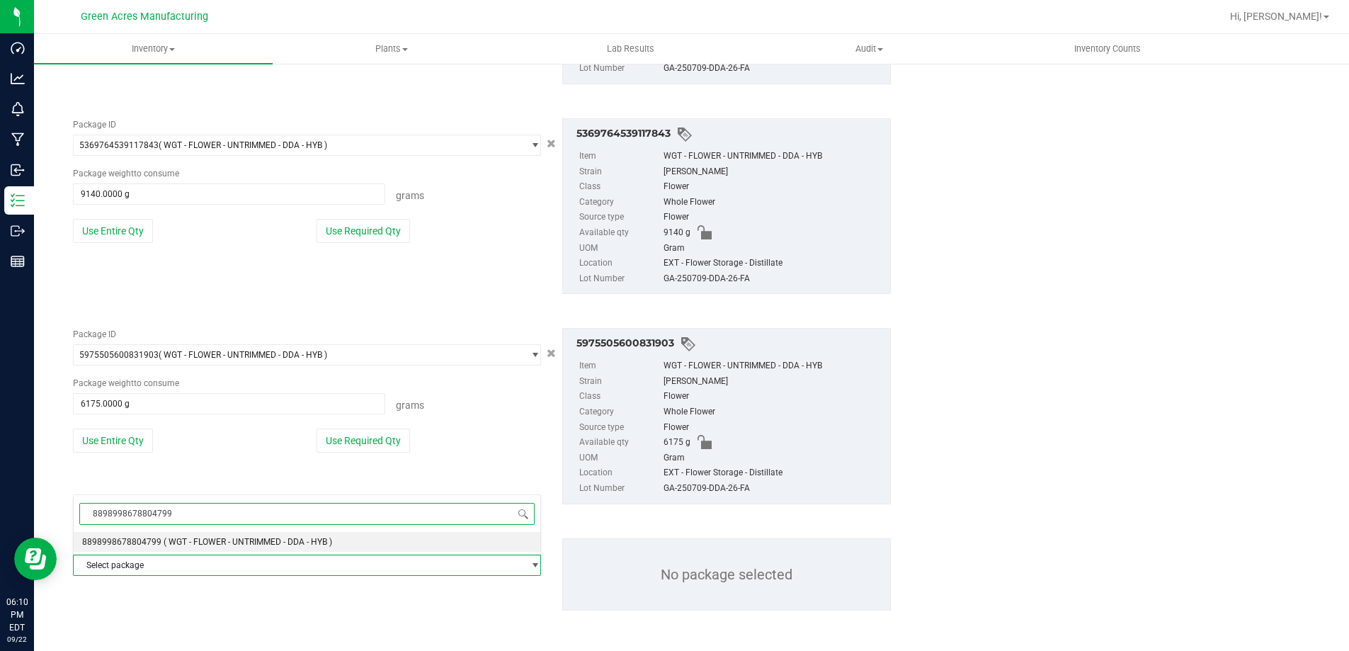
click at [148, 547] on span "8898998678804799" at bounding box center [121, 542] width 79 height 10
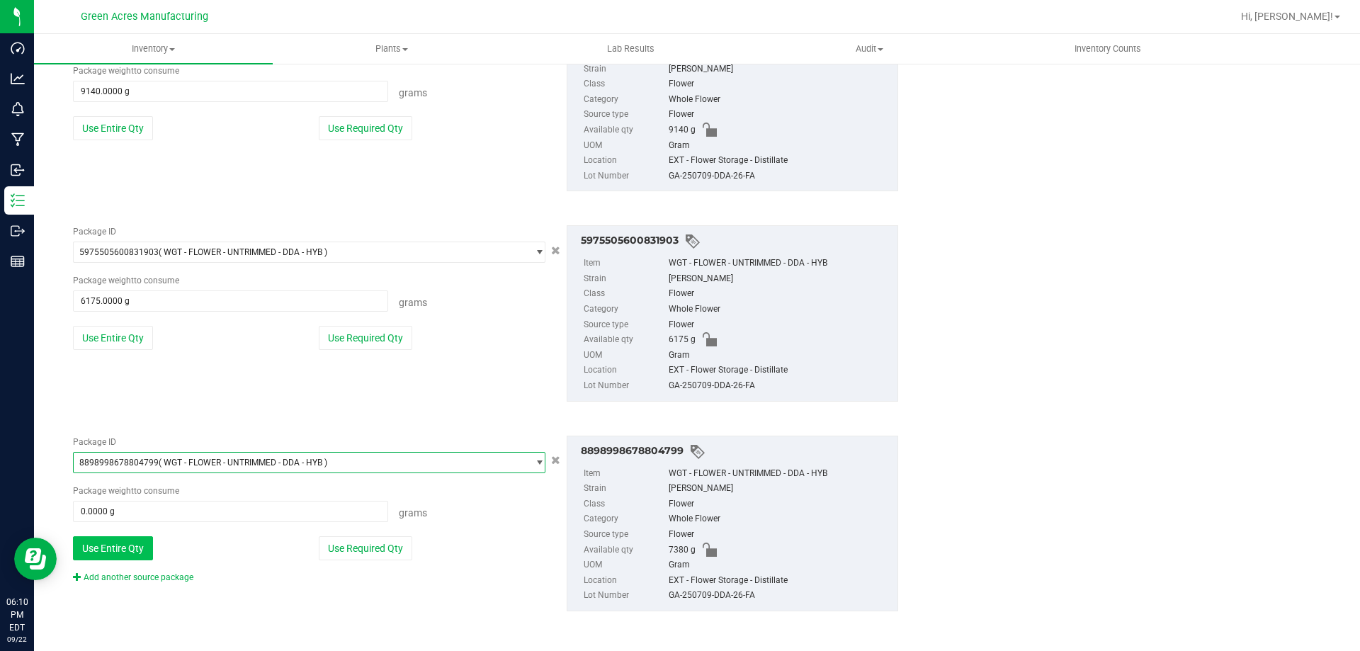
scroll to position [1202, 0]
click at [141, 546] on button "Use Entire Qty" at bounding box center [113, 547] width 80 height 24
type input "7380.0000 g"
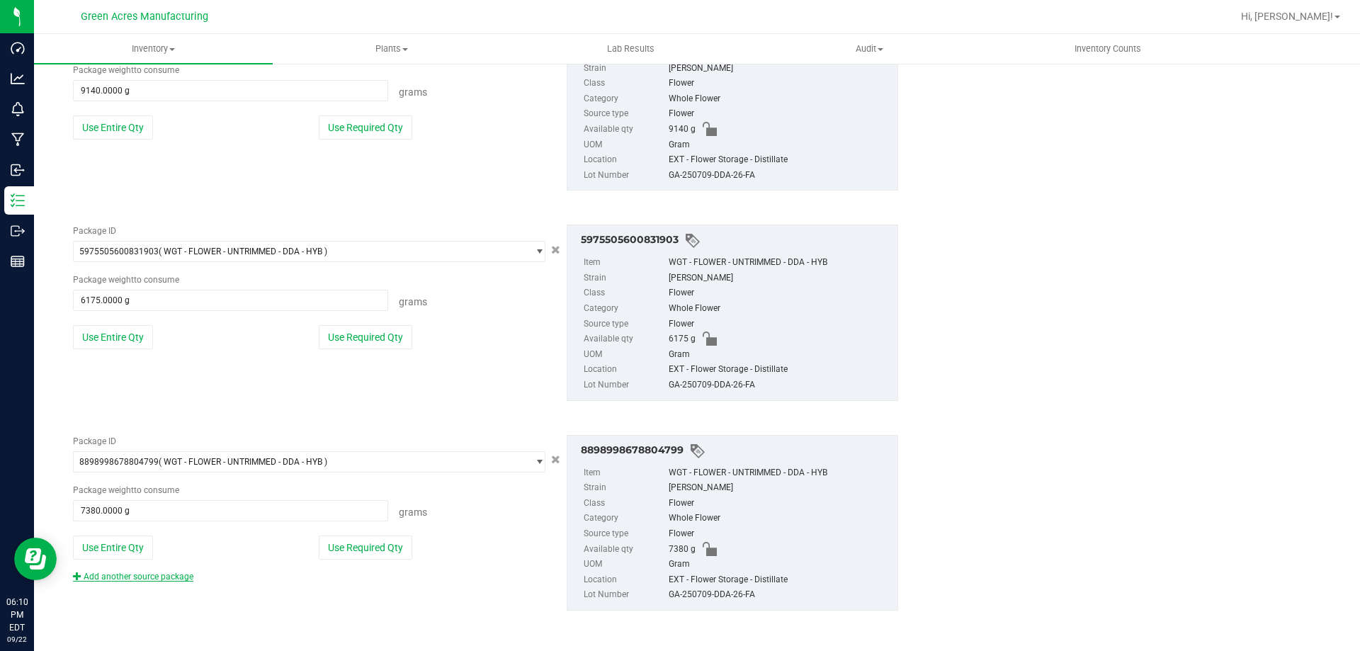
click at [151, 574] on link "Add another source package" at bounding box center [133, 576] width 120 height 10
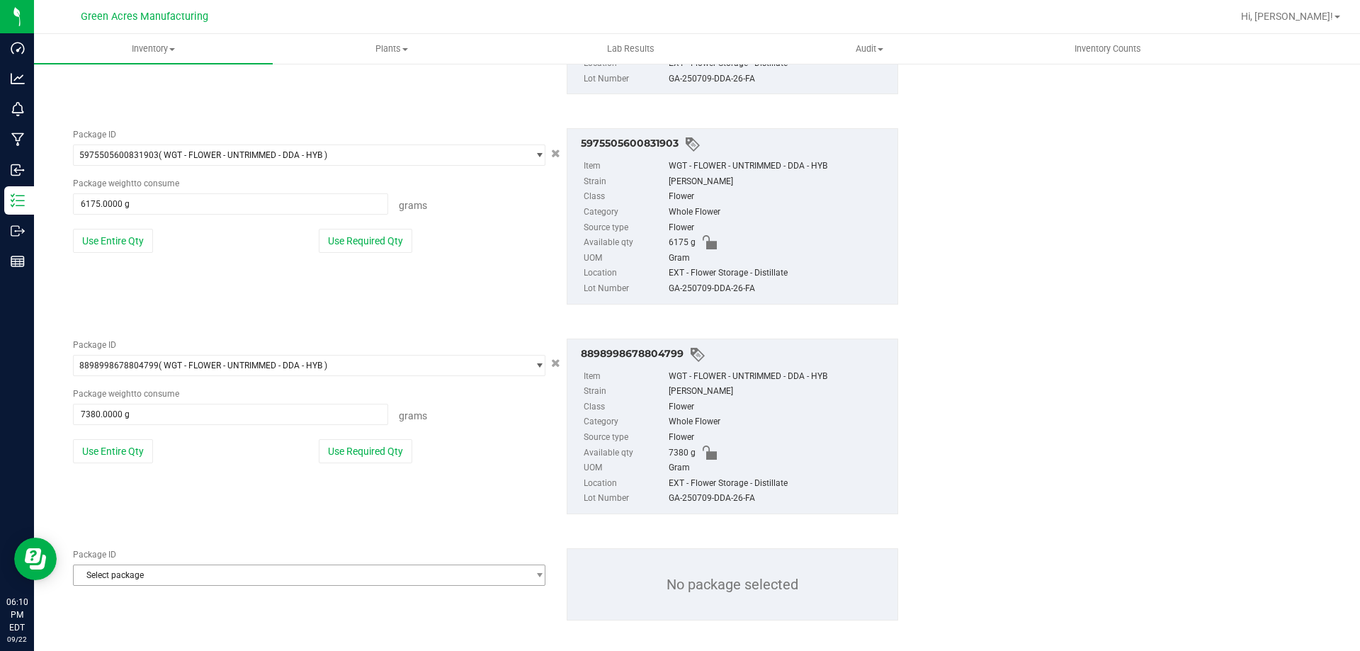
scroll to position [1308, 0]
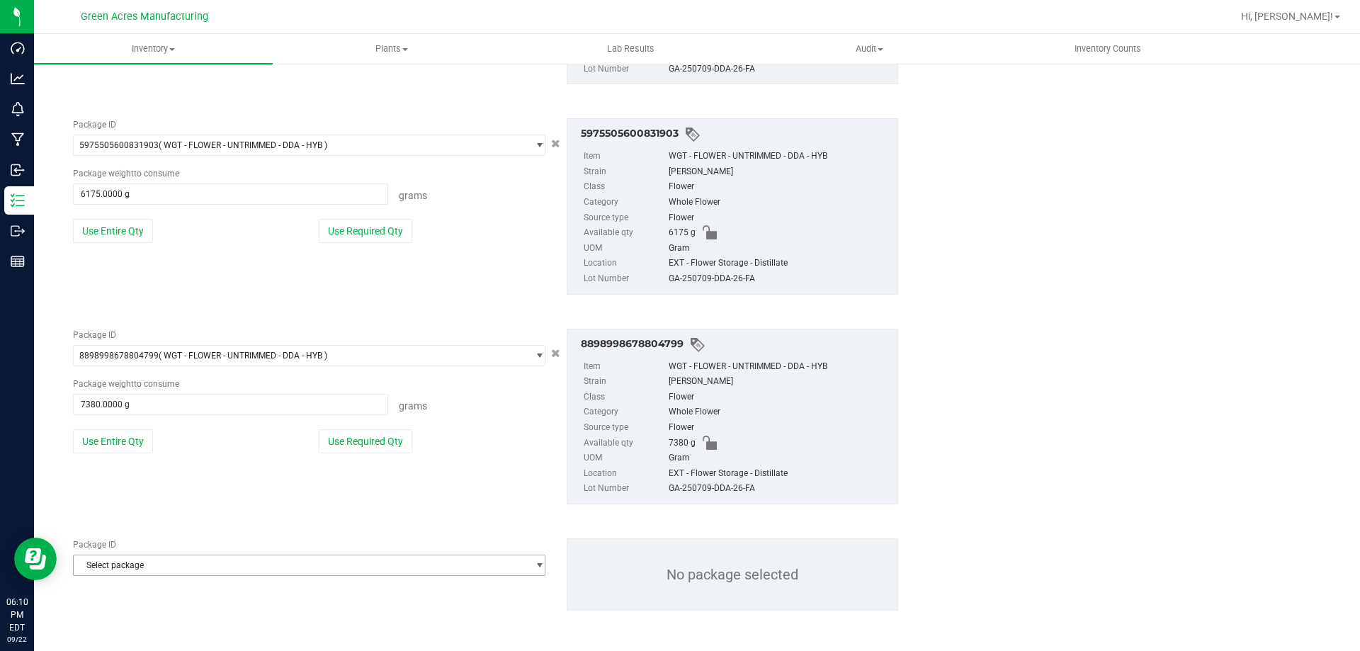
click at [149, 559] on span "Select package" at bounding box center [300, 565] width 453 height 20
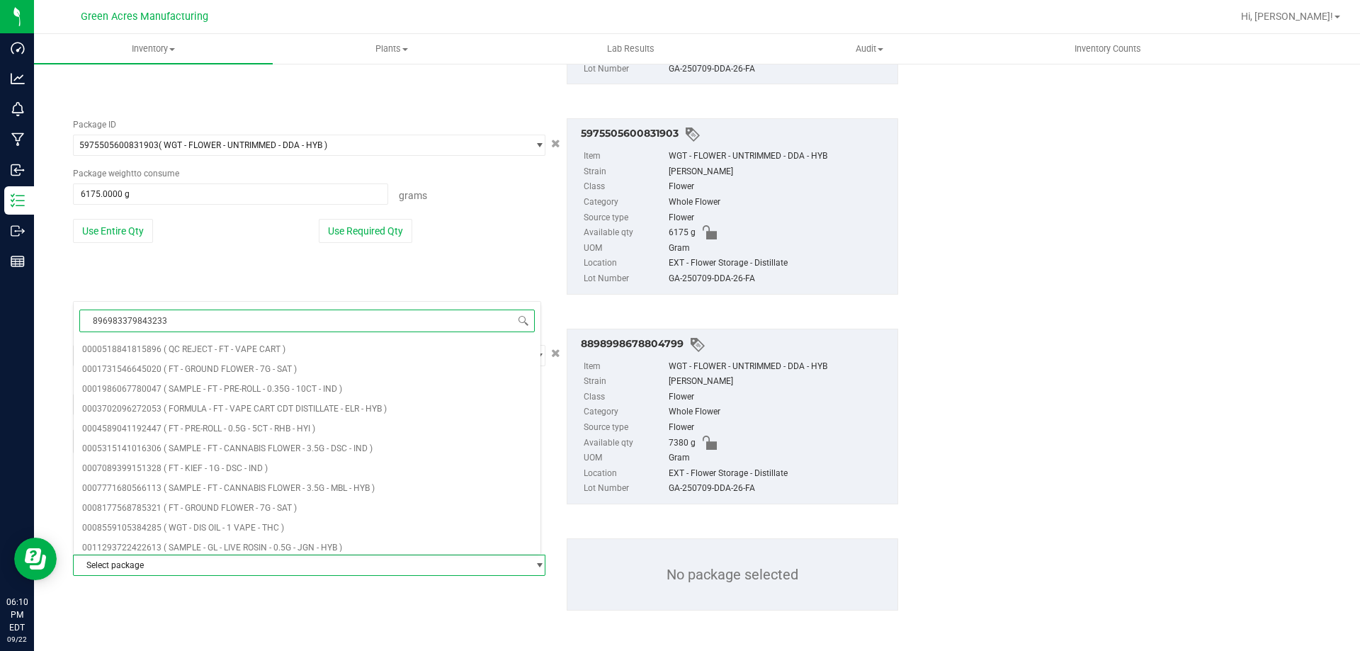
type input "8969833798432336"
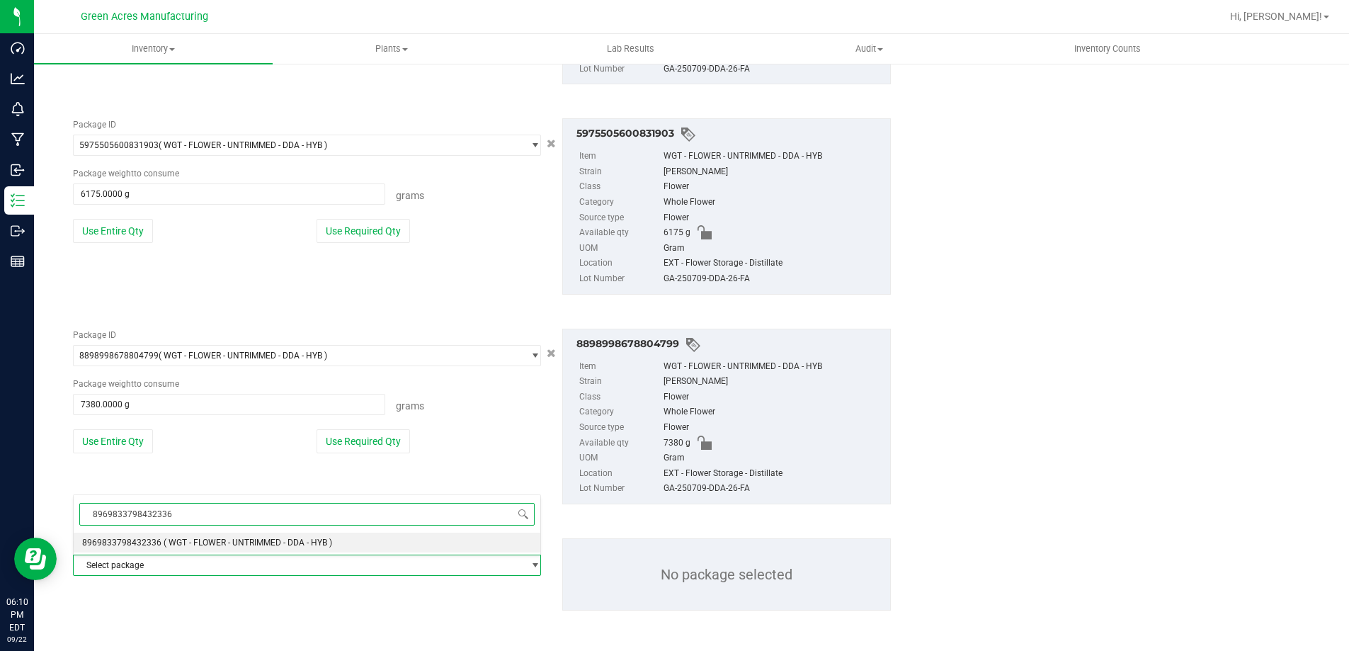
click at [176, 547] on li "8969833798432336 ( WGT - FLOWER - UNTRIMMED - DDA - HYB )" at bounding box center [307, 543] width 467 height 20
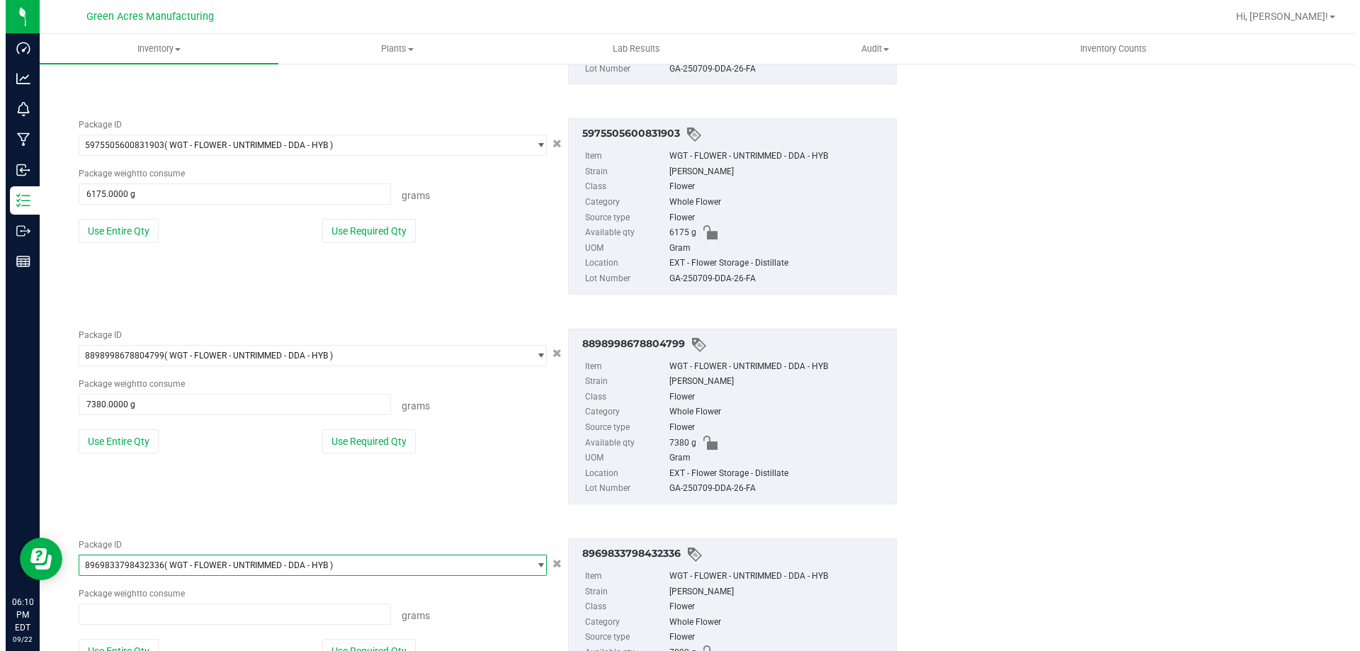
scroll to position [148199, 0]
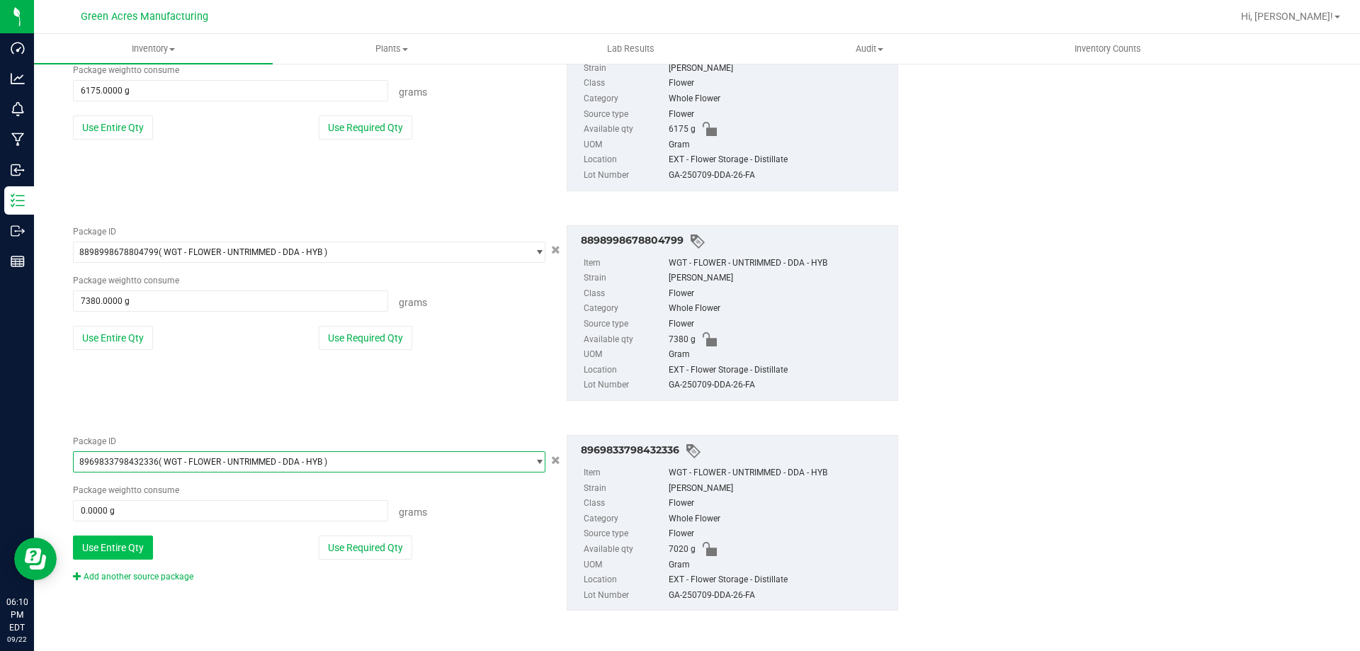
click at [135, 553] on button "Use Entire Qty" at bounding box center [113, 547] width 80 height 24
type input "7020.0000 g"
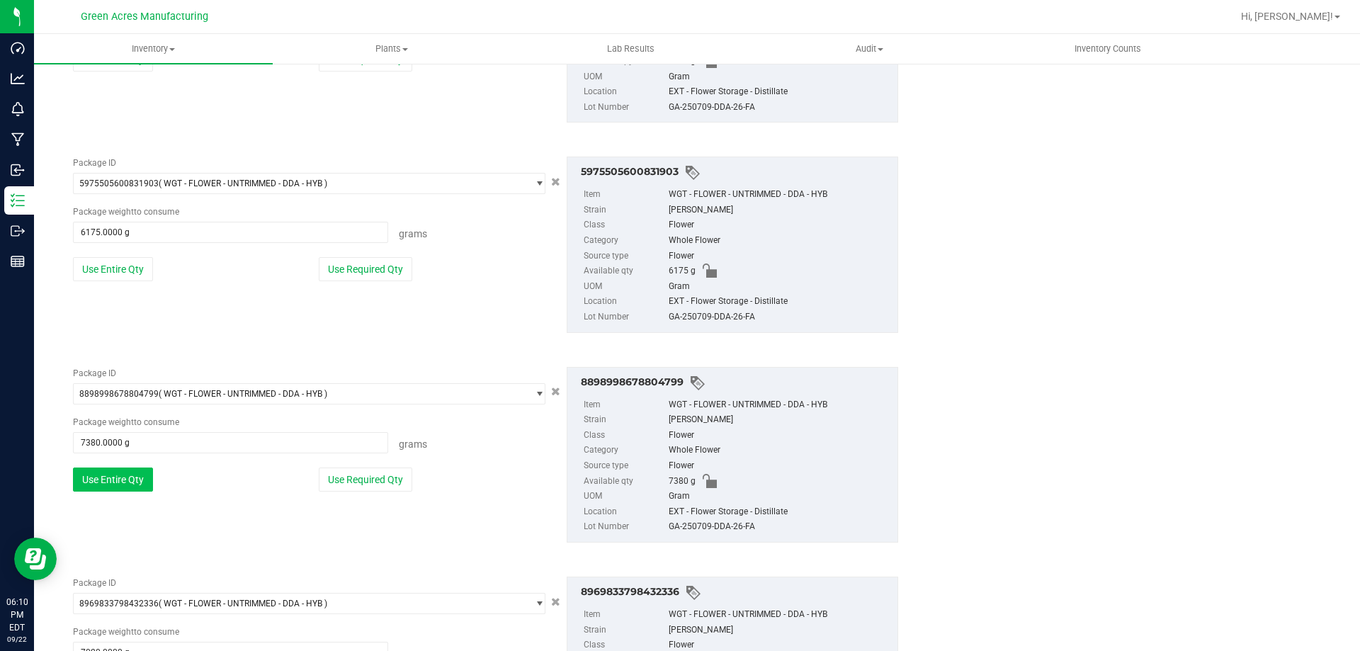
click at [123, 484] on button "Use Entire Qty" at bounding box center [113, 479] width 80 height 24
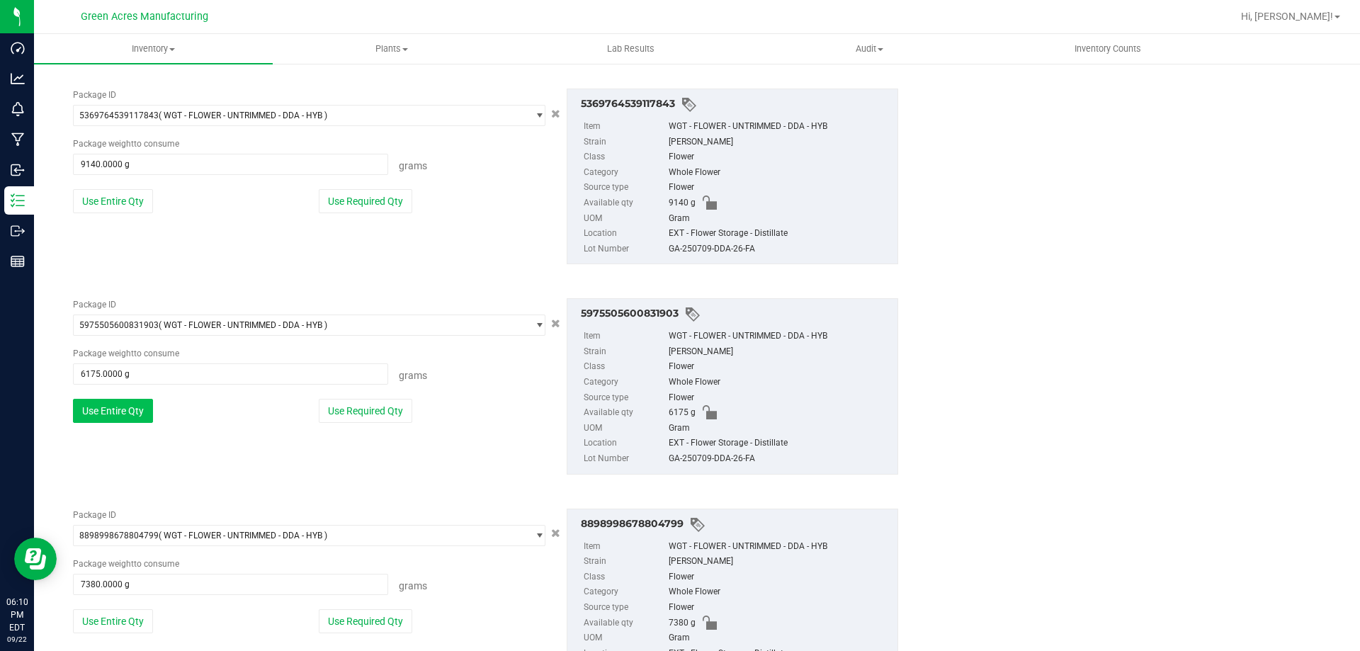
click at [124, 408] on button "Use Entire Qty" at bounding box center [113, 411] width 80 height 24
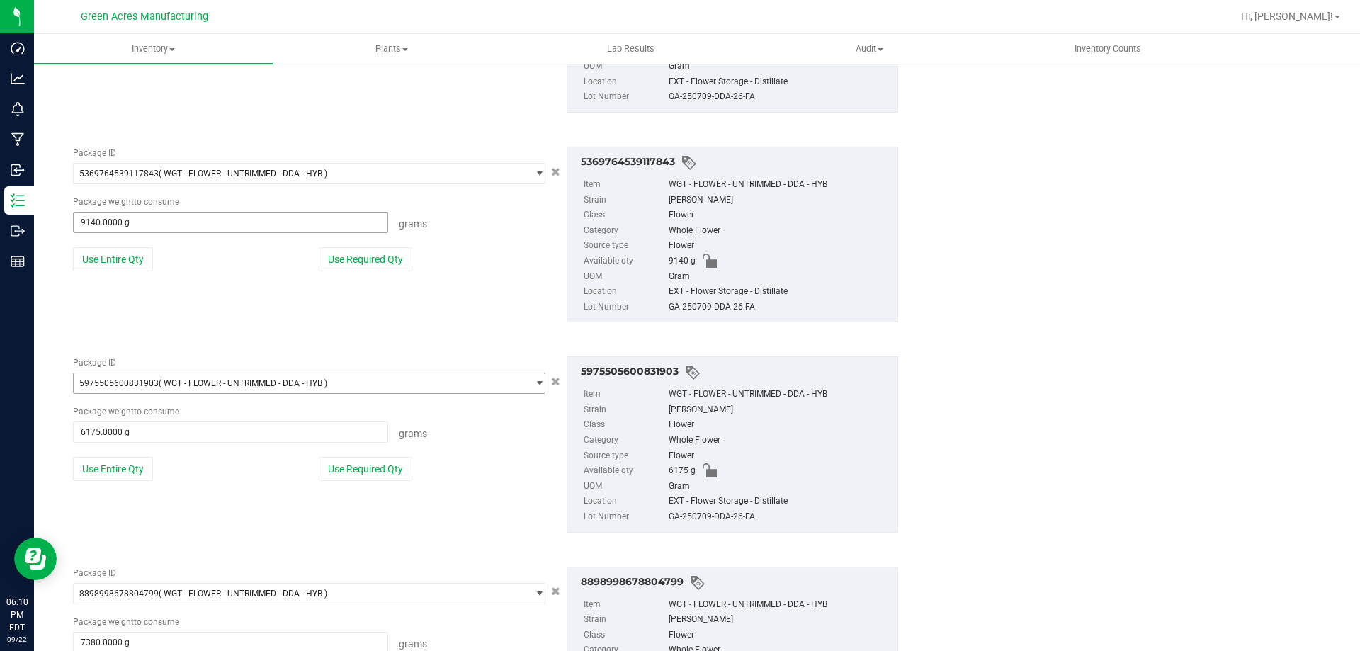
scroll to position [916, 0]
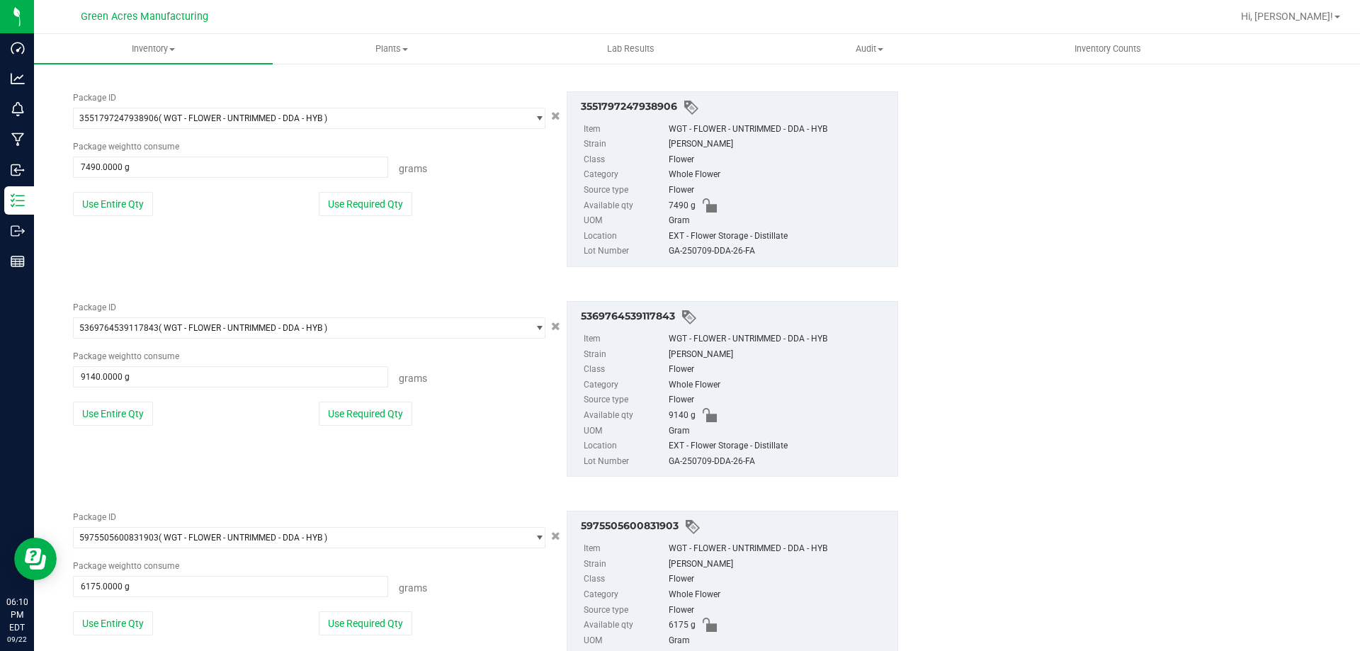
click at [127, 400] on div "Package ID 5369764539117843 ( WGT - FLOWER - UNTRIMMED - DDA - HYB ) 5356713994…" at bounding box center [309, 368] width 494 height 135
click at [132, 412] on button "Use Entire Qty" at bounding box center [113, 414] width 80 height 24
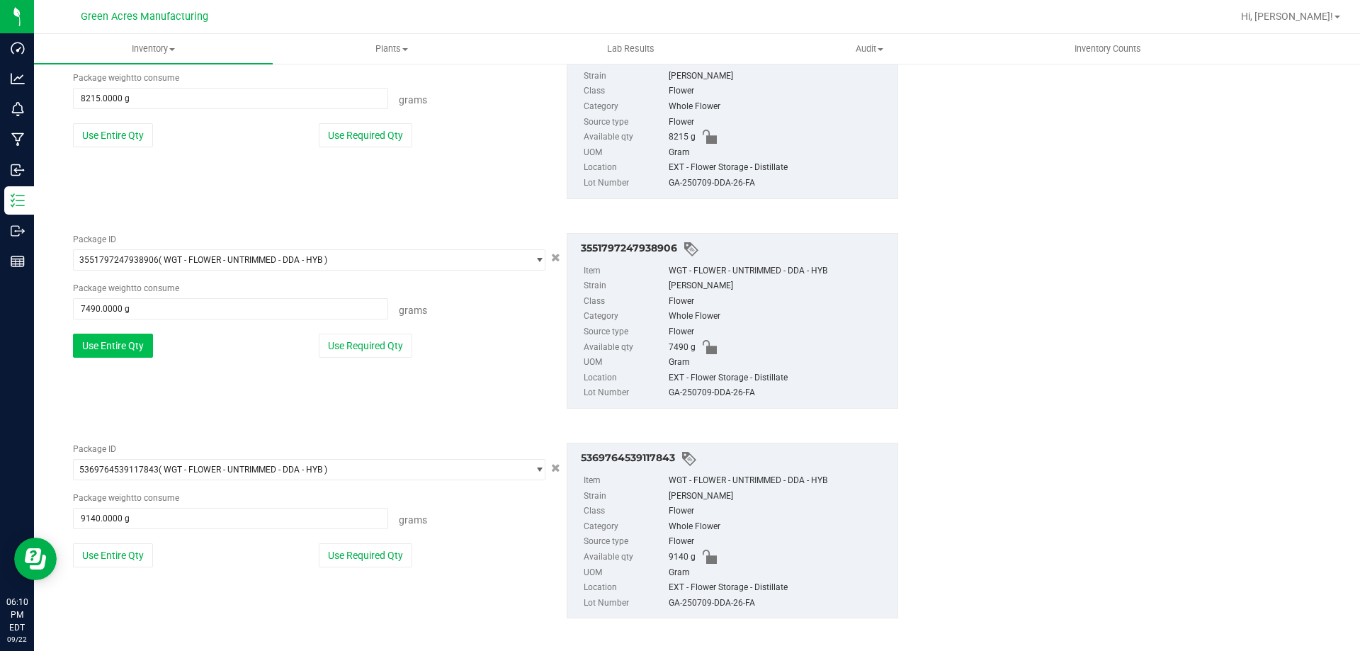
click at [121, 355] on button "Use Entire Qty" at bounding box center [113, 346] width 80 height 24
click at [123, 337] on button "Use Entire Qty" at bounding box center [113, 348] width 80 height 24
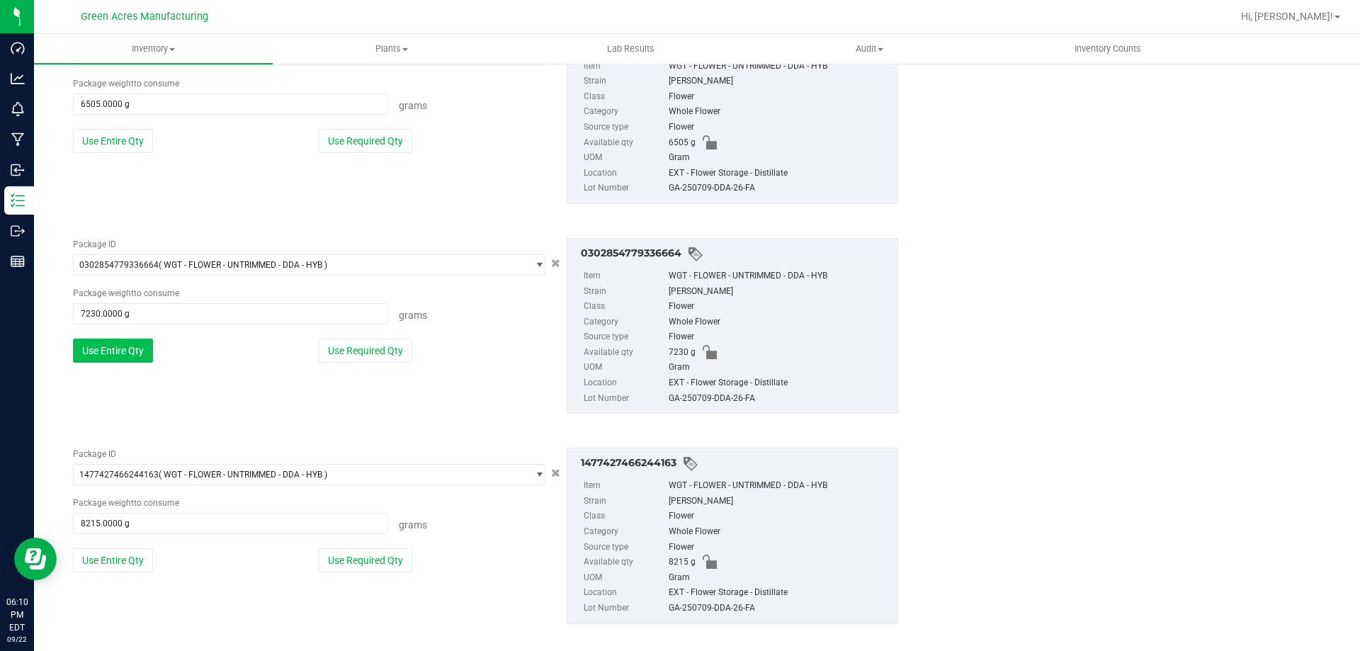
click at [132, 347] on button "Use Entire Qty" at bounding box center [113, 351] width 80 height 24
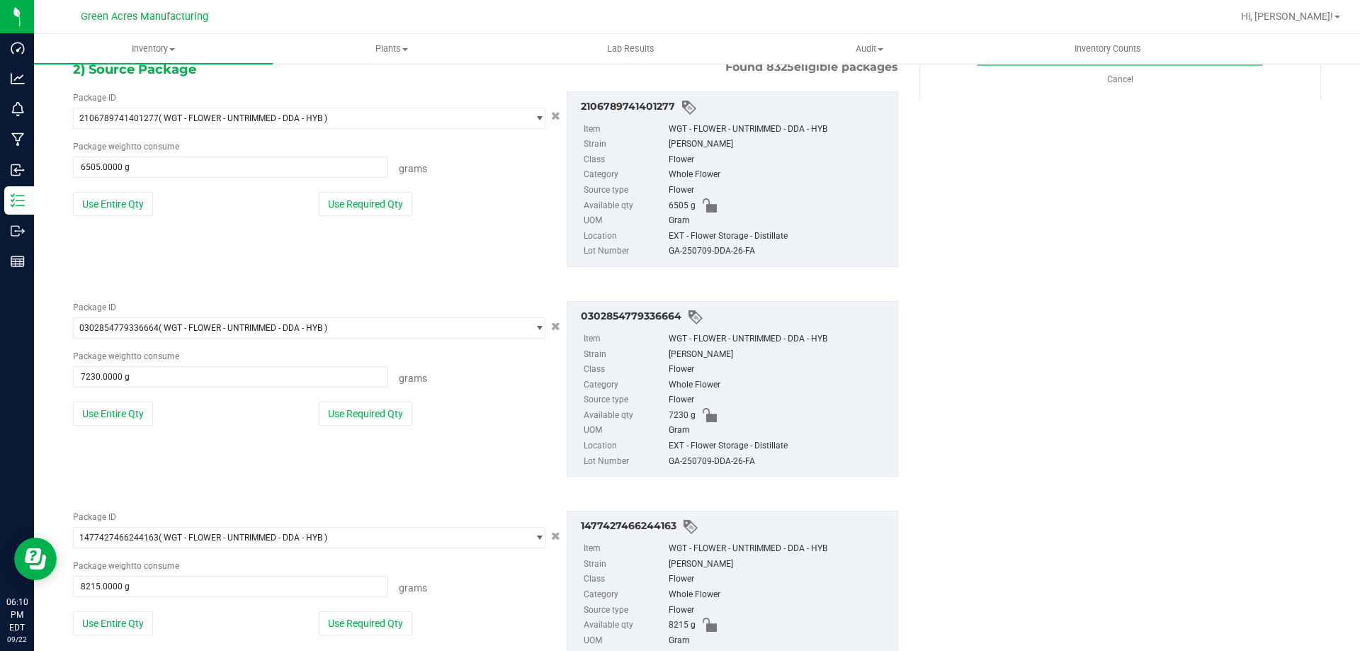
scroll to position [207, 0]
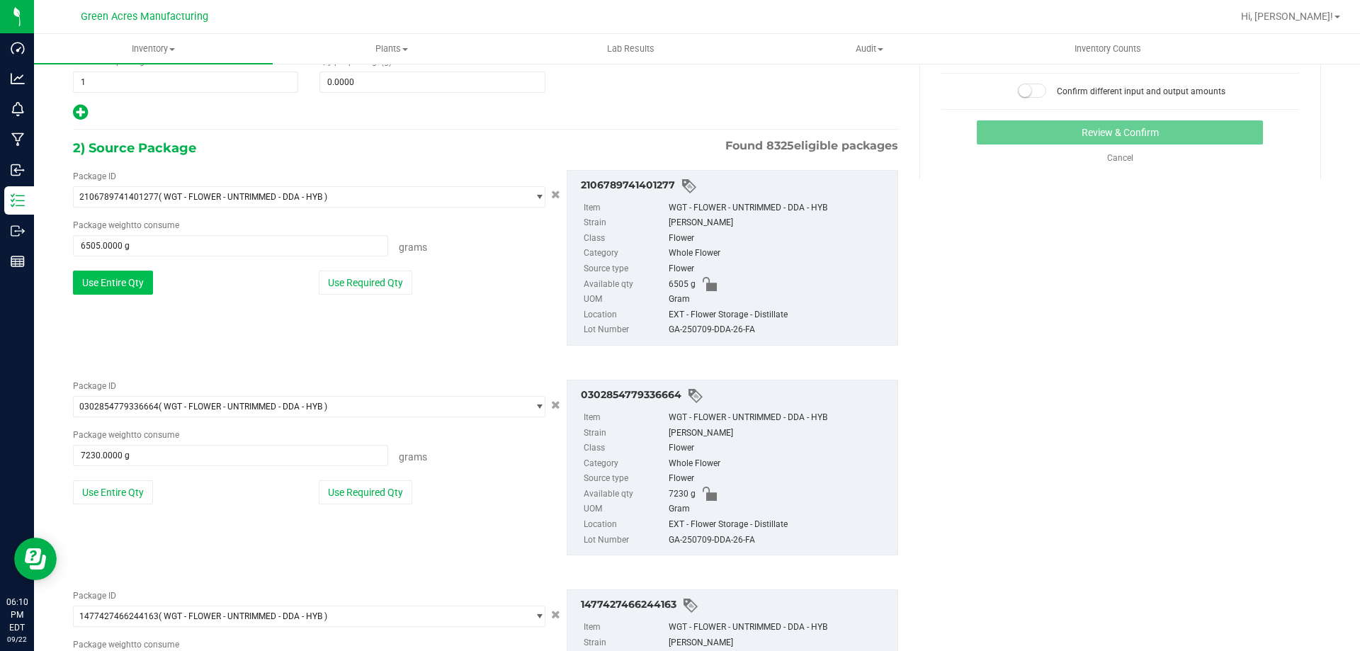
click at [136, 291] on button "Use Entire Qty" at bounding box center [113, 283] width 80 height 24
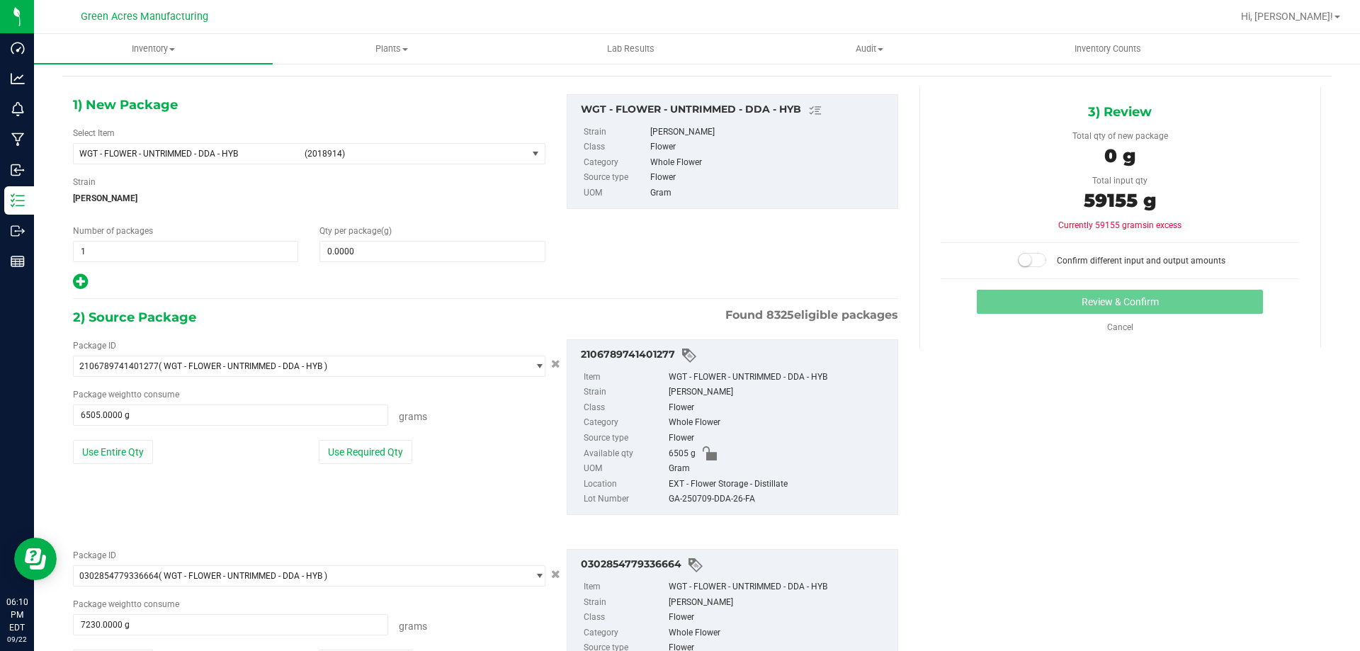
scroll to position [0, 0]
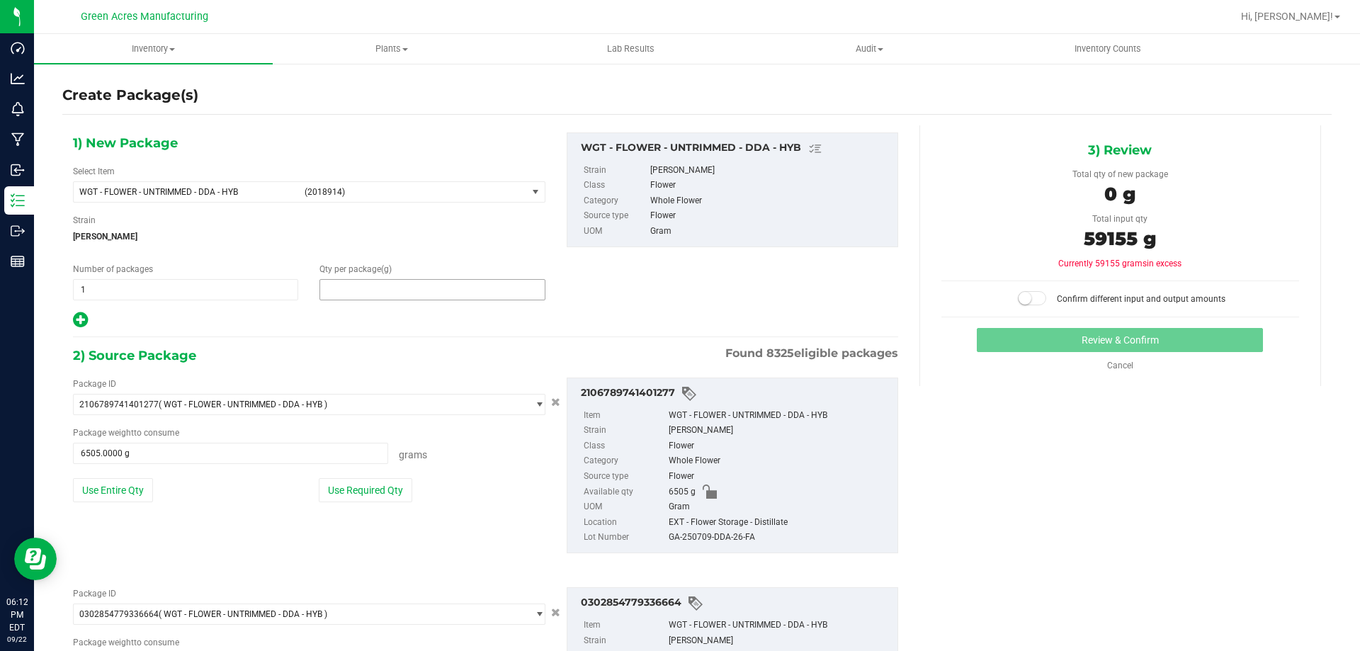
click at [394, 291] on span at bounding box center [431, 289] width 225 height 21
type input "59155"
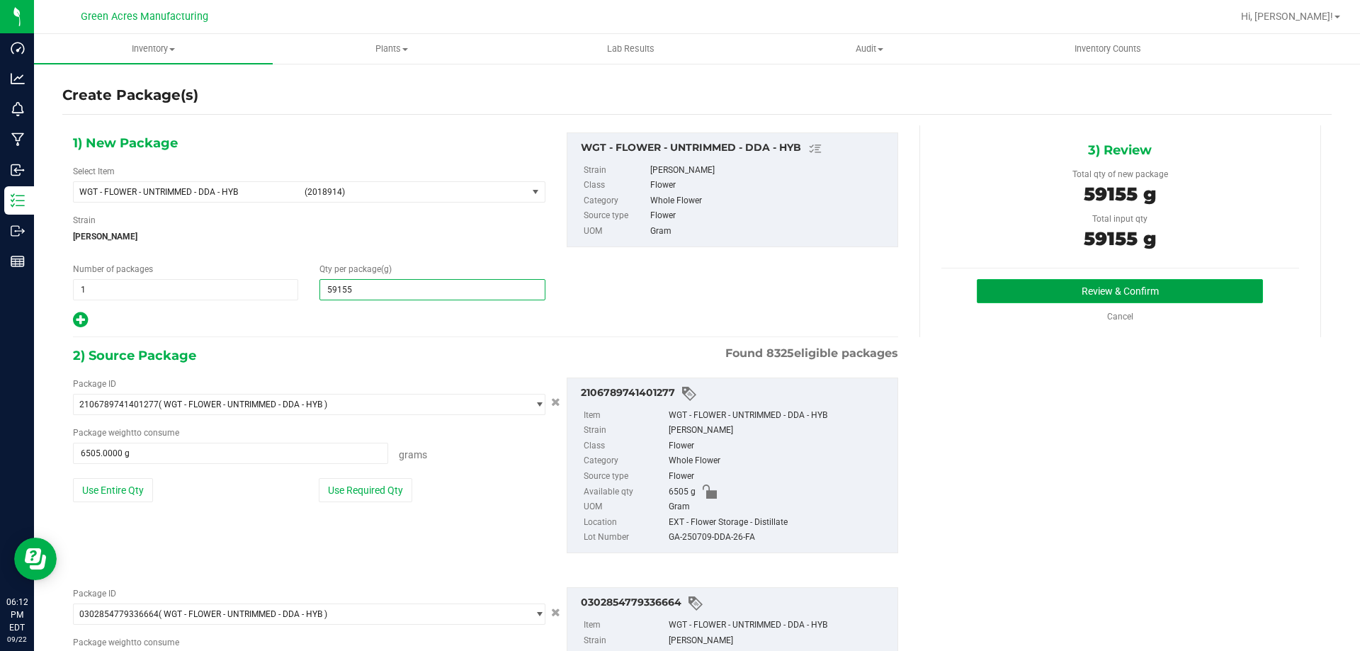
type input "59,155.0000"
click at [1223, 290] on button "Review & Confirm" at bounding box center [1120, 291] width 286 height 24
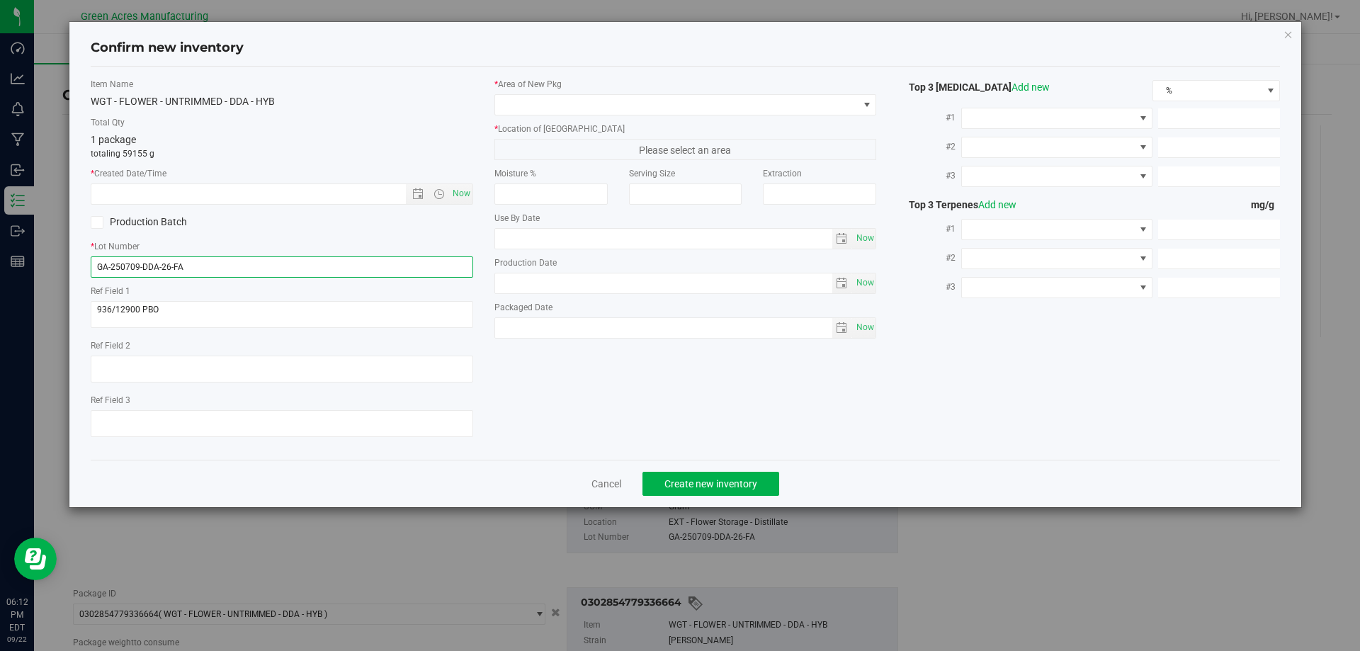
click at [405, 270] on input "GA-250709-DDA-26-FA" at bounding box center [282, 266] width 382 height 21
paste input "922-ETH-HYB-D-THCA07"
type input "GA-250922-ETH-HYB-D-THCA07"
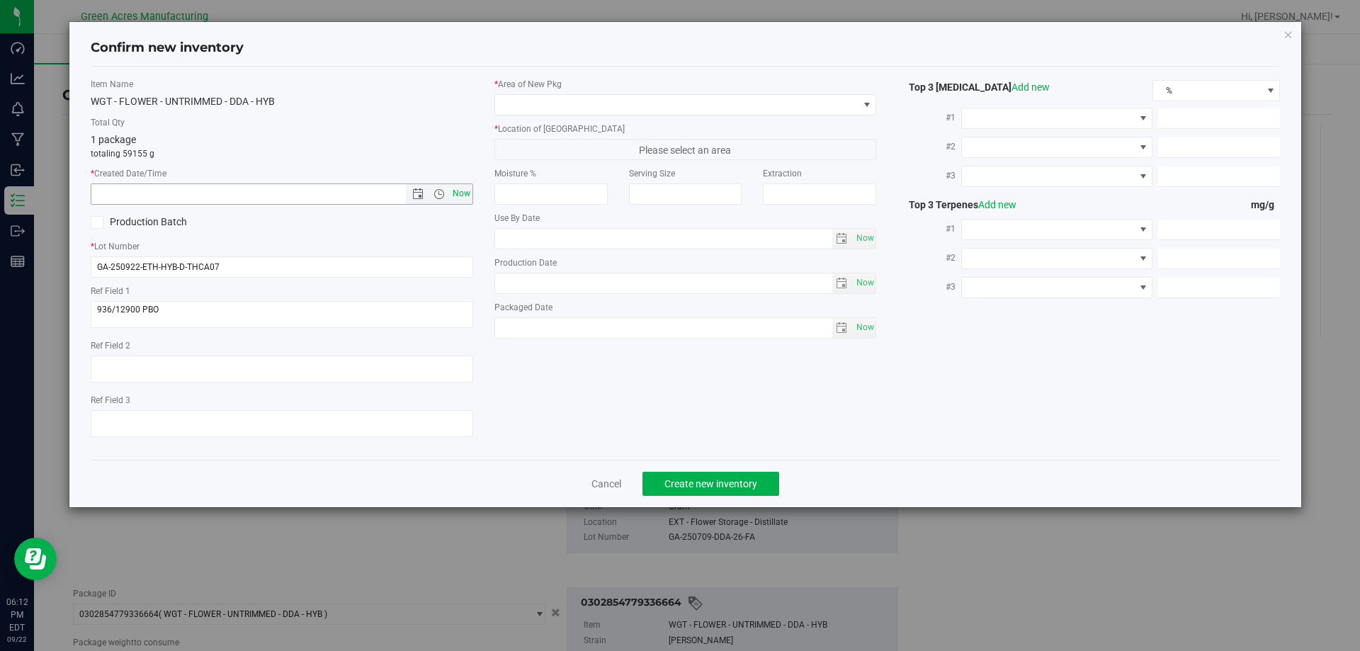
click at [471, 194] on span "Now" at bounding box center [461, 193] width 24 height 21
type input "[DATE] 6:12 PM"
click at [574, 112] on span at bounding box center [676, 105] width 363 height 20
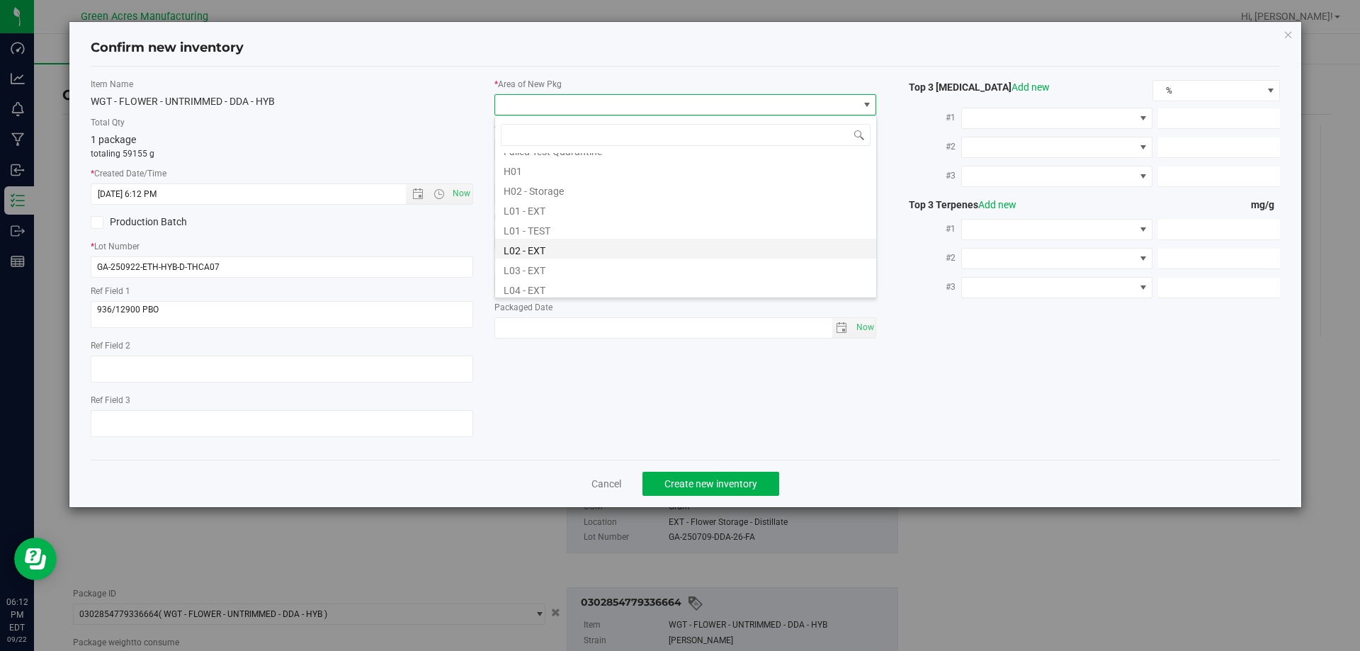
scroll to position [212, 0]
click at [562, 284] on li "L04 - EXT" at bounding box center [685, 288] width 381 height 20
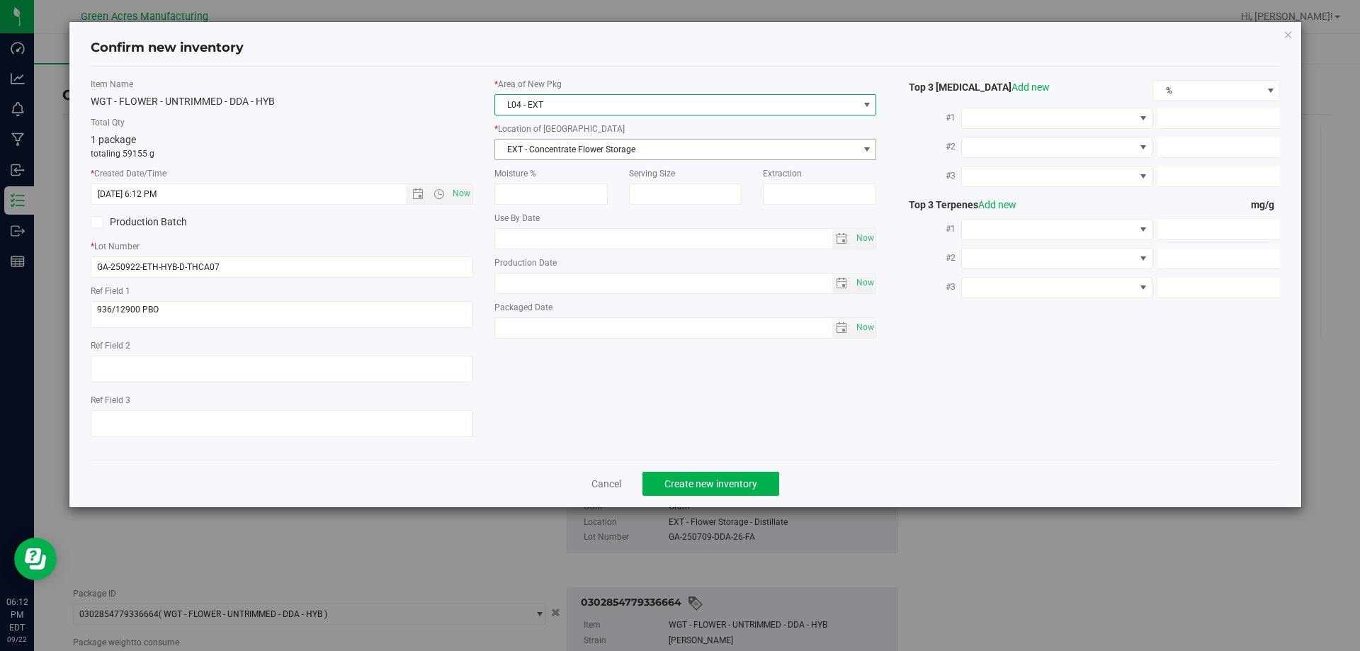
click at [575, 157] on span "EXT - Concentrate Flower Storage" at bounding box center [676, 150] width 363 height 20
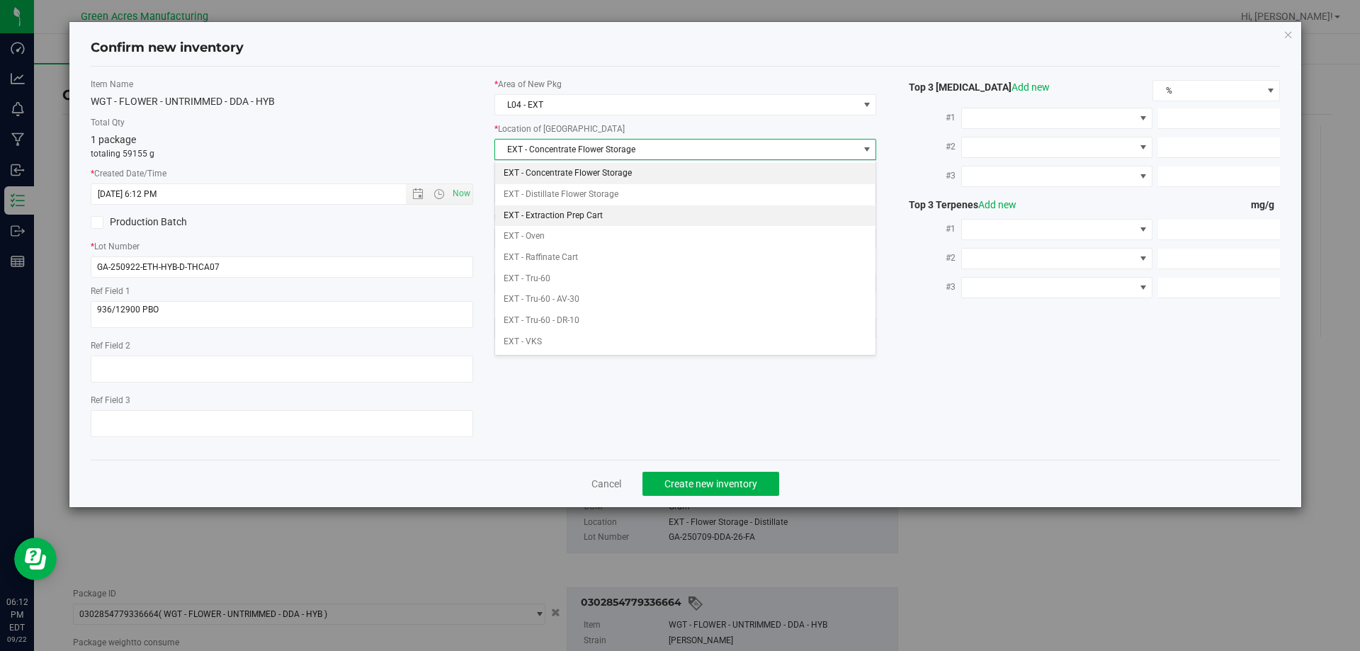
click at [601, 212] on li "EXT - Extraction Prep Cart" at bounding box center [685, 215] width 381 height 21
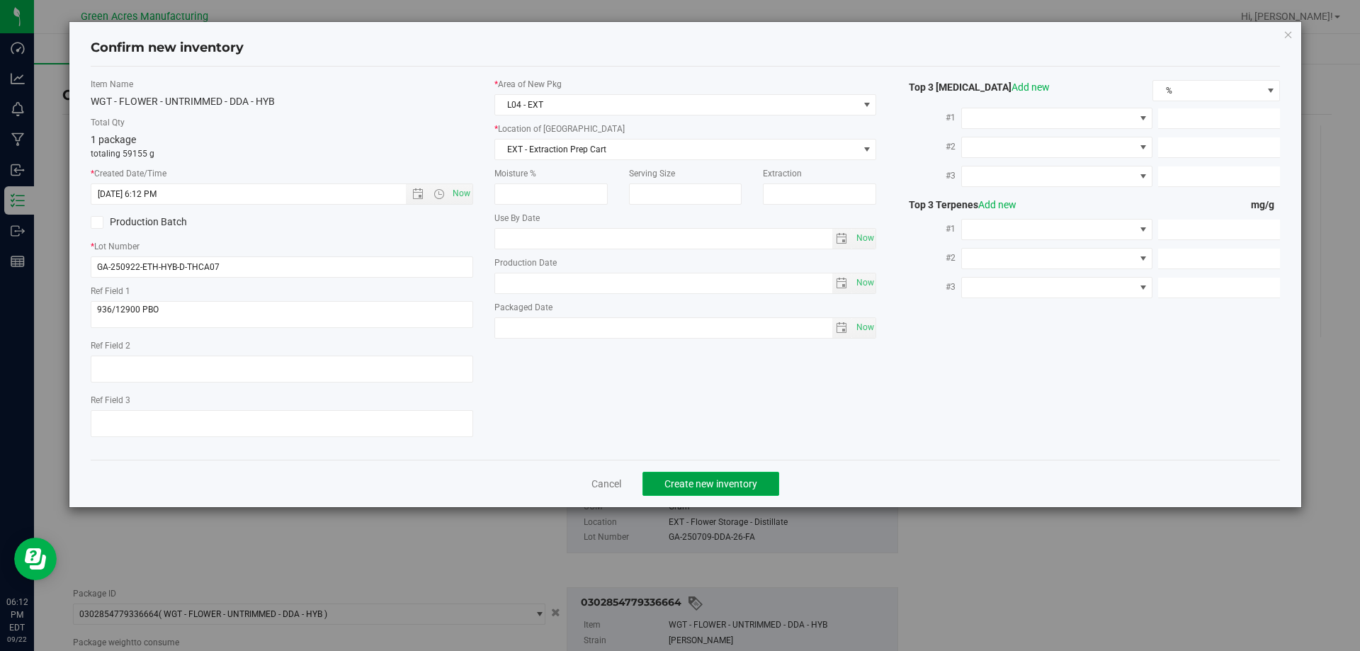
click at [725, 479] on span "Create new inventory" at bounding box center [710, 483] width 93 height 11
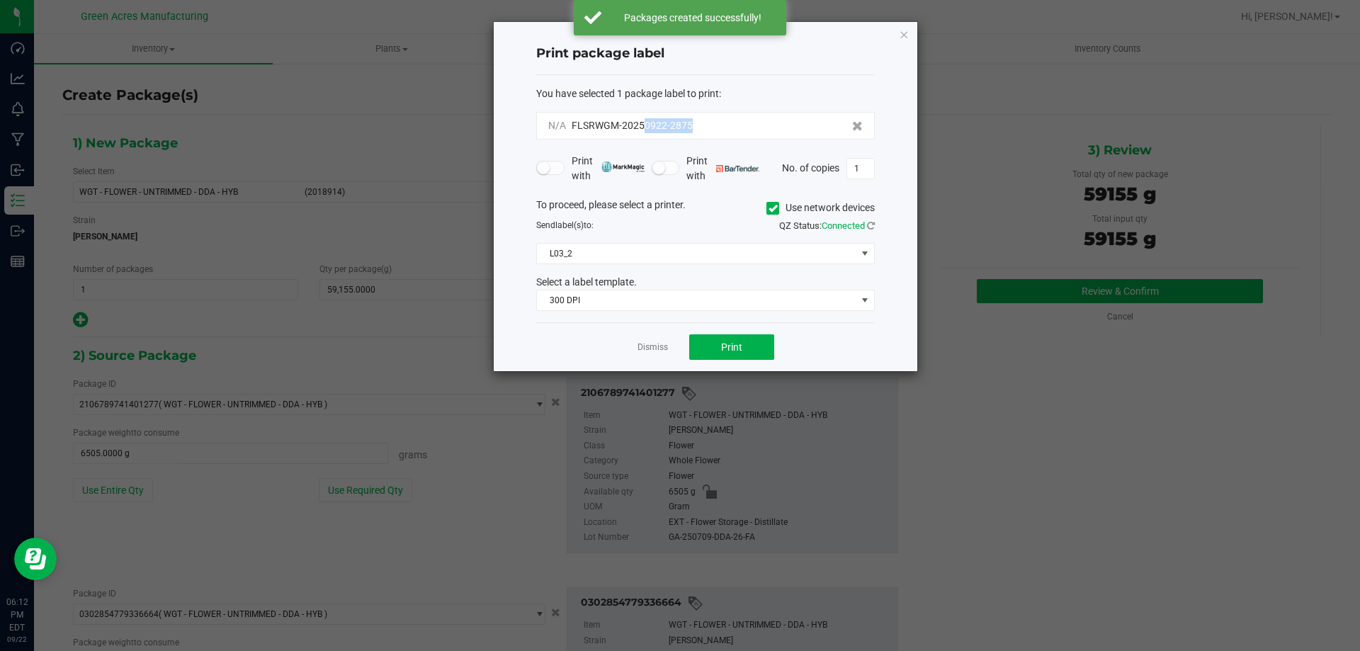
drag, startPoint x: 702, startPoint y: 132, endPoint x: 646, endPoint y: 139, distance: 57.1
click at [646, 139] on div "N/A FLSRWGM-20250922-2875" at bounding box center [705, 126] width 339 height 28
copy span "0922-2875"
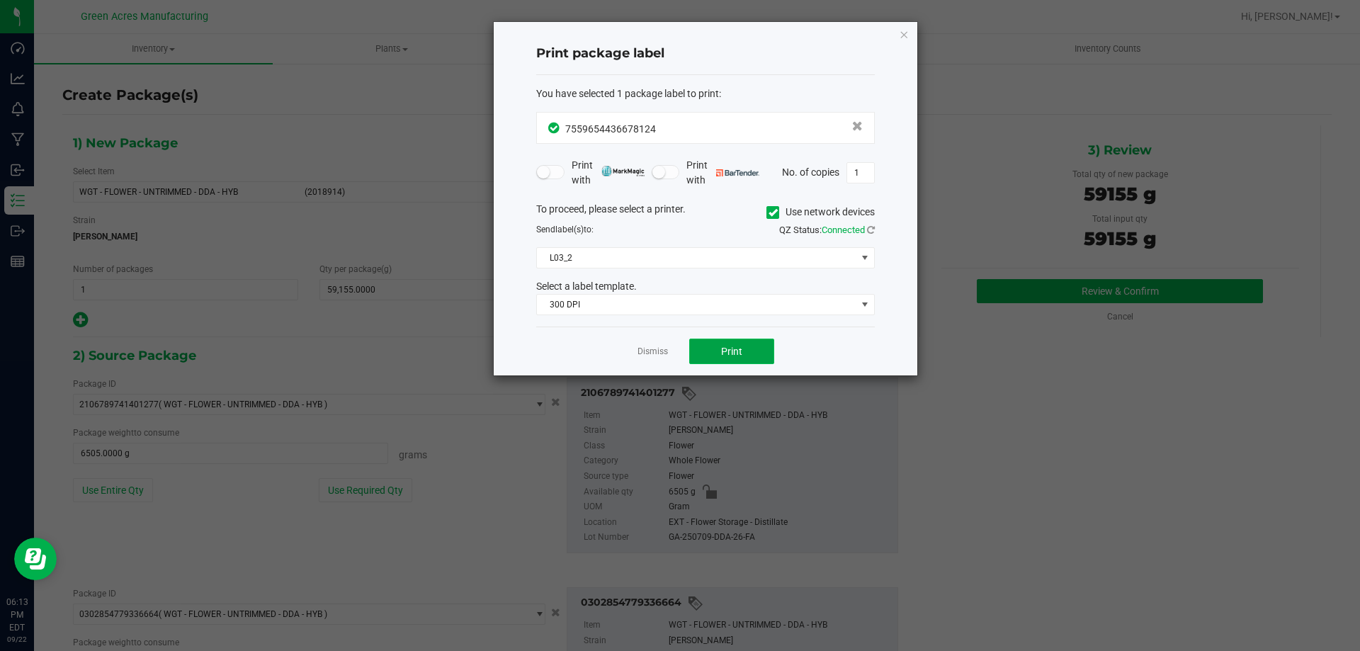
click at [739, 348] on span "Print" at bounding box center [731, 351] width 21 height 11
click at [739, 348] on div at bounding box center [705, 198] width 423 height 353
click at [739, 348] on span "Print" at bounding box center [731, 351] width 21 height 11
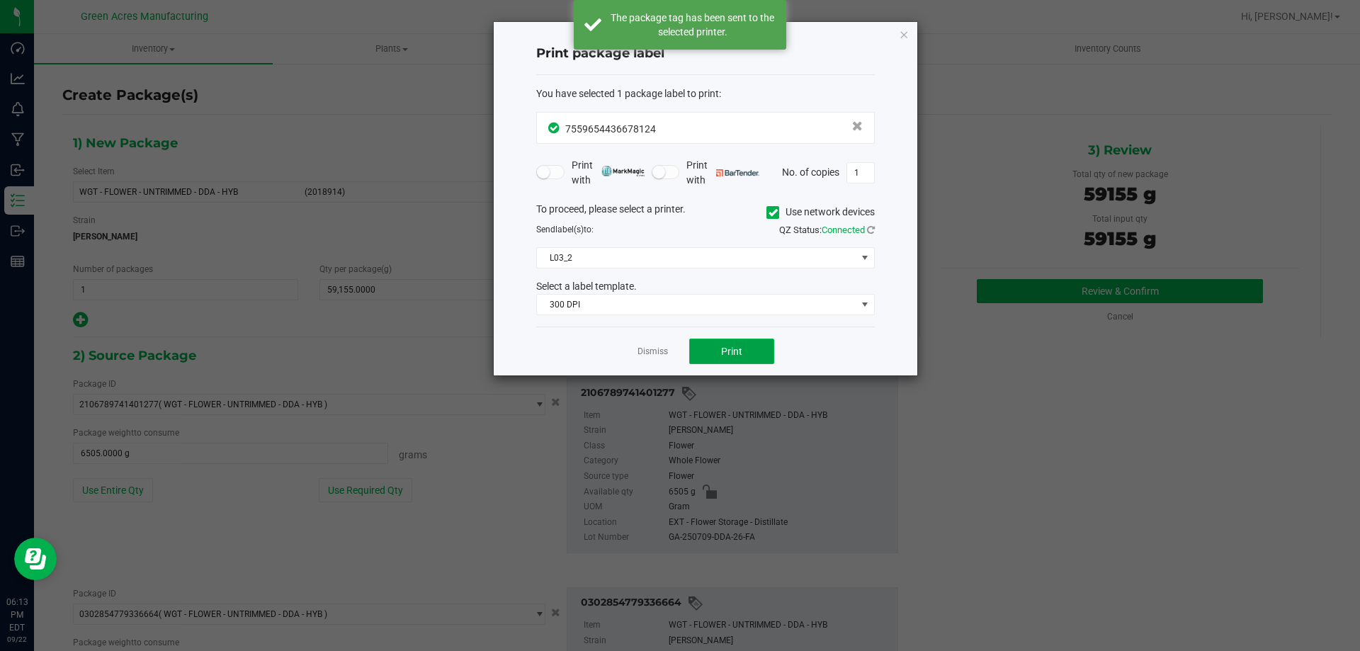
click at [739, 348] on span "Print" at bounding box center [731, 351] width 21 height 11
click at [642, 349] on link "Dismiss" at bounding box center [652, 352] width 30 height 12
